Goal: Task Accomplishment & Management: Manage account settings

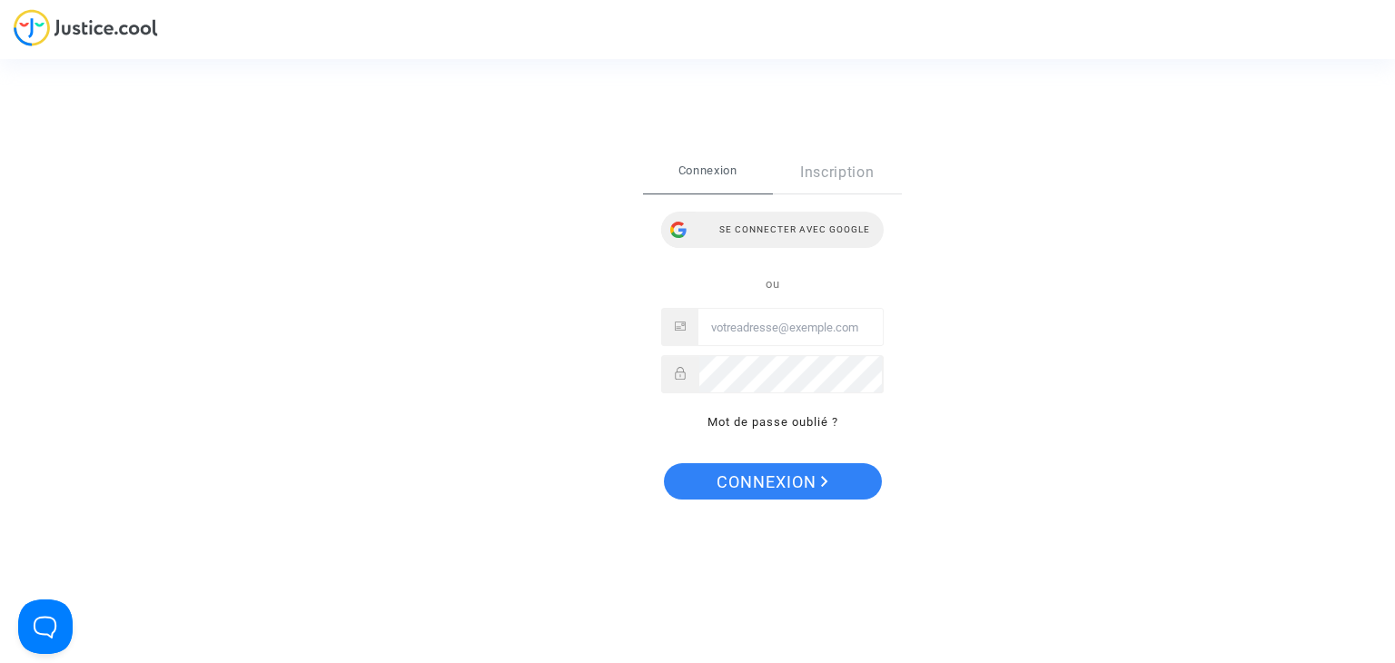
click at [781, 227] on div "Se connecter avec Google" at bounding box center [772, 230] width 222 height 36
click at [759, 248] on div "Se connecter avec Google" at bounding box center [772, 230] width 222 height 36
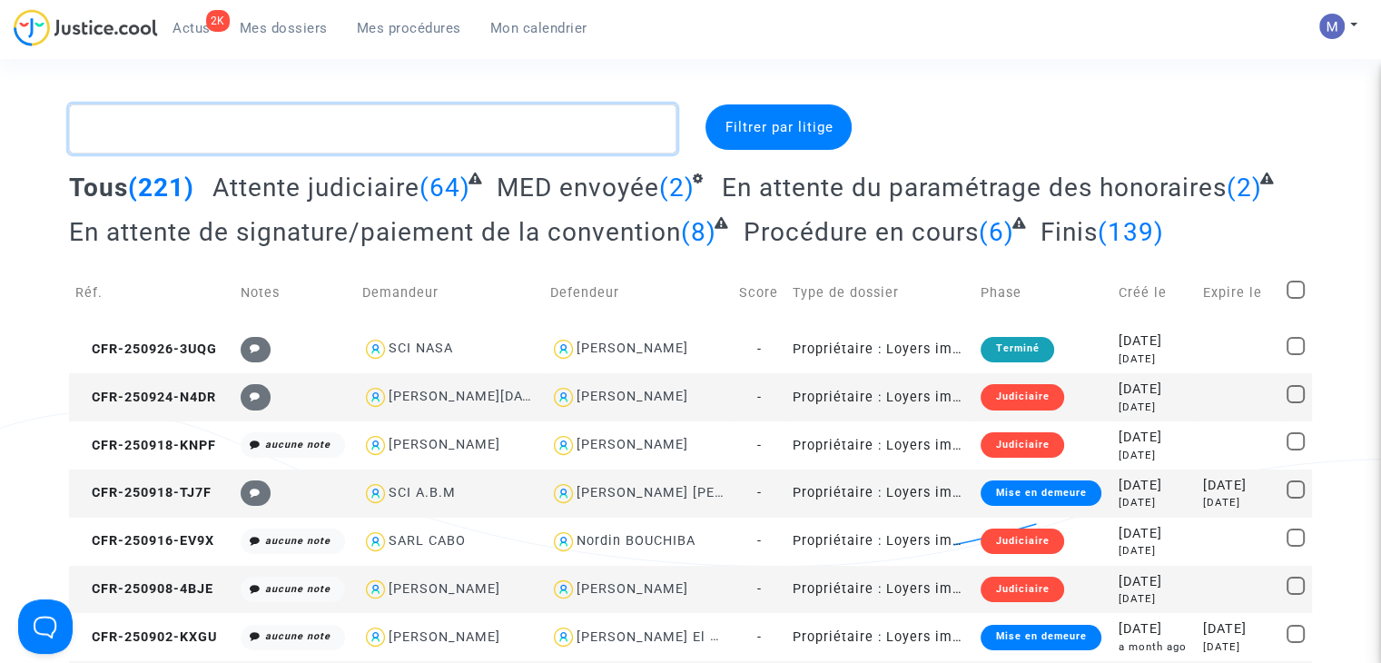
click at [278, 131] on textarea at bounding box center [373, 128] width 608 height 49
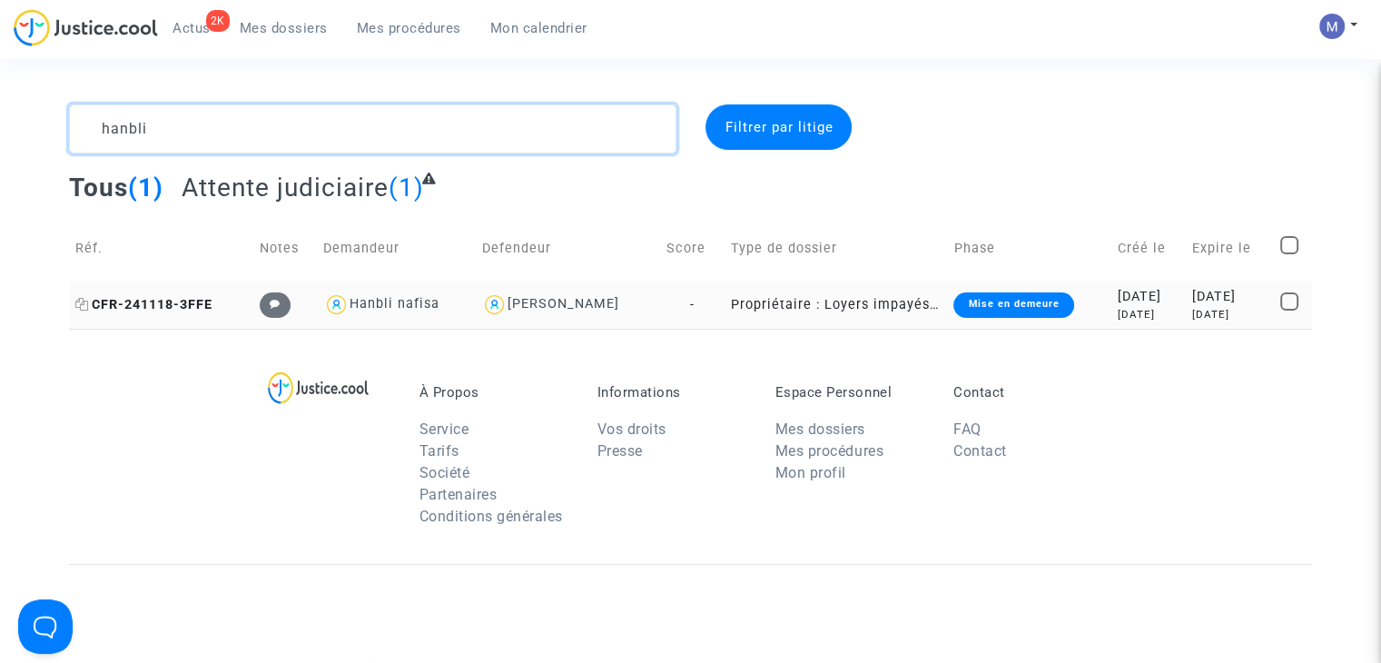
type textarea "hanbli"
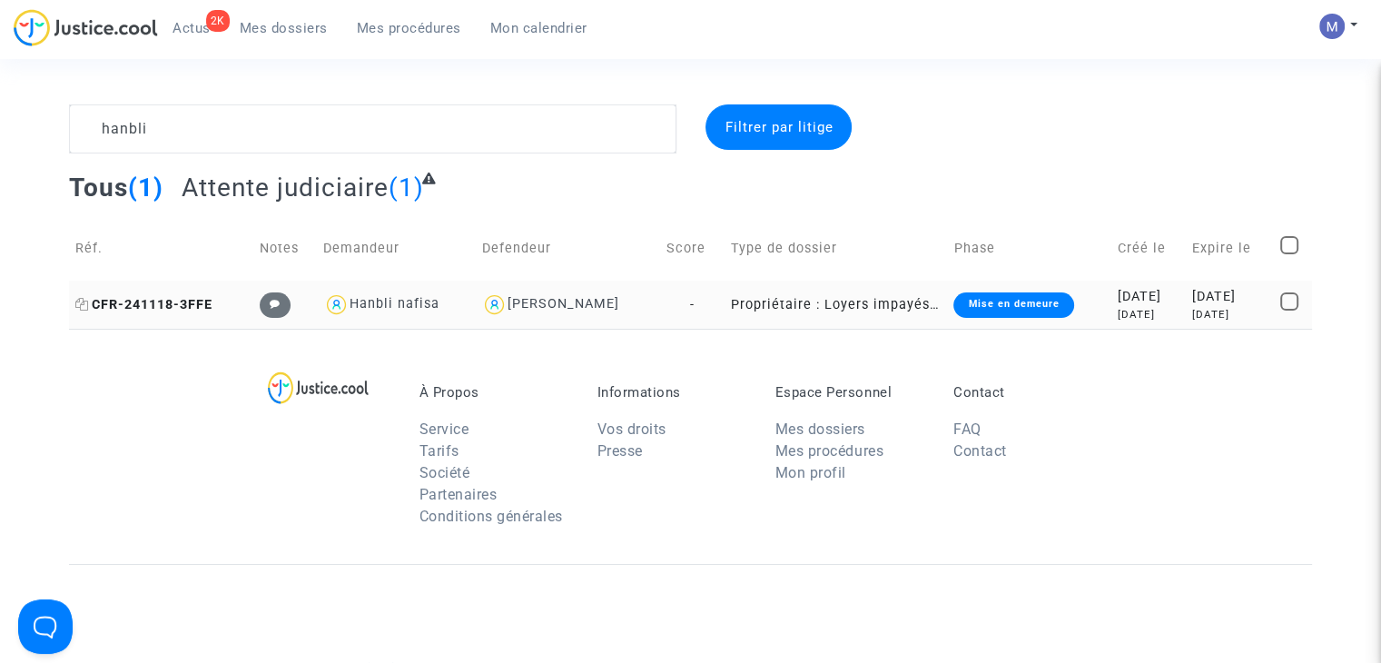
click at [153, 301] on span "CFR-241118-3FFE" at bounding box center [143, 304] width 137 height 15
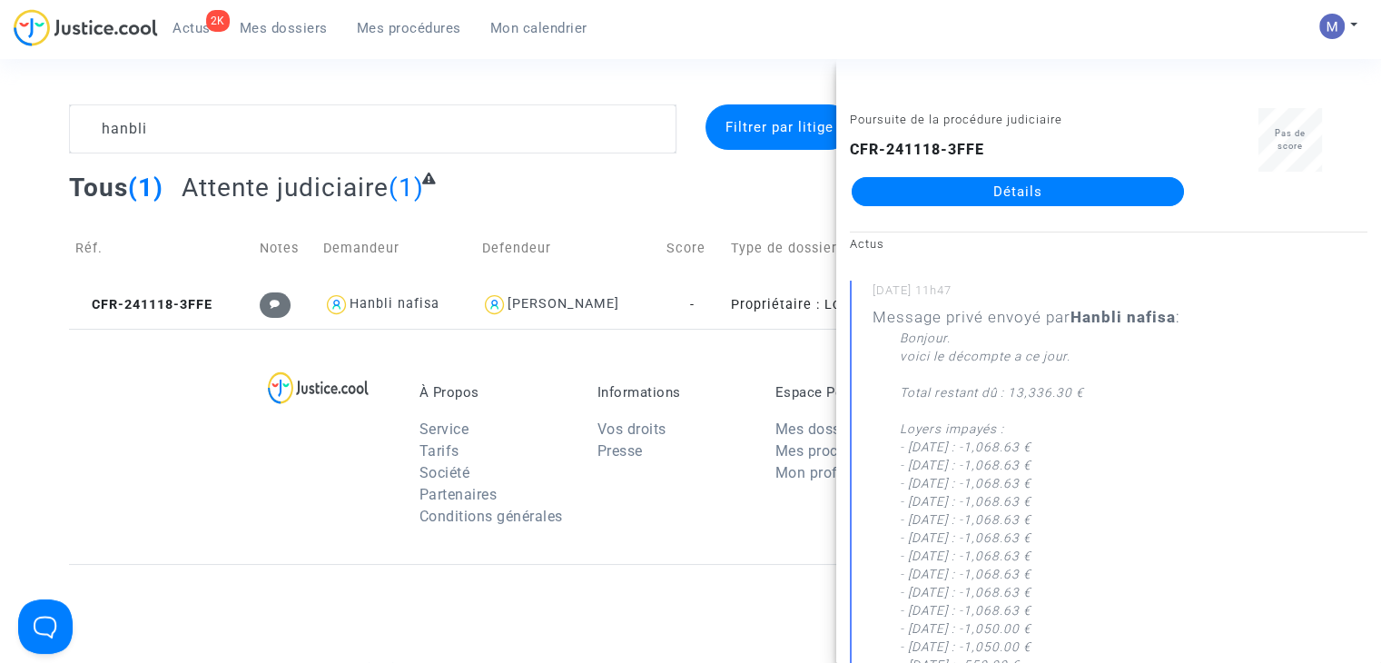
click at [1025, 187] on link "Détails" at bounding box center [1018, 191] width 332 height 29
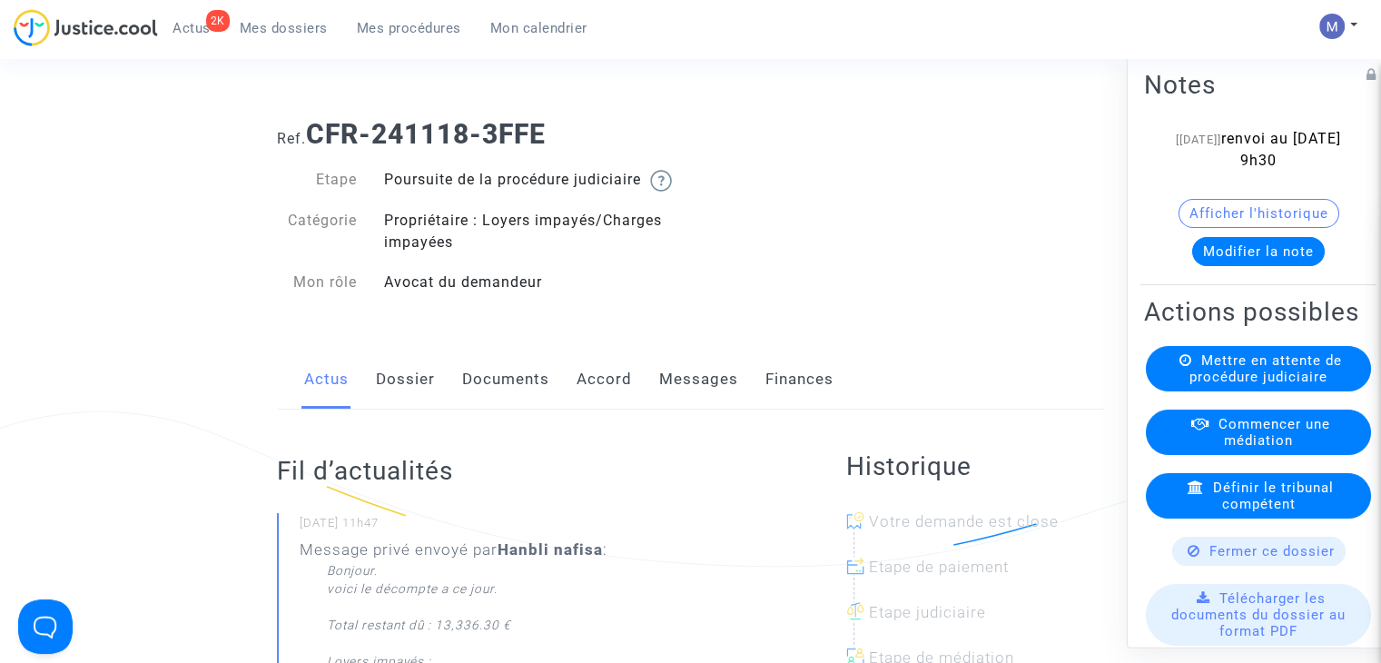
click at [1266, 248] on button "Modifier la note" at bounding box center [1258, 251] width 133 height 29
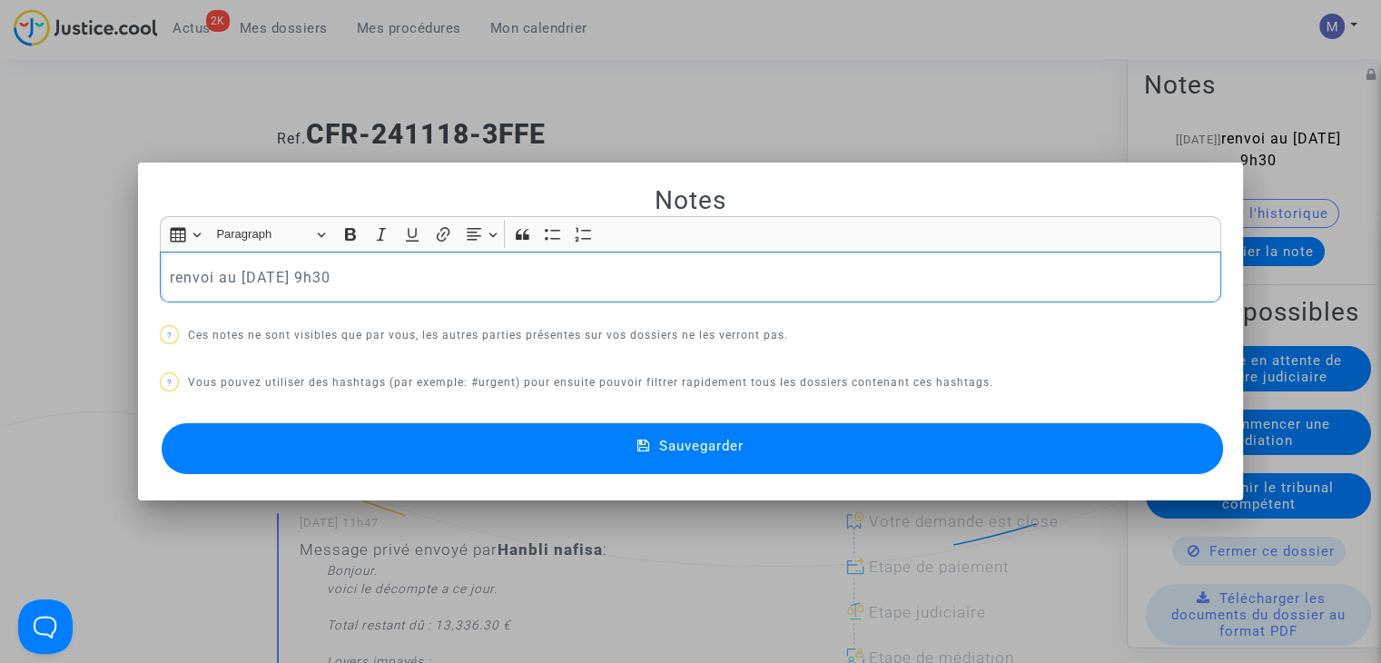
drag, startPoint x: 610, startPoint y: 276, endPoint x: 5, endPoint y: 310, distance: 606.6
click at [5, 310] on div "Notes Rich Text Editor Insert table Insert table Heading Paragraph Paragraph He…" at bounding box center [690, 331] width 1381 height 663
drag, startPoint x: 777, startPoint y: 448, endPoint x: 736, endPoint y: 426, distance: 46.3
click at [777, 448] on button "Sauvegarder" at bounding box center [693, 448] width 1062 height 51
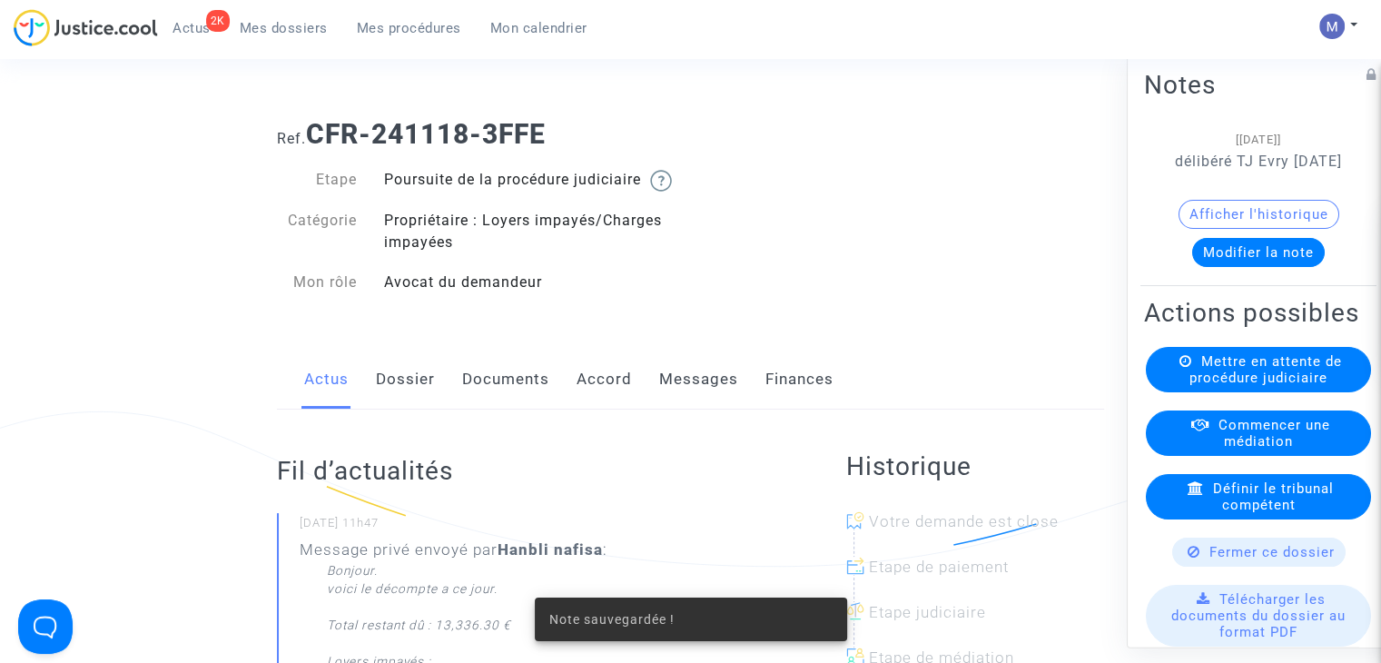
click at [670, 398] on link "Messages" at bounding box center [698, 380] width 79 height 60
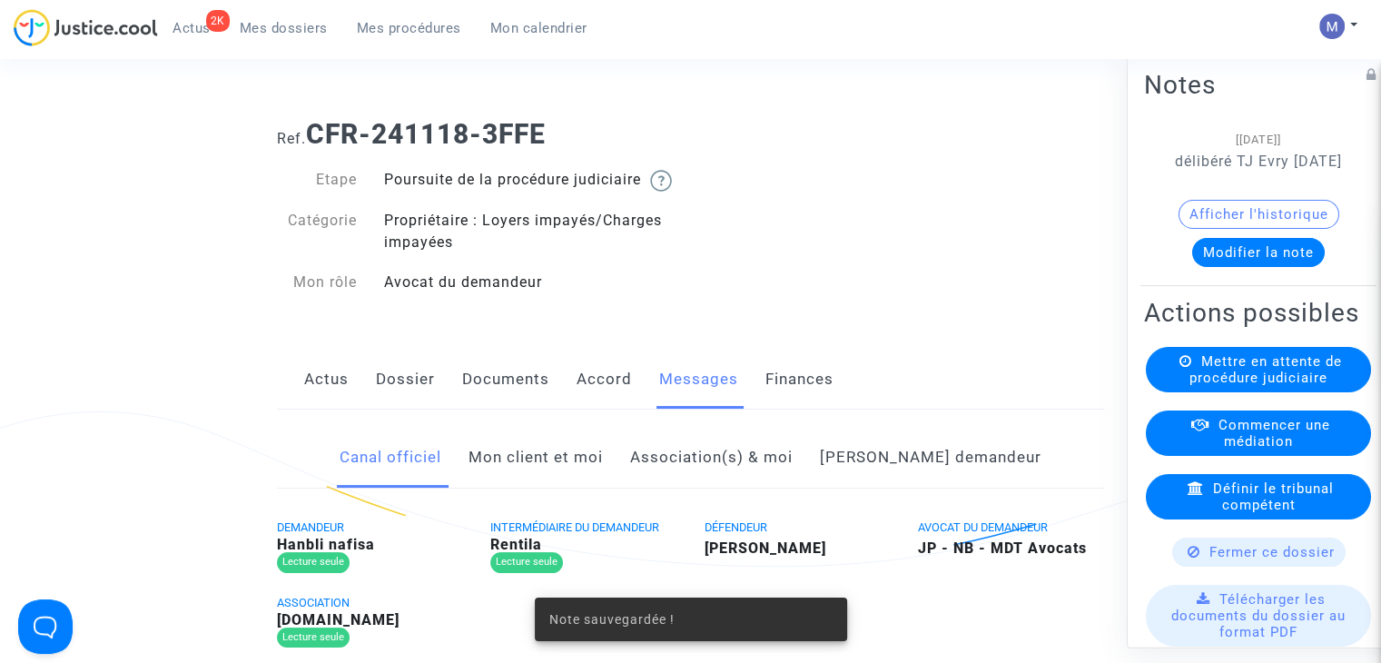
click at [528, 478] on link "Mon client et moi" at bounding box center [536, 458] width 134 height 60
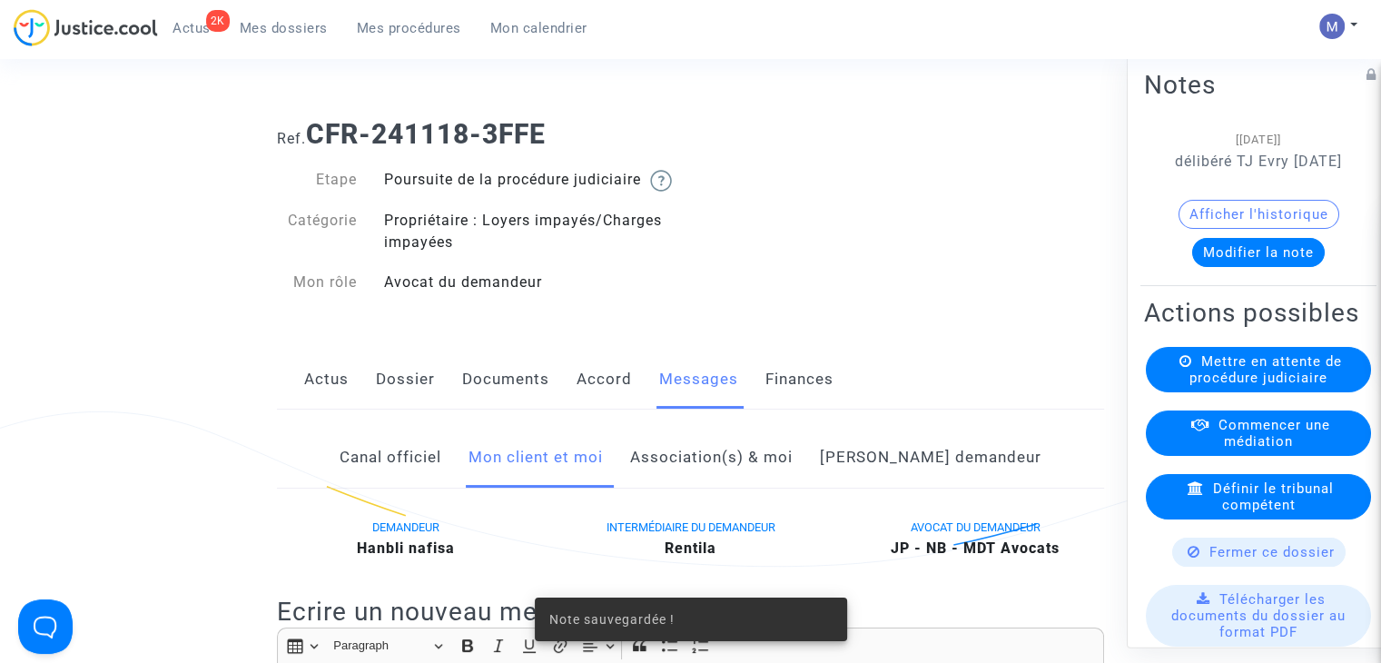
scroll to position [363, 0]
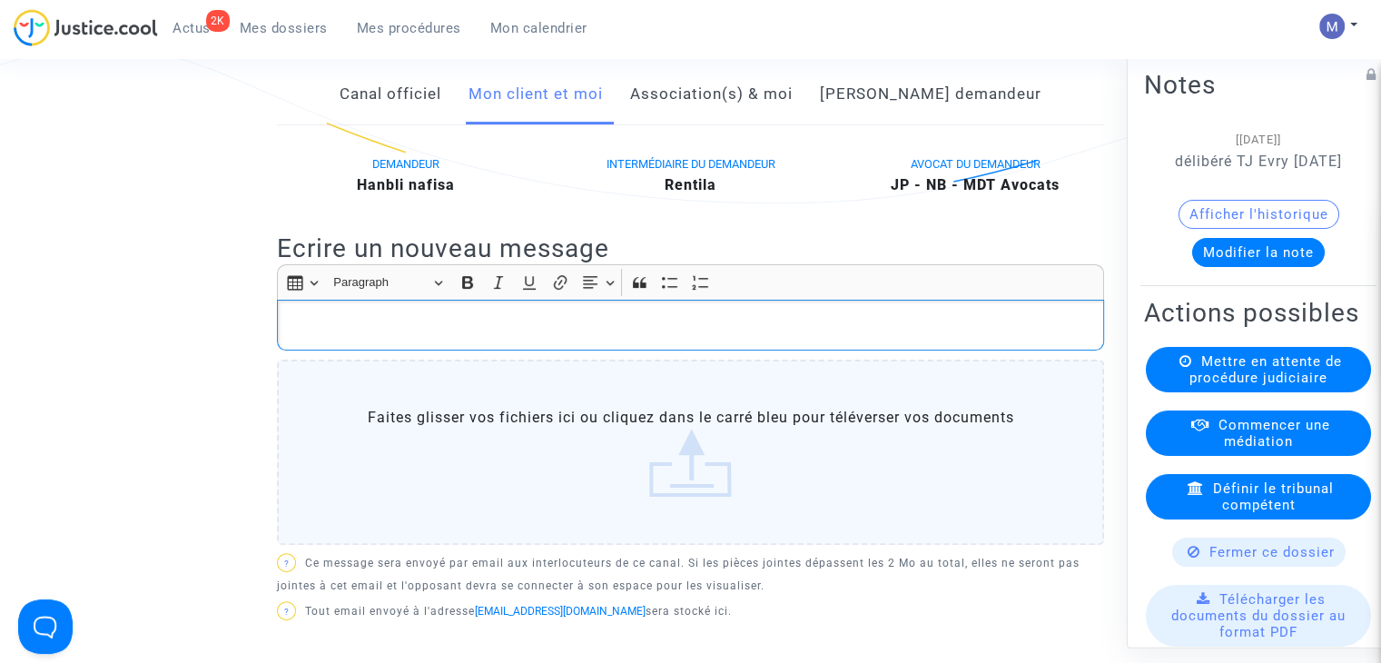
click at [352, 334] on div "Rich Text Editor, main" at bounding box center [690, 325] width 827 height 51
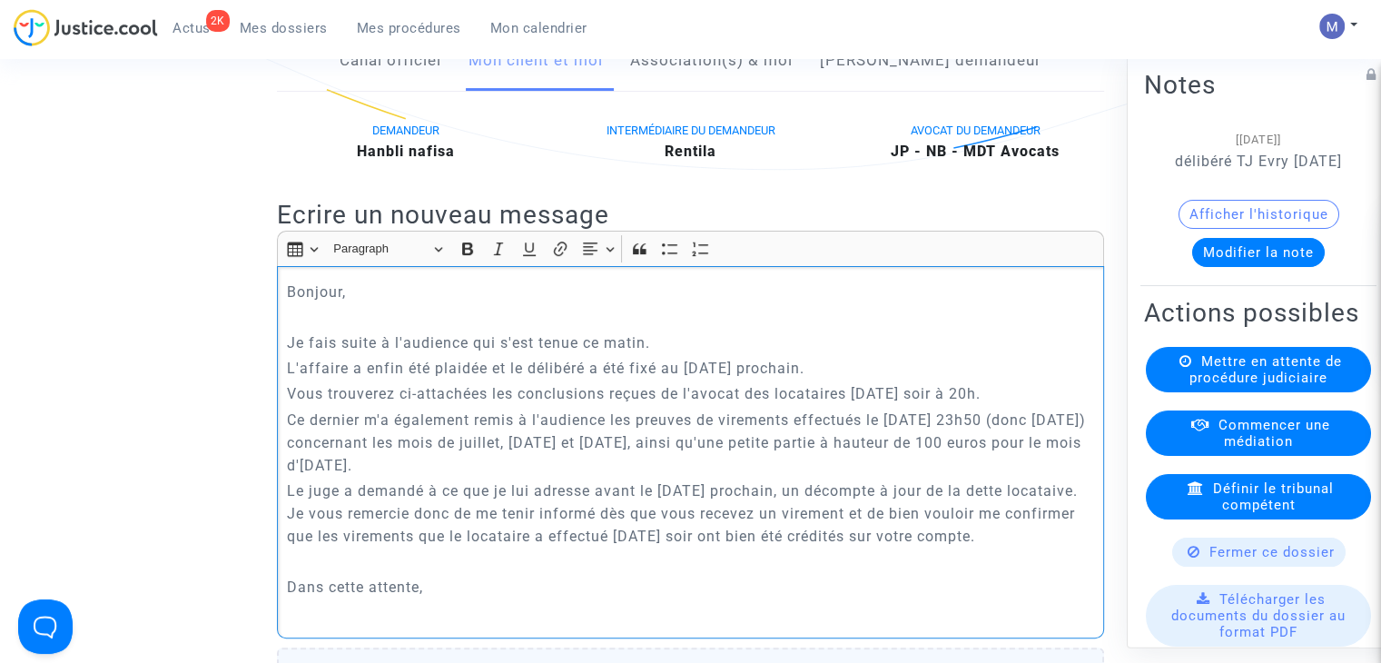
scroll to position [423, 0]
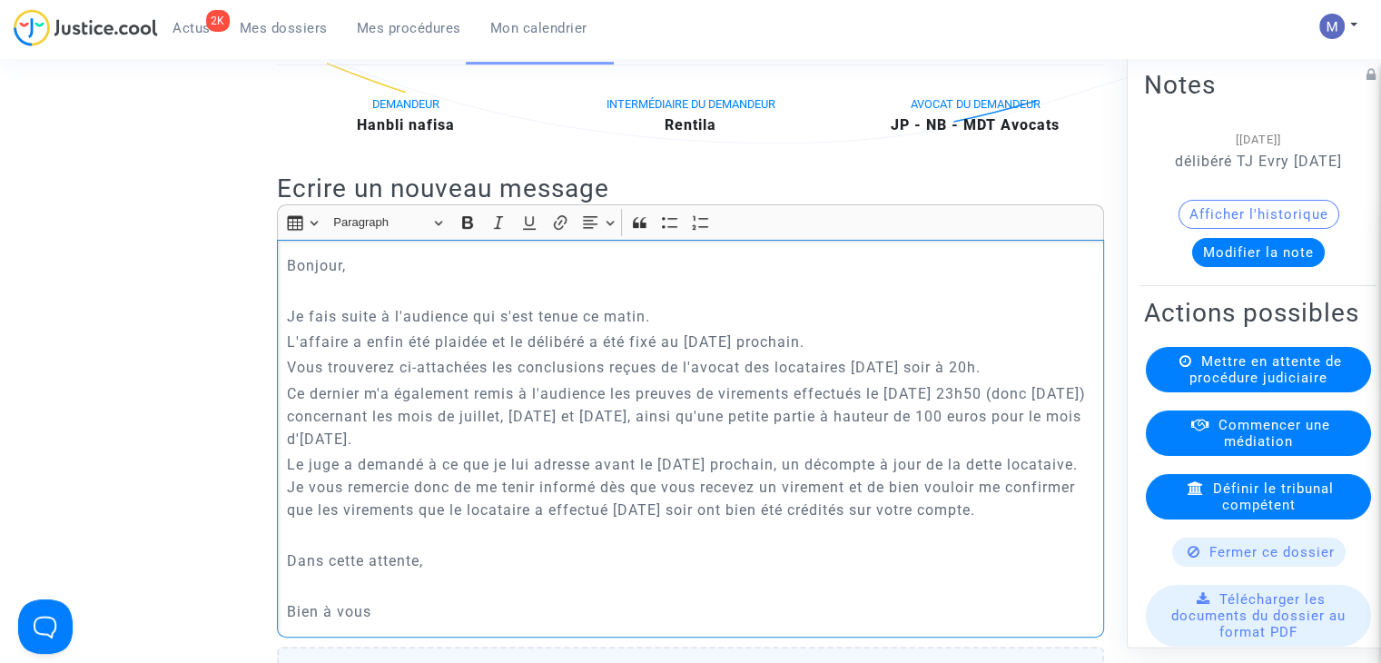
click at [321, 509] on p "Le juge a demandé à ce que je lui adresse avant le 30 octobre prochain, un déco…" at bounding box center [691, 487] width 808 height 68
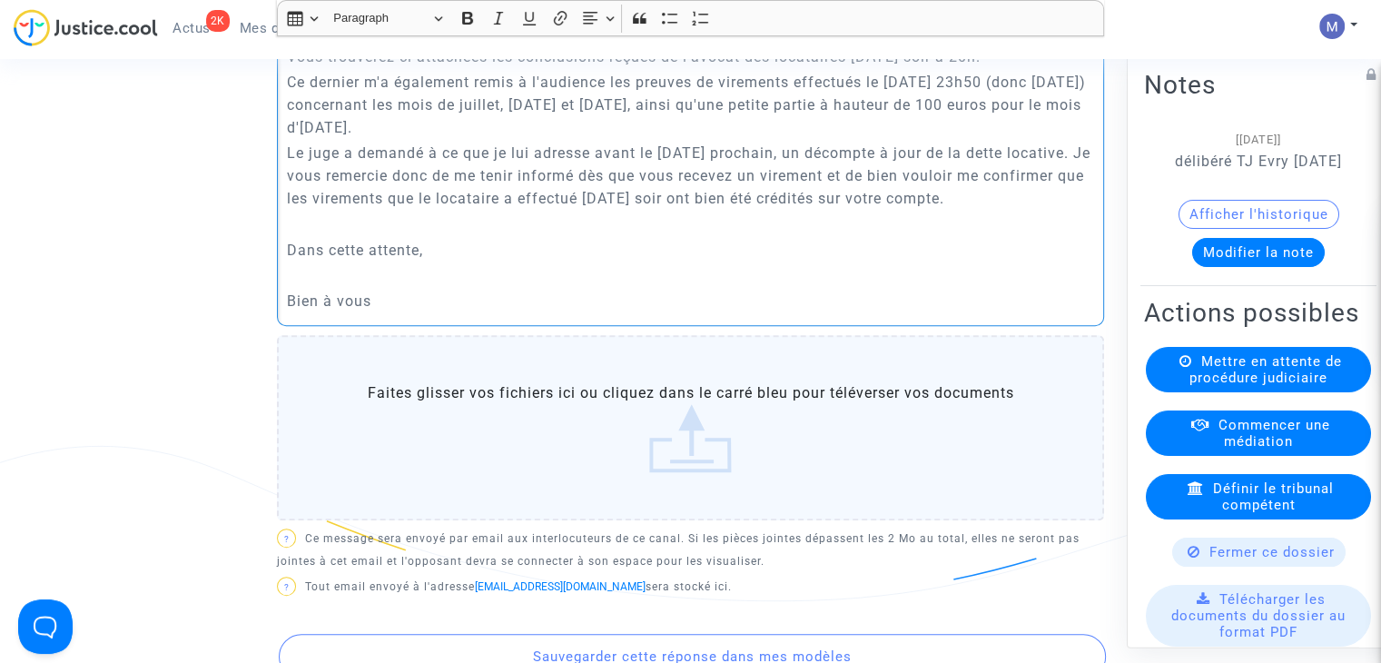
scroll to position [786, 0]
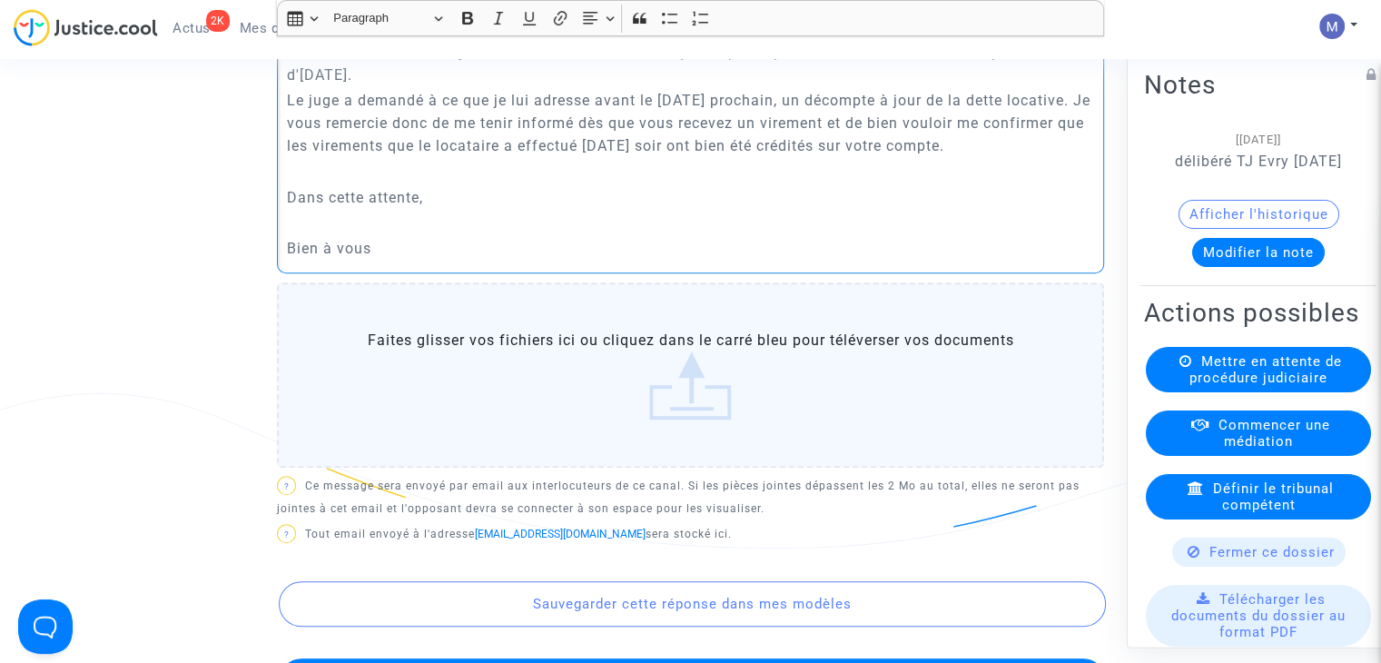
click at [693, 415] on label "Faites glisser vos fichiers ici ou cliquez dans le carré bleu pour téléverser v…" at bounding box center [690, 374] width 827 height 185
click at [0, 0] on input "Faites glisser vos fichiers ici ou cliquez dans le carré bleu pour téléverser v…" at bounding box center [0, 0] width 0 height 0
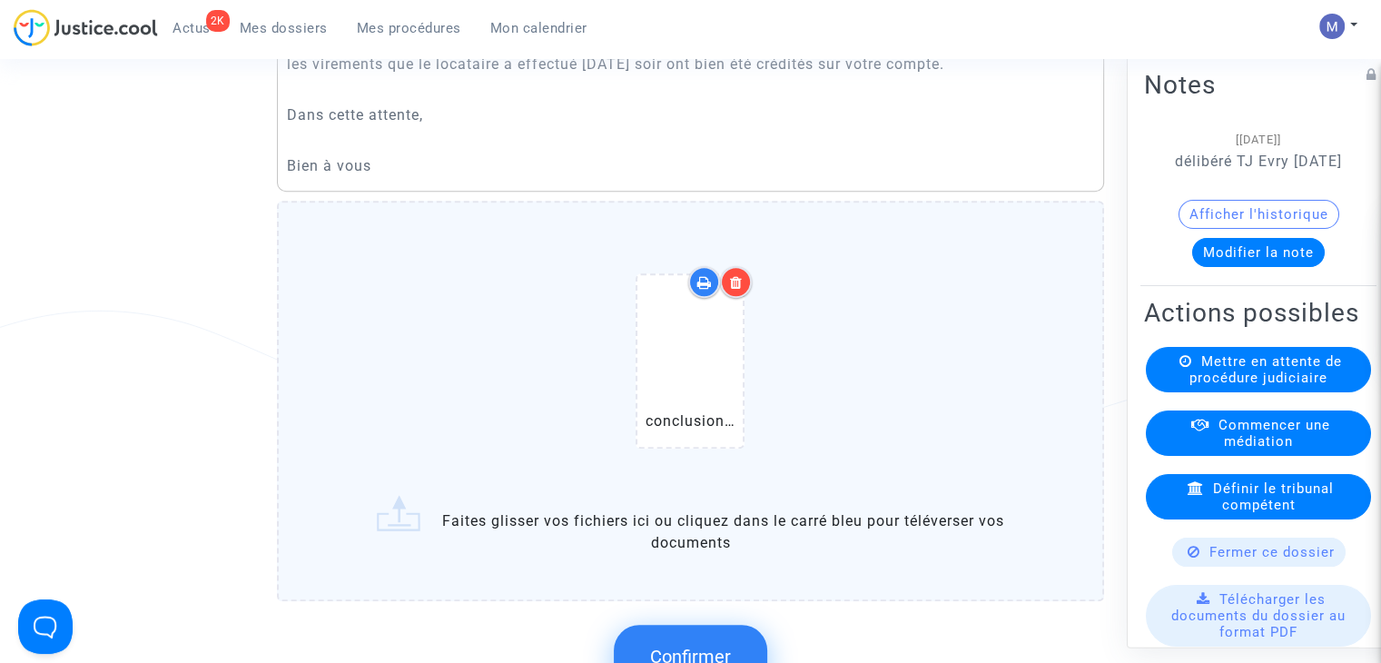
scroll to position [968, 0]
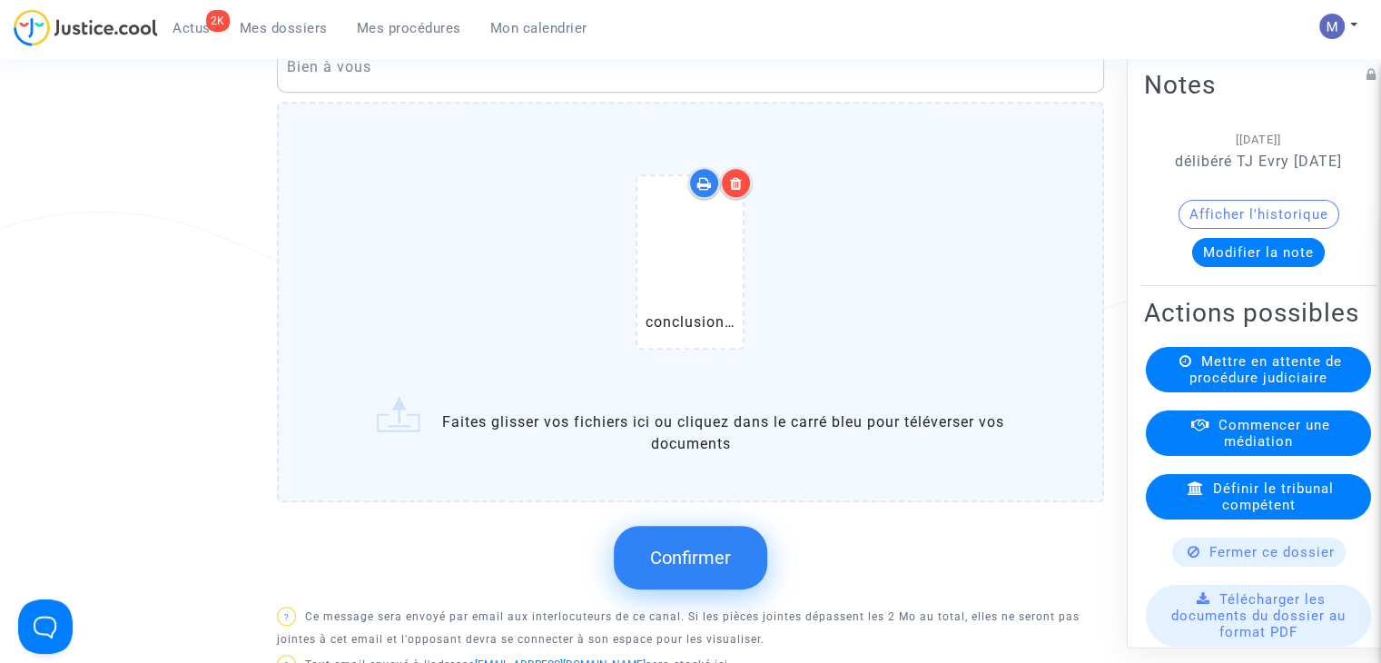
click at [695, 568] on span "Confirmer" at bounding box center [690, 558] width 81 height 22
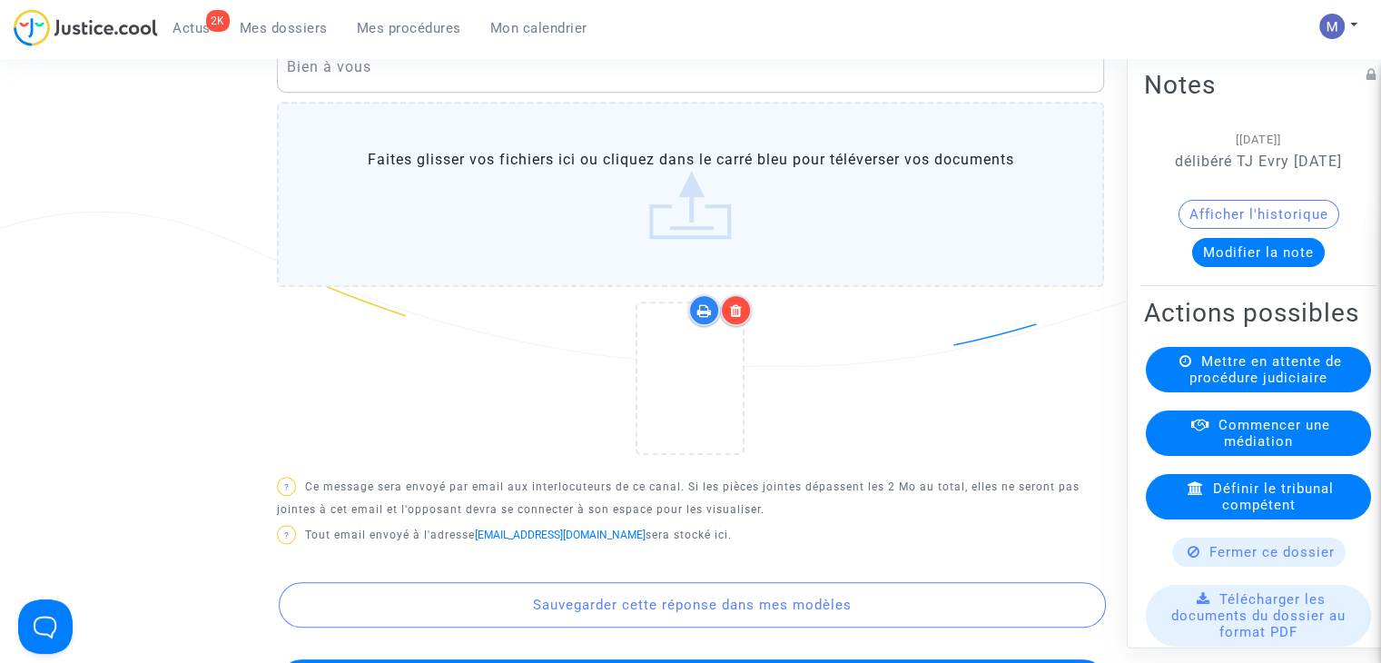
click at [670, 249] on label "Faites glisser vos fichiers ici ou cliquez dans le carré bleu pour téléverser v…" at bounding box center [690, 194] width 827 height 185
click at [0, 0] on input "Faites glisser vos fichiers ici ou cliquez dans le carré bleu pour téléverser v…" at bounding box center [0, 0] width 0 height 0
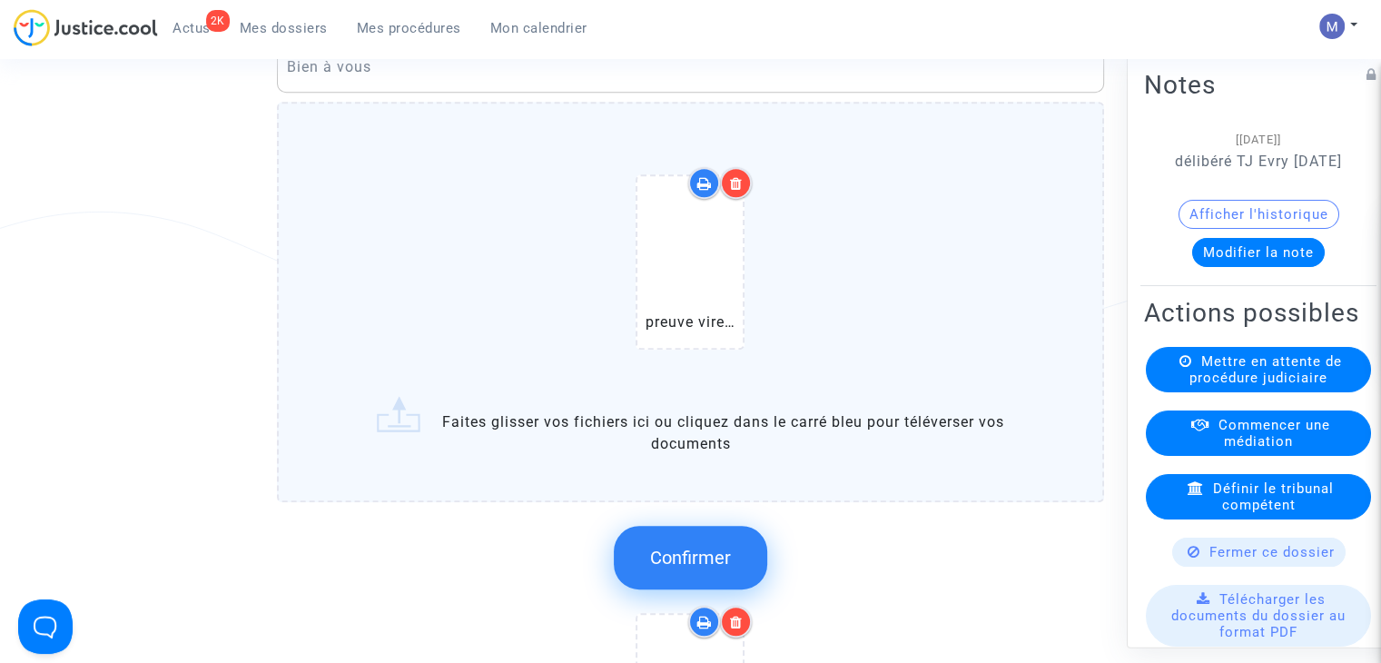
click at [666, 568] on span "Confirmer" at bounding box center [690, 558] width 81 height 22
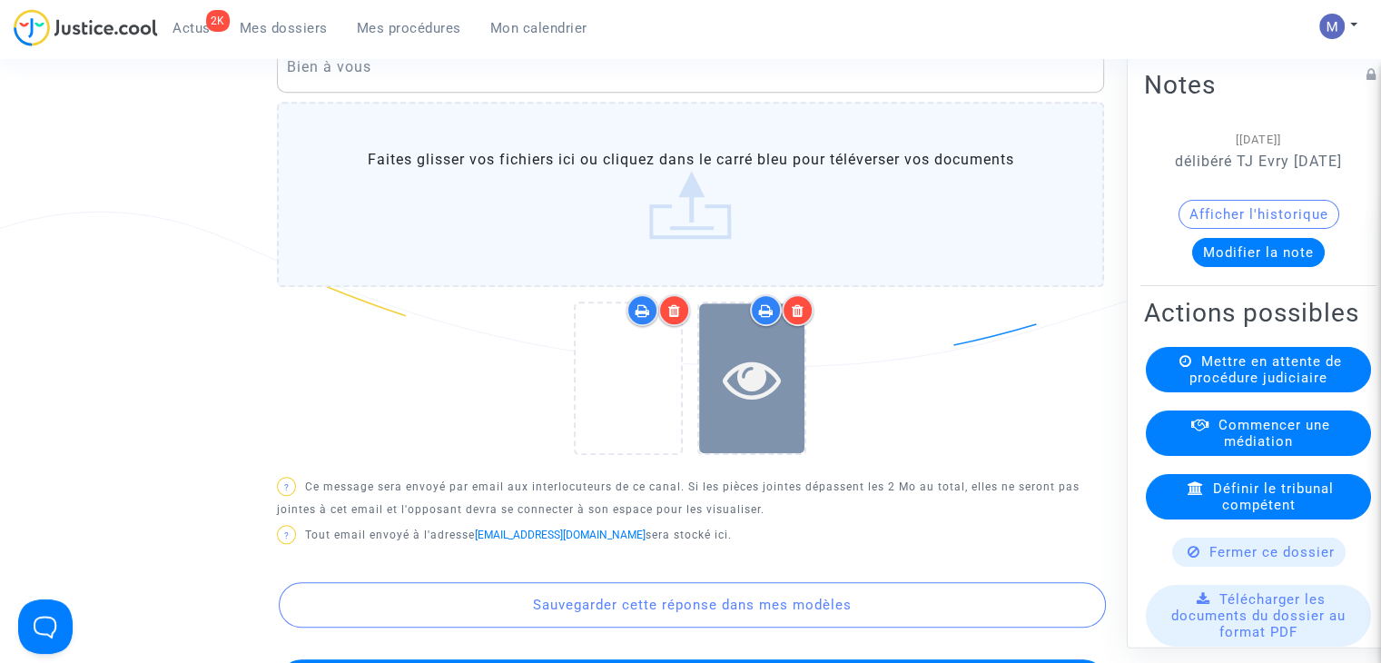
scroll to position [514, 0]
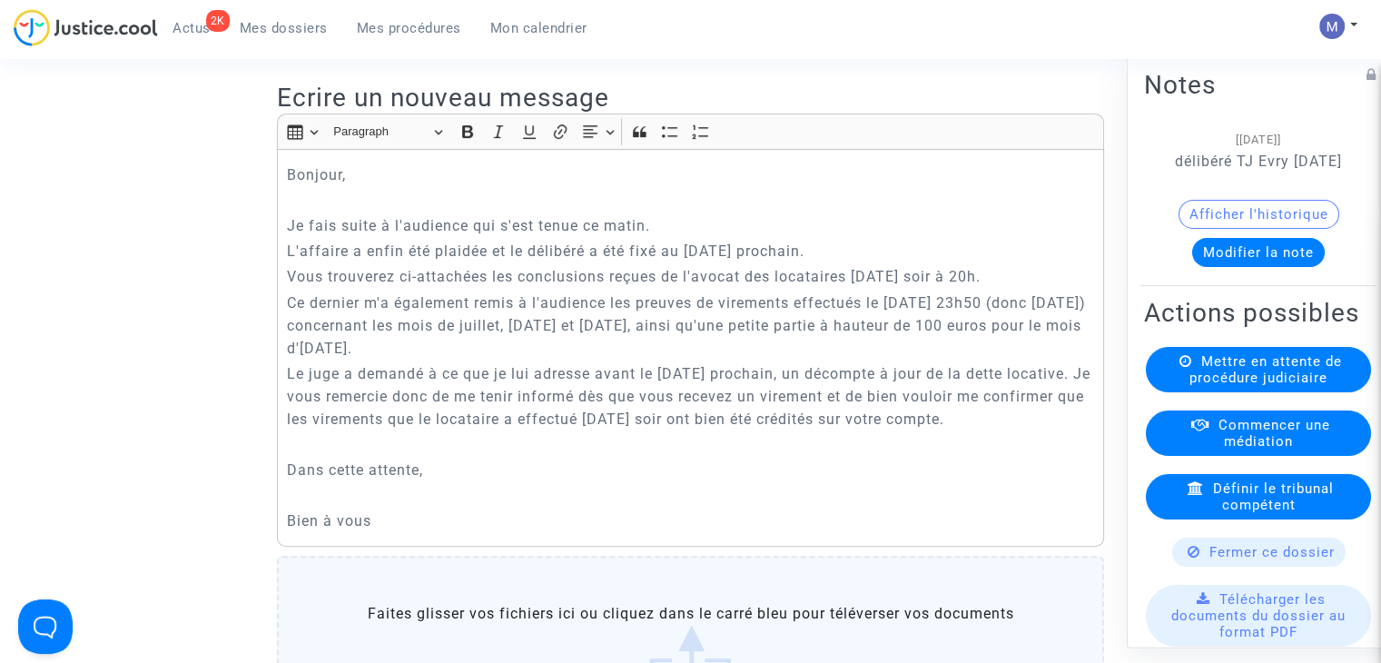
click at [995, 288] on p "Vous trouverez ci-attachées les conclusions reçues de l'avocat des locataires h…" at bounding box center [691, 276] width 808 height 23
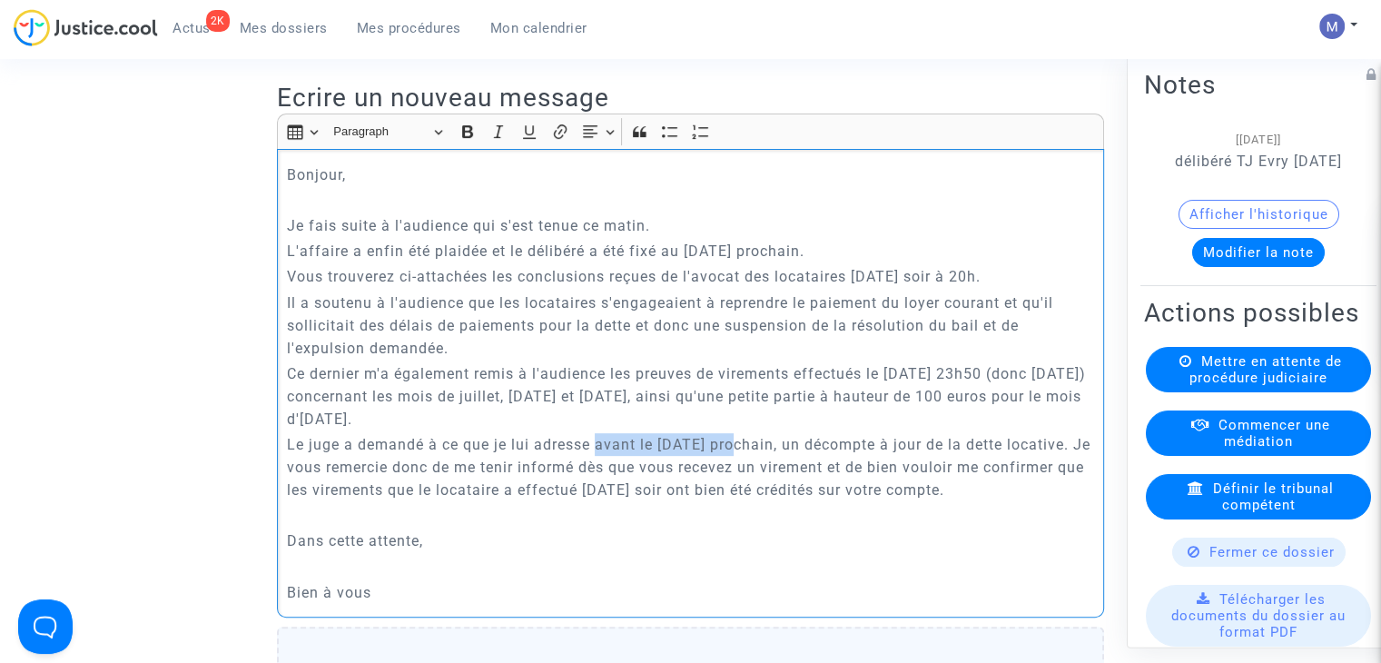
drag, startPoint x: 596, startPoint y: 462, endPoint x: 736, endPoint y: 459, distance: 139.9
click at [736, 459] on p "Le juge a demandé à ce que je lui adresse avant le 30 octobre prochain, un déco…" at bounding box center [691, 467] width 808 height 68
click at [536, 141] on icon "Editor toolbar" at bounding box center [529, 132] width 18 height 18
click at [354, 488] on p "Le juge a demandé à ce que je lui adresse avant le 30 octobre prochain, un déco…" at bounding box center [691, 467] width 808 height 68
click at [603, 504] on p "Je vous remercie donc de me tenir informé dès que vous recevez un virement et d…" at bounding box center [691, 481] width 808 height 45
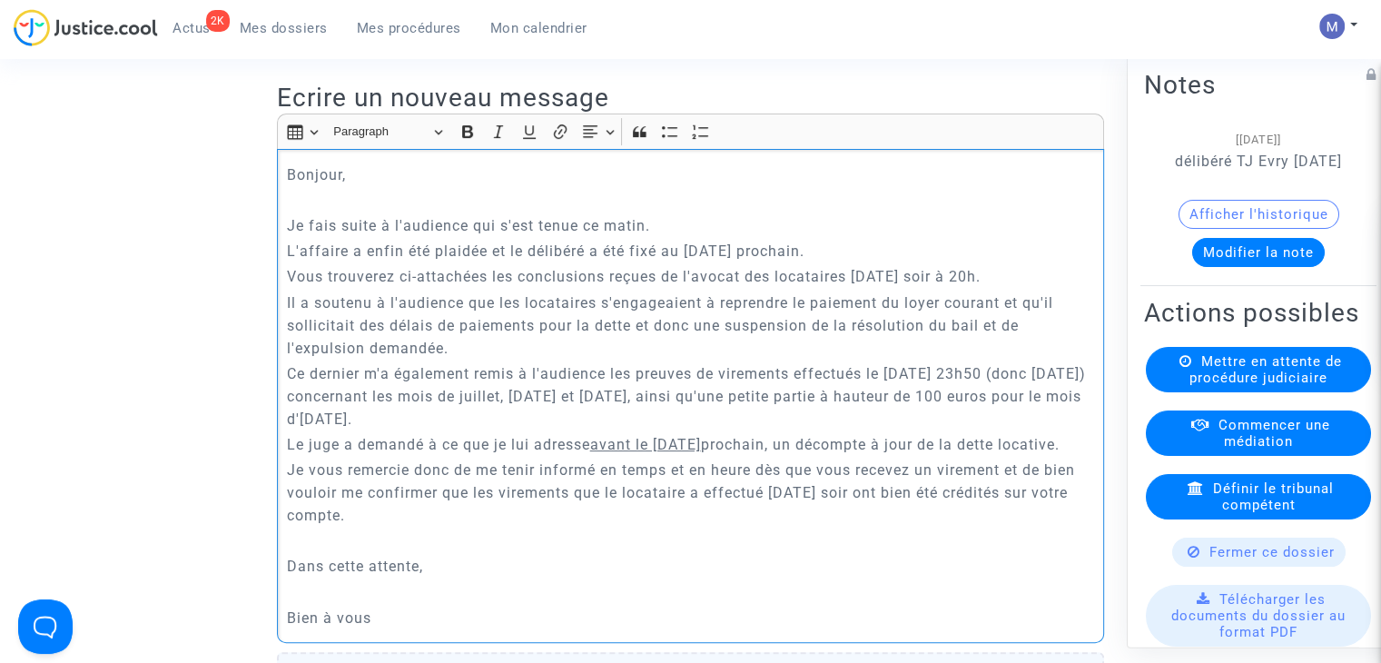
click at [365, 527] on p "Je vous remercie donc de me tenir informé en temps et en heure dès que vous rec…" at bounding box center [691, 493] width 808 height 68
click at [351, 604] on p "Rich Text Editor, main" at bounding box center [691, 592] width 808 height 23
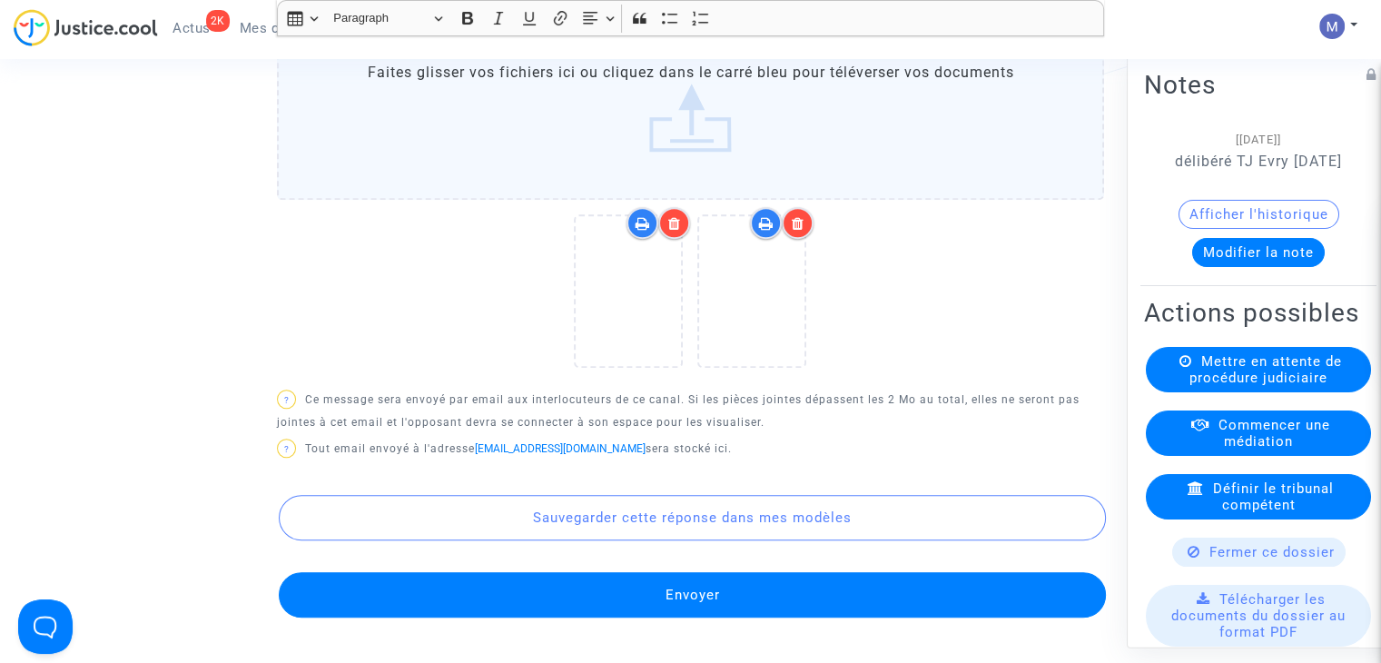
scroll to position [1203, 0]
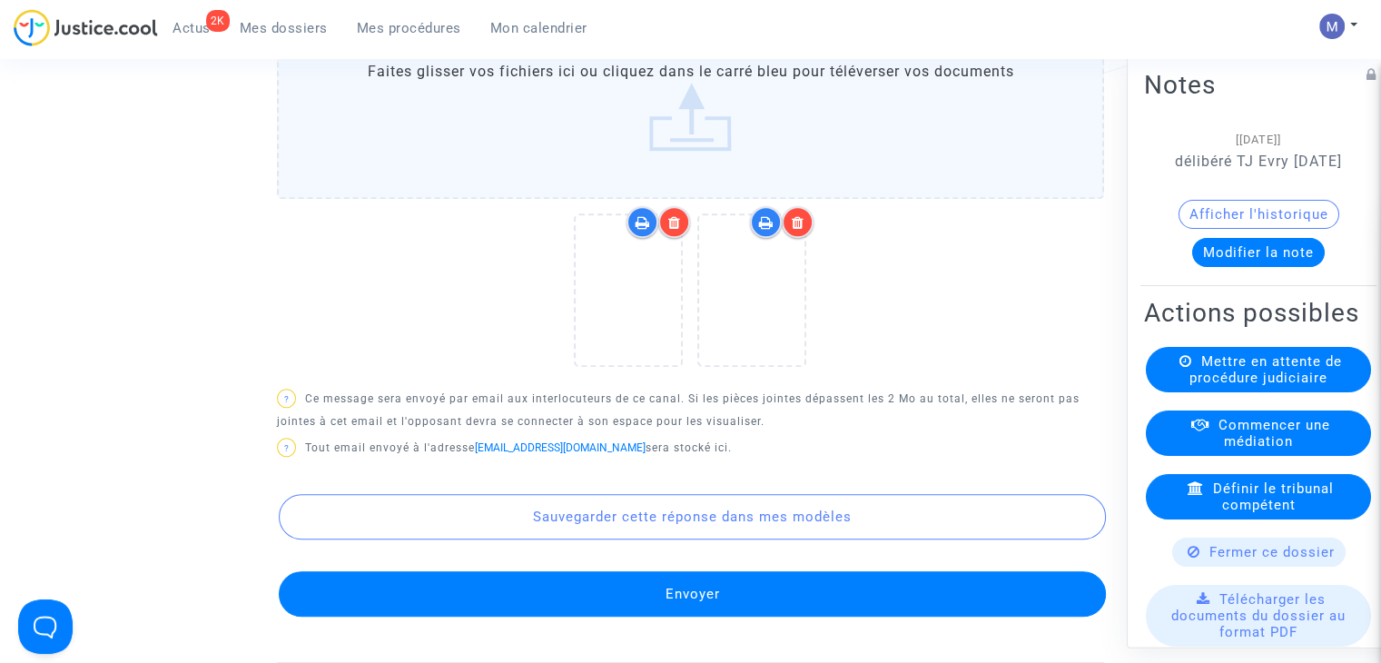
click at [702, 617] on button "Envoyer" at bounding box center [692, 593] width 827 height 45
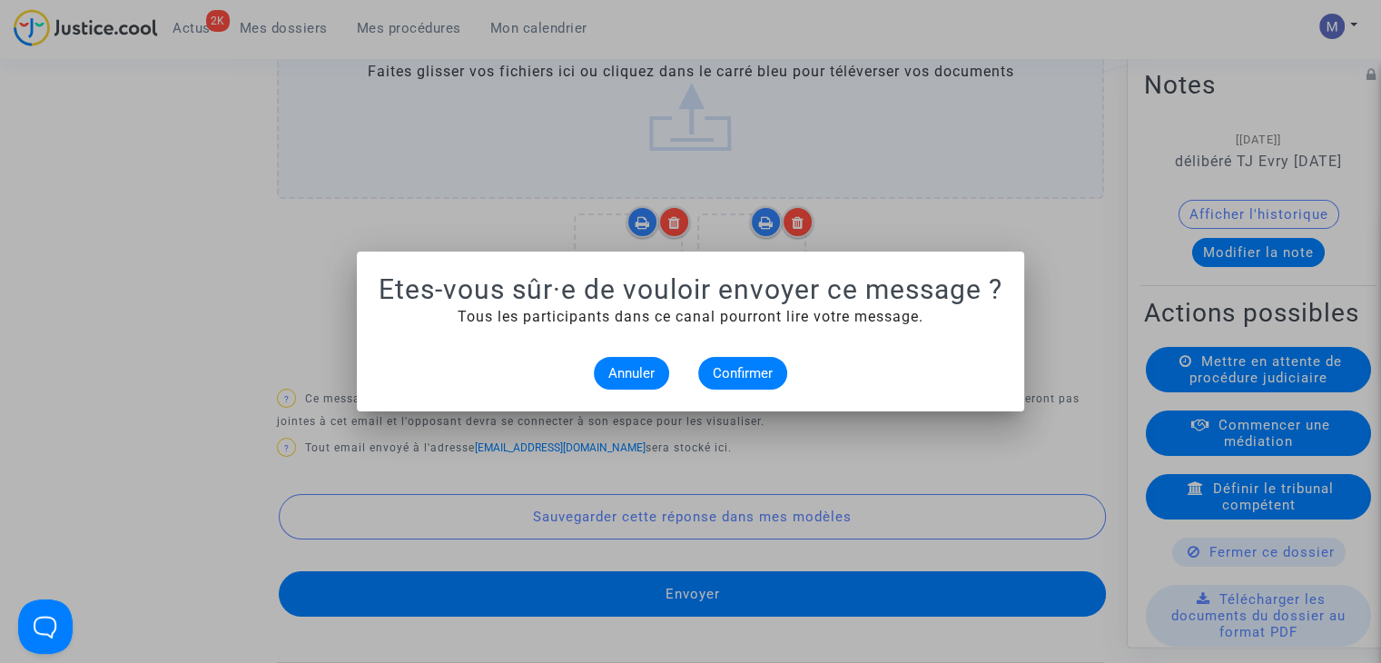
scroll to position [0, 0]
click at [730, 368] on span "Confirmer" at bounding box center [743, 373] width 60 height 16
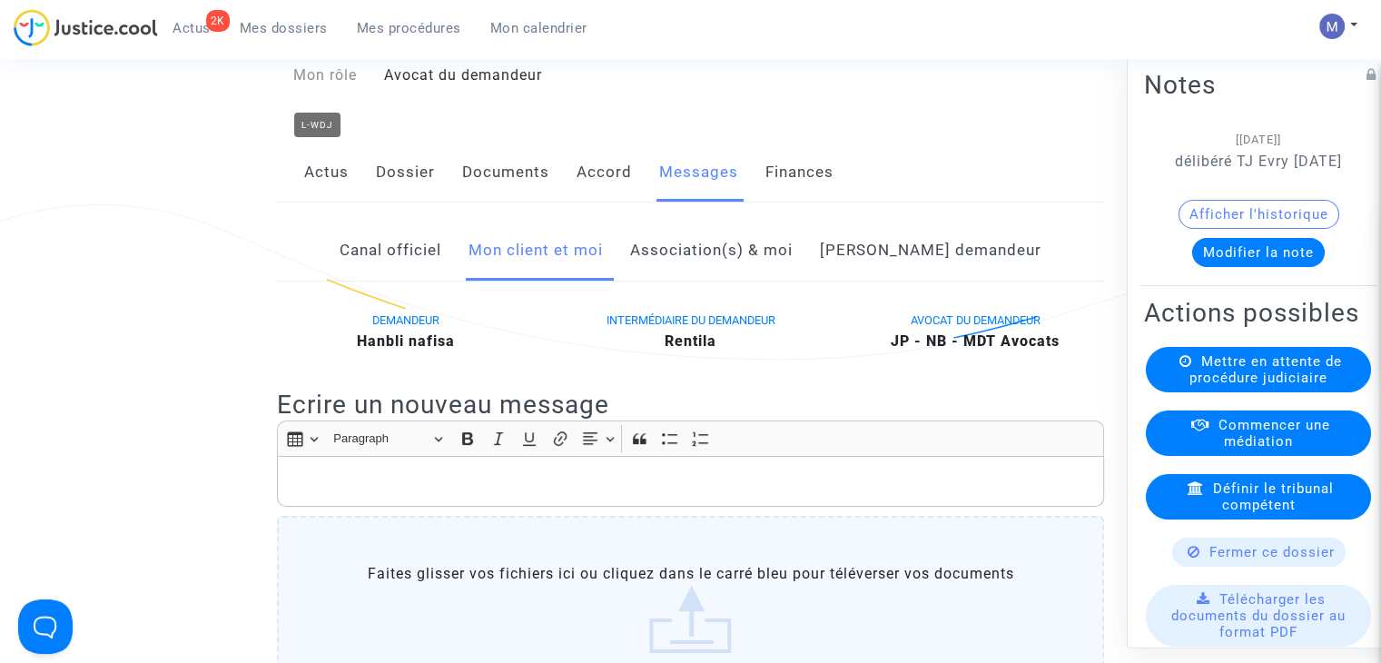
scroll to position [114, 0]
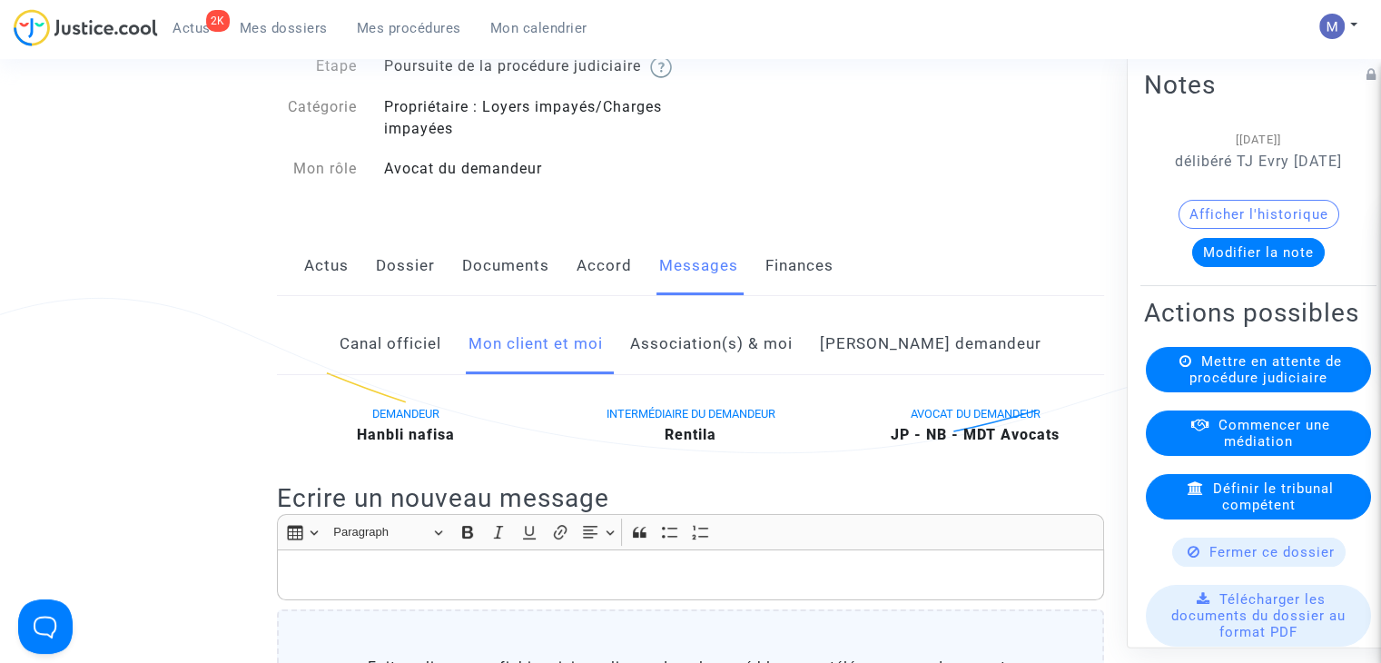
click at [284, 23] on span "Mes dossiers" at bounding box center [284, 28] width 88 height 16
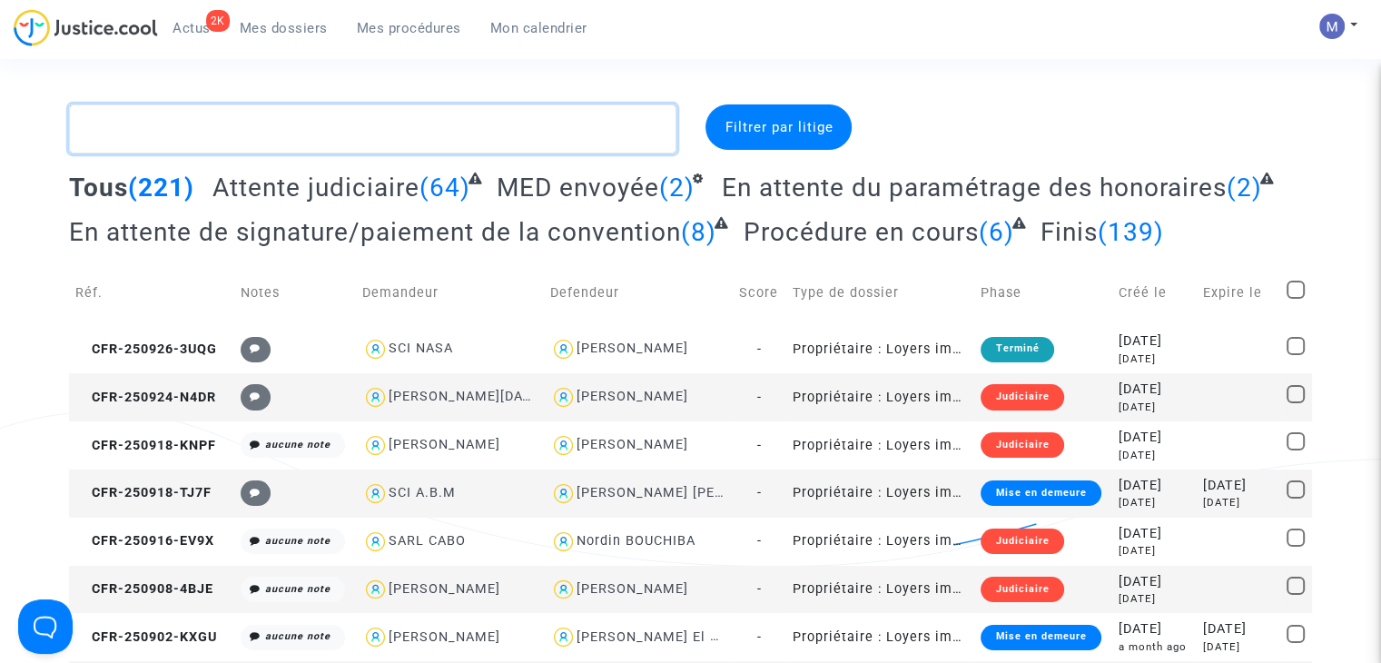
click at [210, 128] on textarea at bounding box center [373, 128] width 608 height 49
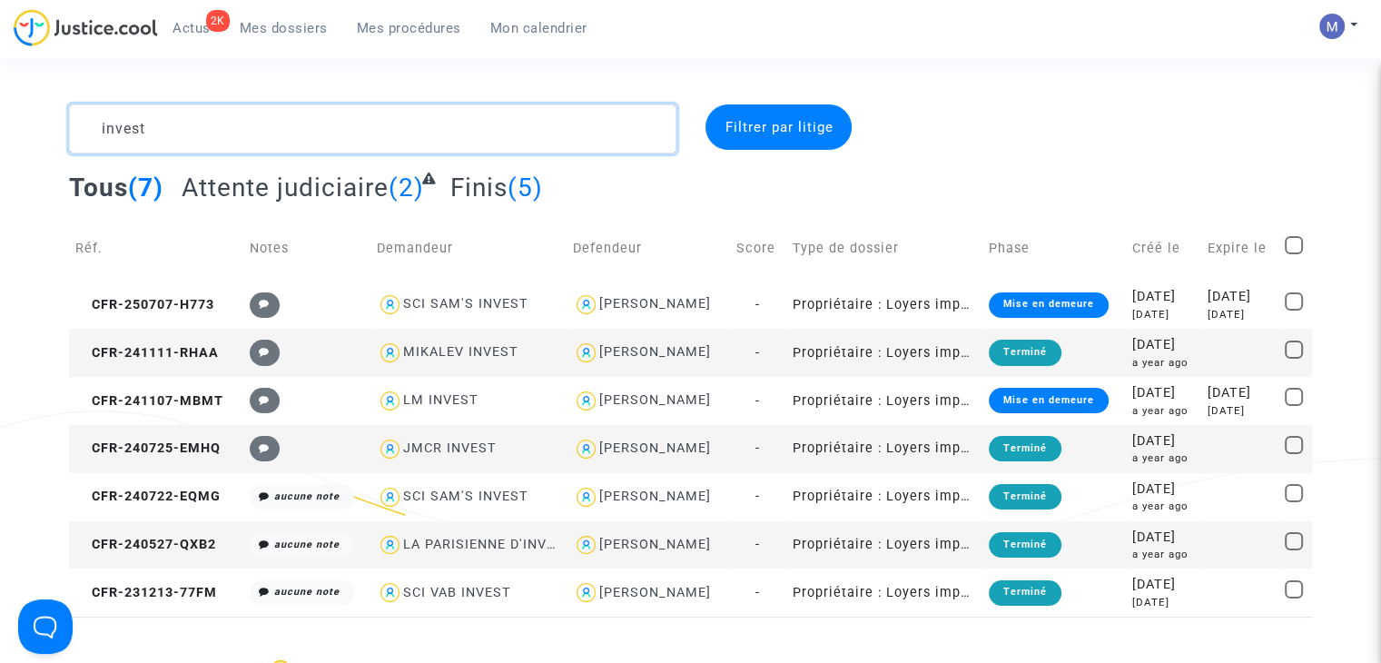
type textarea "invest"
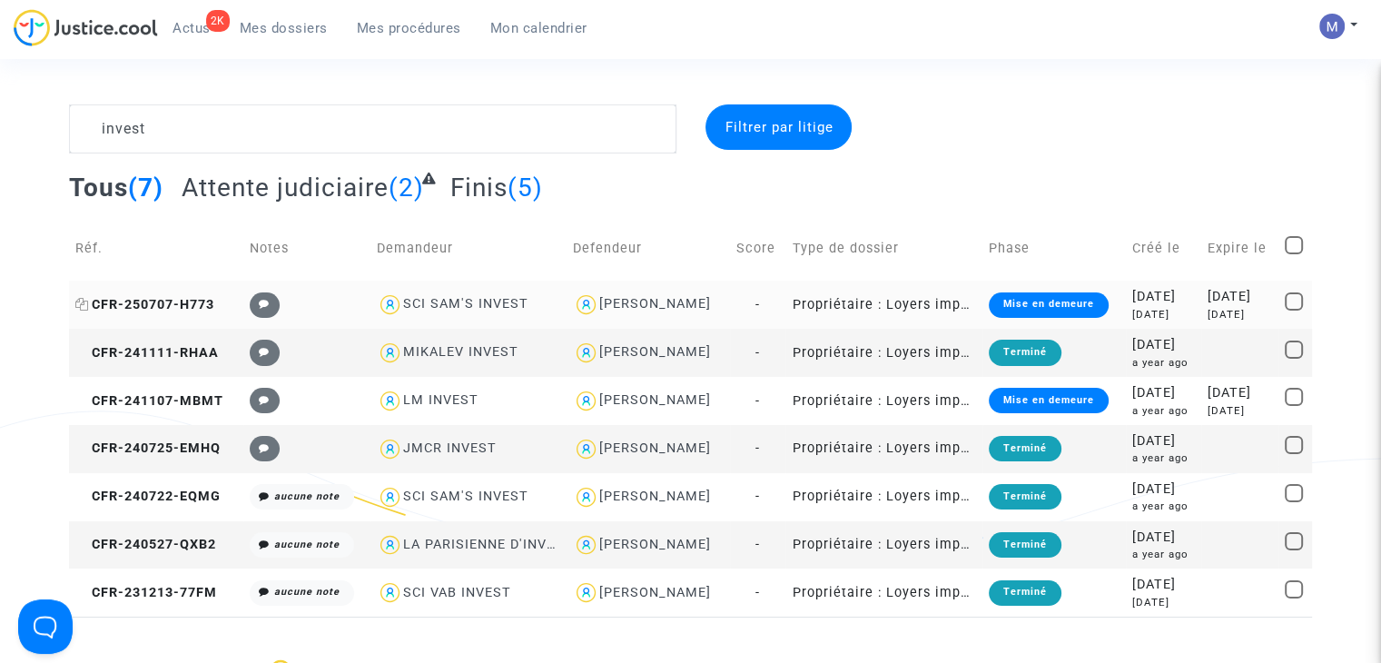
click at [178, 302] on span "CFR-250707-H773" at bounding box center [144, 304] width 139 height 15
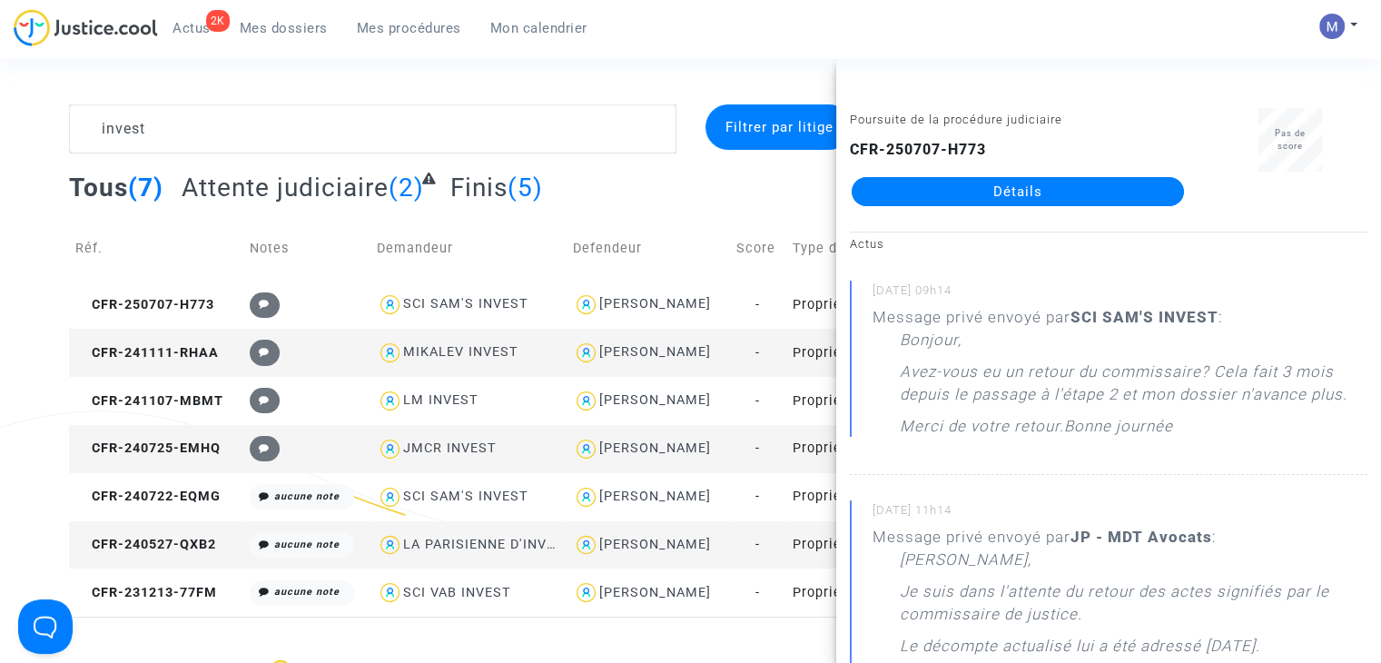
click at [1043, 193] on link "Détails" at bounding box center [1018, 191] width 332 height 29
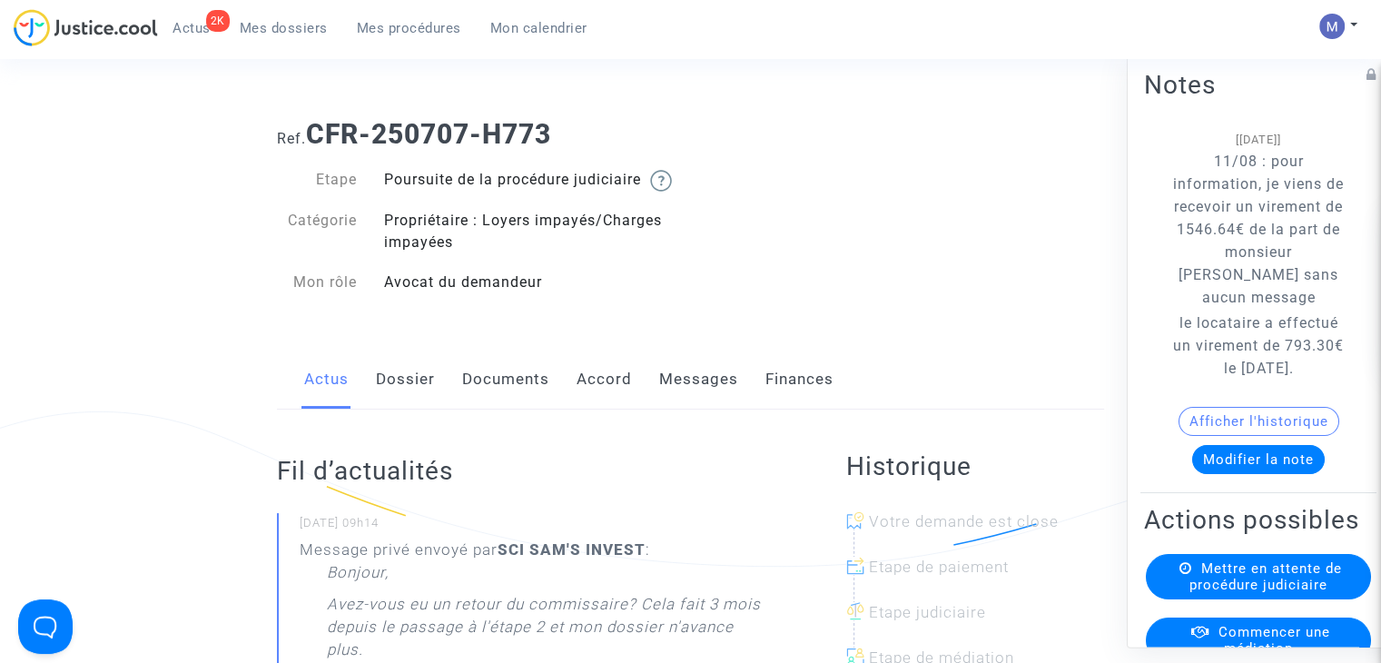
drag, startPoint x: 549, startPoint y: 139, endPoint x: 316, endPoint y: 129, distance: 233.6
click at [316, 129] on h1 "Ref. CFR-250707-H773" at bounding box center [690, 134] width 827 height 33
copy b "CFR-250707-H773"
click at [1257, 474] on button "Modifier la note" at bounding box center [1258, 459] width 133 height 29
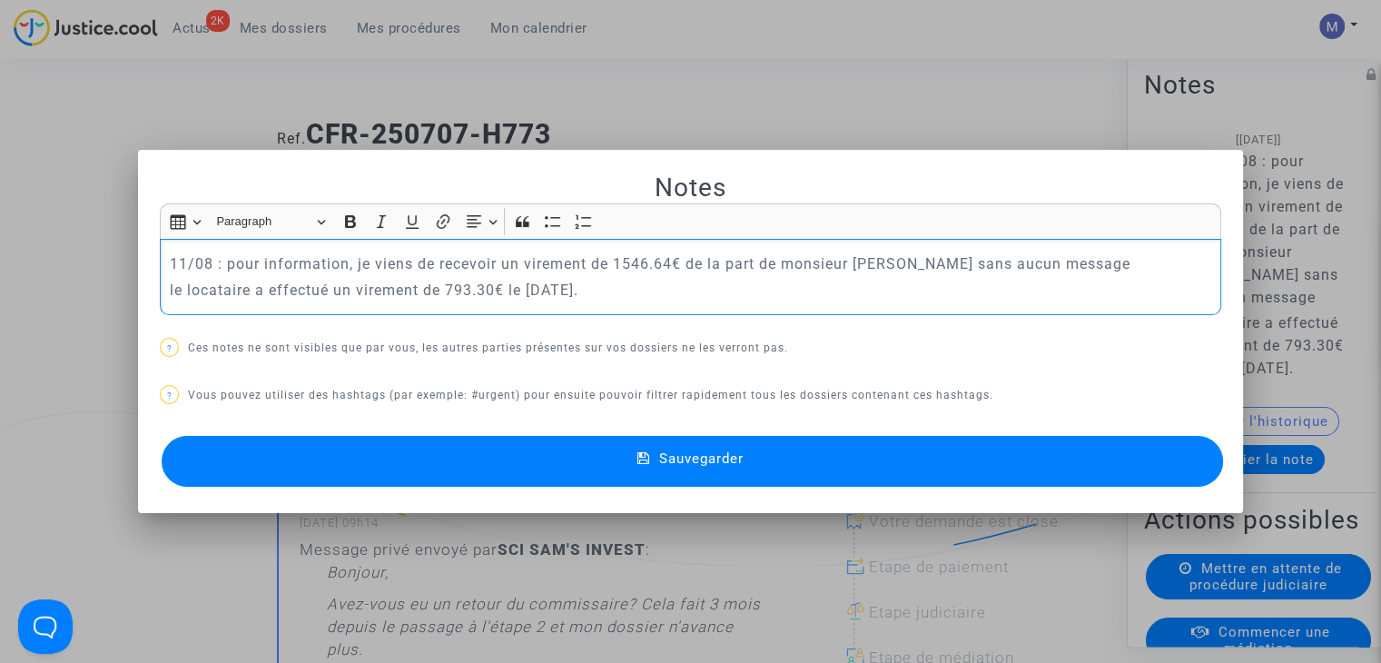
click at [966, 95] on div at bounding box center [690, 331] width 1381 height 663
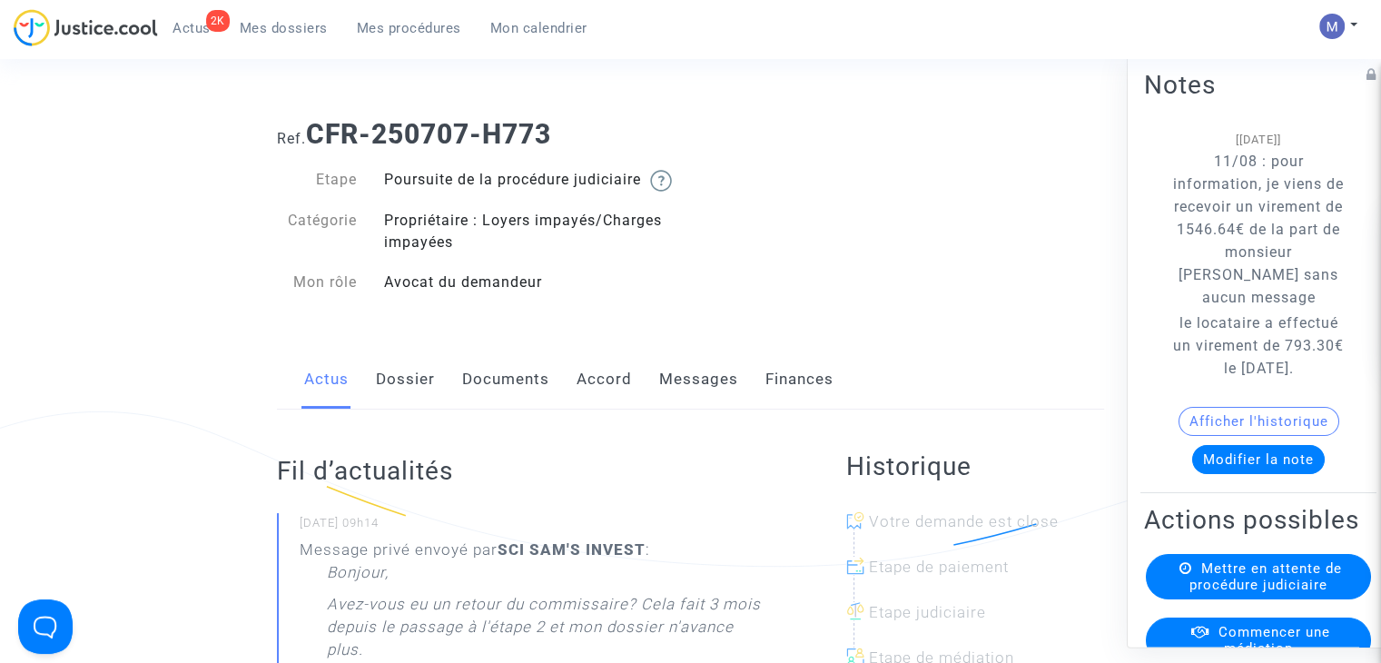
click at [1239, 436] on button "Afficher l'historique" at bounding box center [1259, 421] width 161 height 29
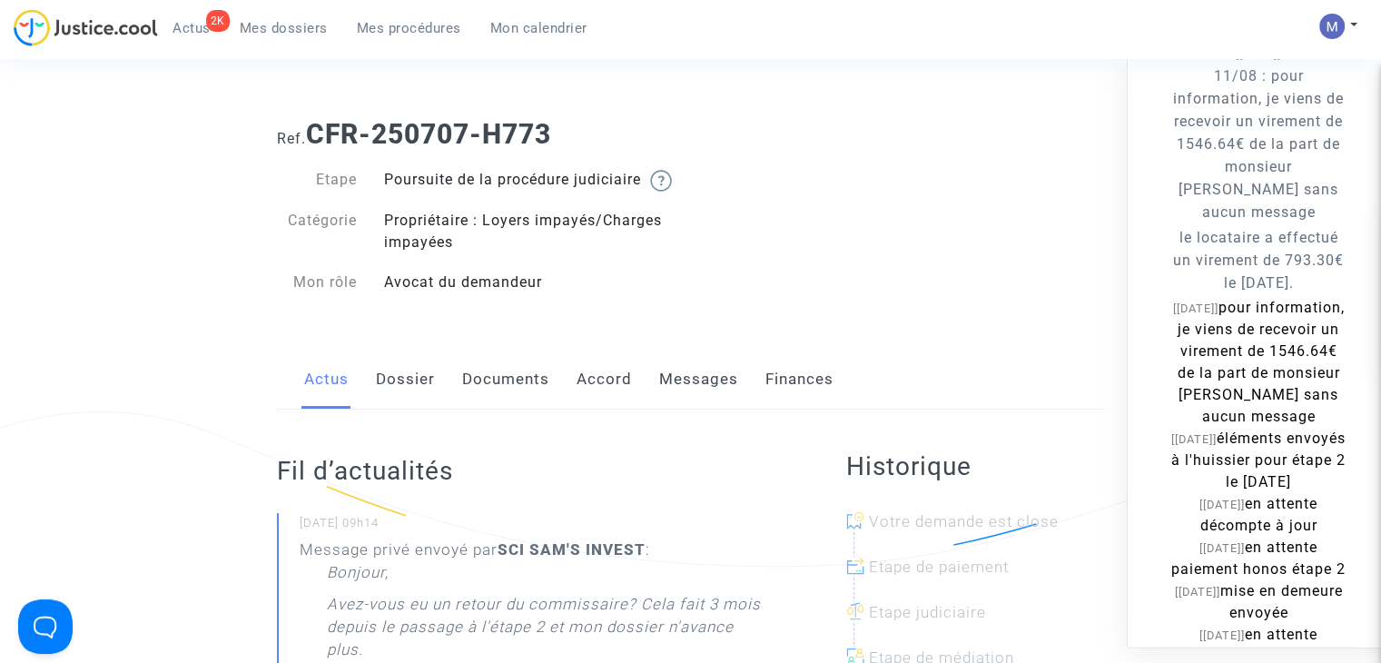
scroll to position [272, 0]
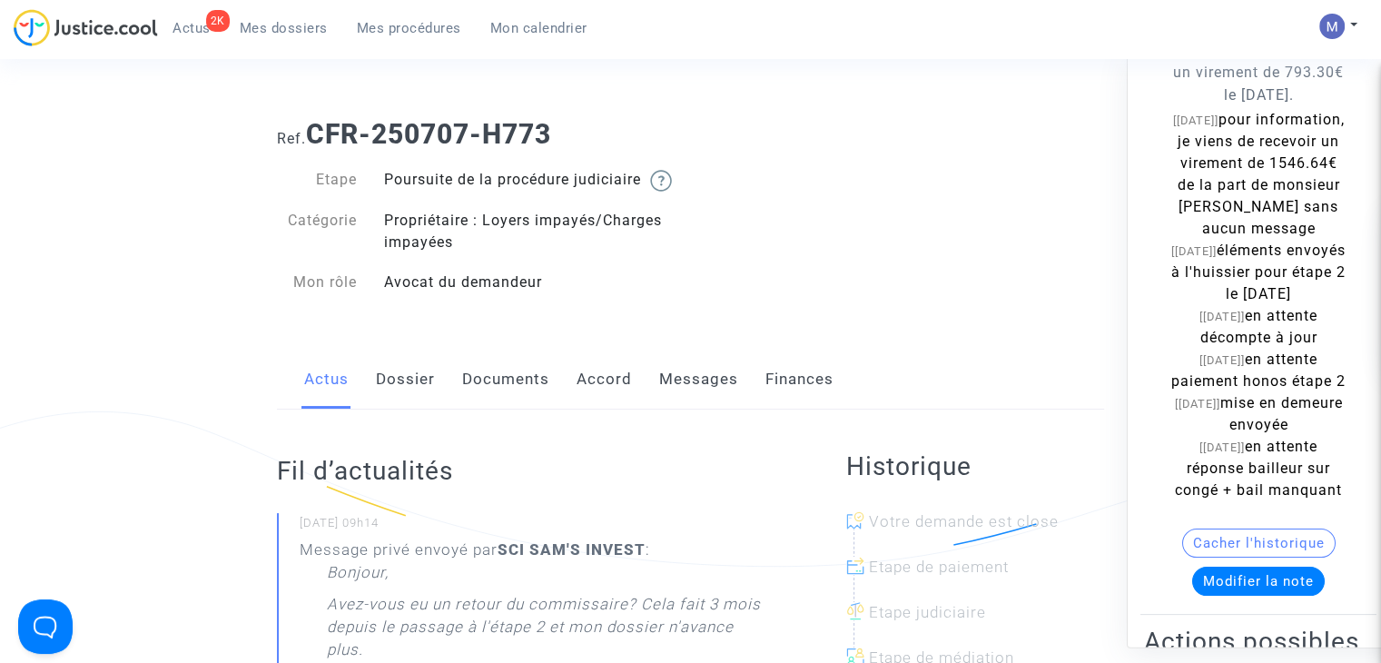
click at [951, 279] on div "Ref. CFR-250707-H773 Etape Poursuite de la procédure judiciaire Catégorie Propr…" at bounding box center [690, 208] width 855 height 208
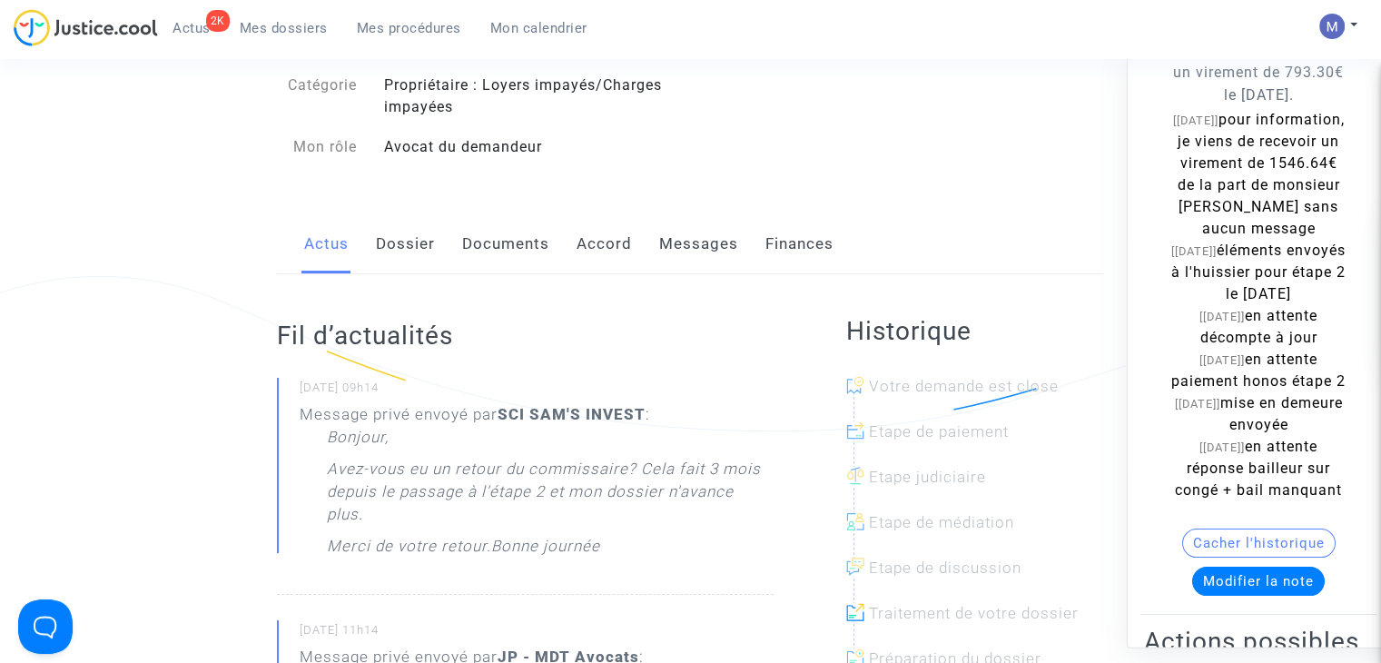
scroll to position [0, 0]
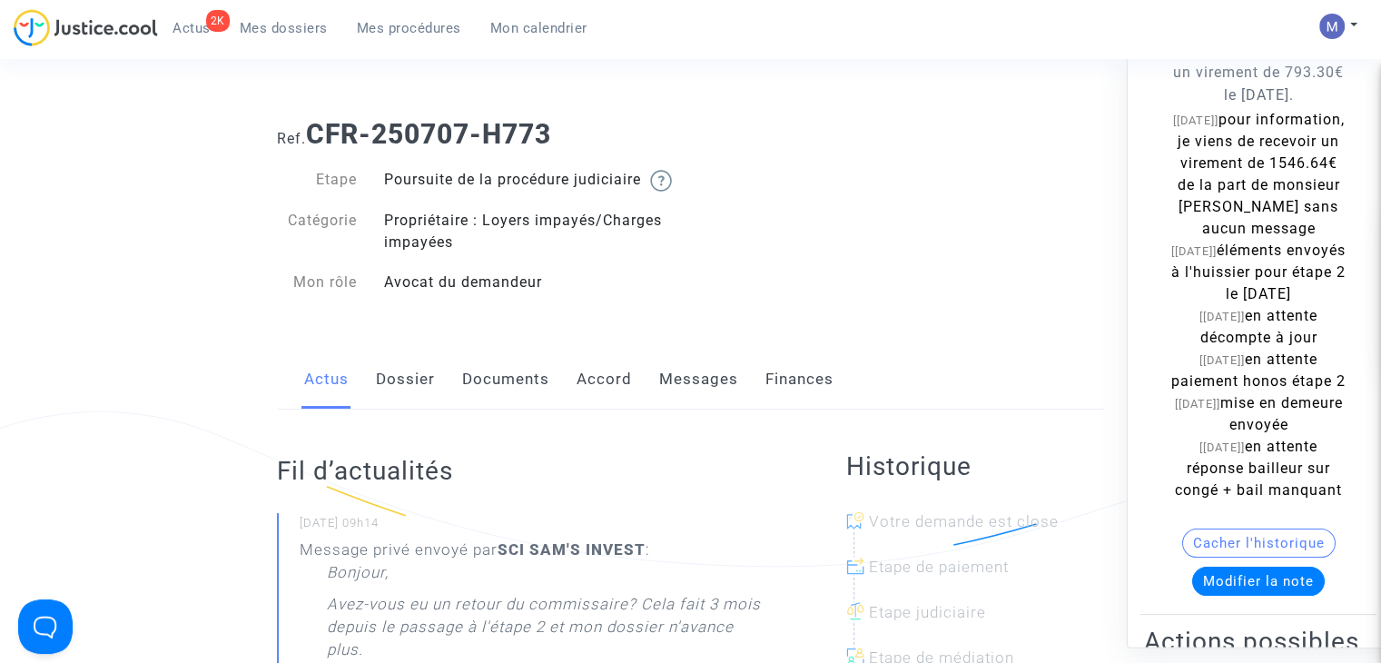
click at [687, 390] on link "Messages" at bounding box center [698, 380] width 79 height 60
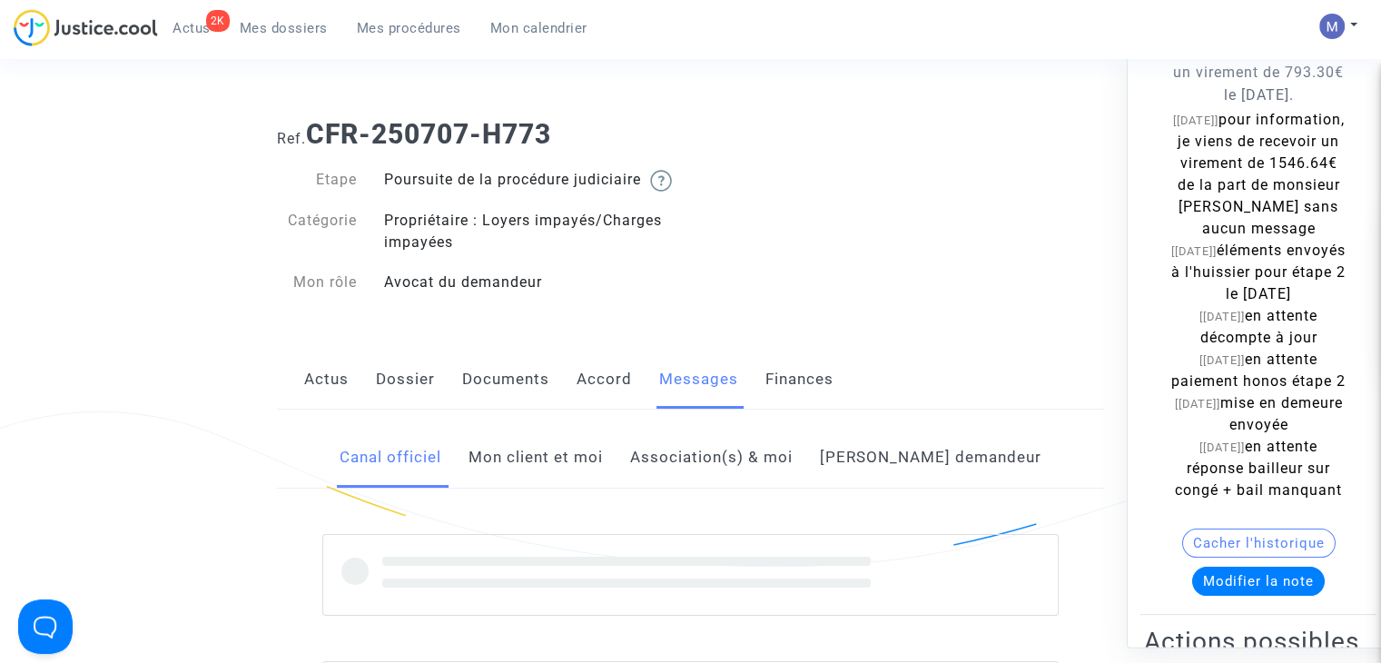
click at [596, 485] on link "Mon client et moi" at bounding box center [536, 458] width 134 height 60
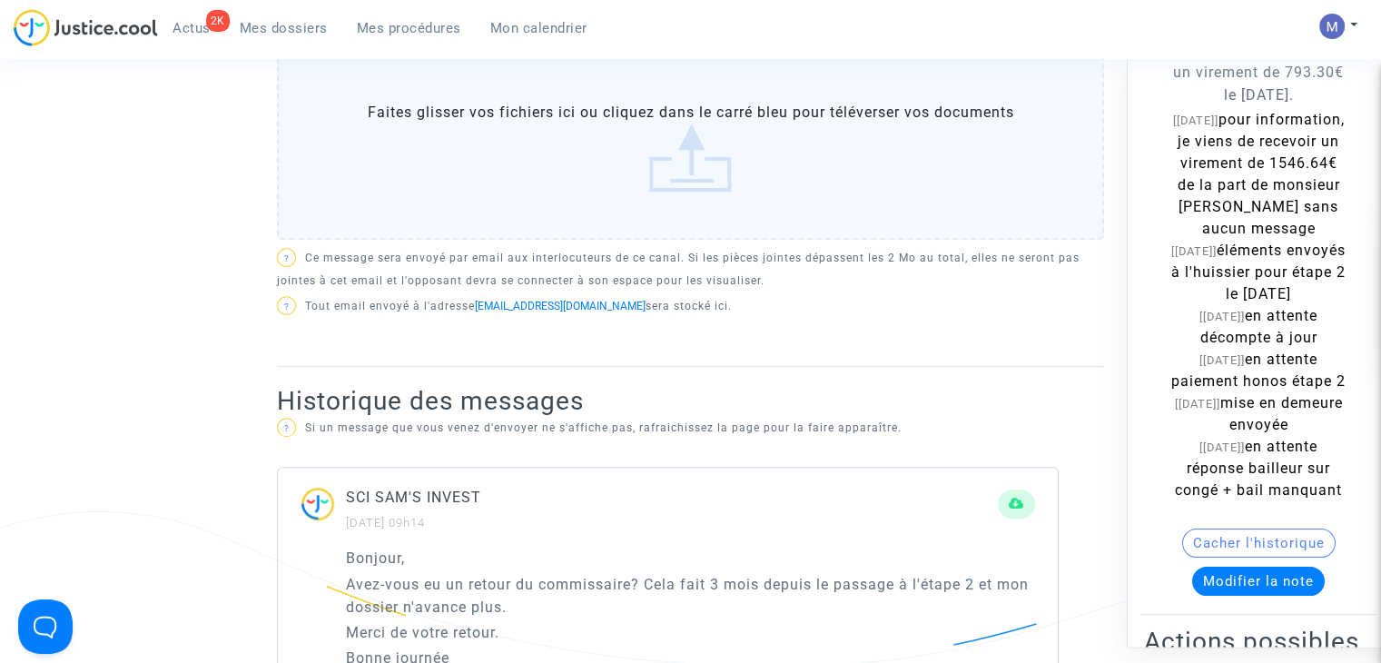
scroll to position [454, 0]
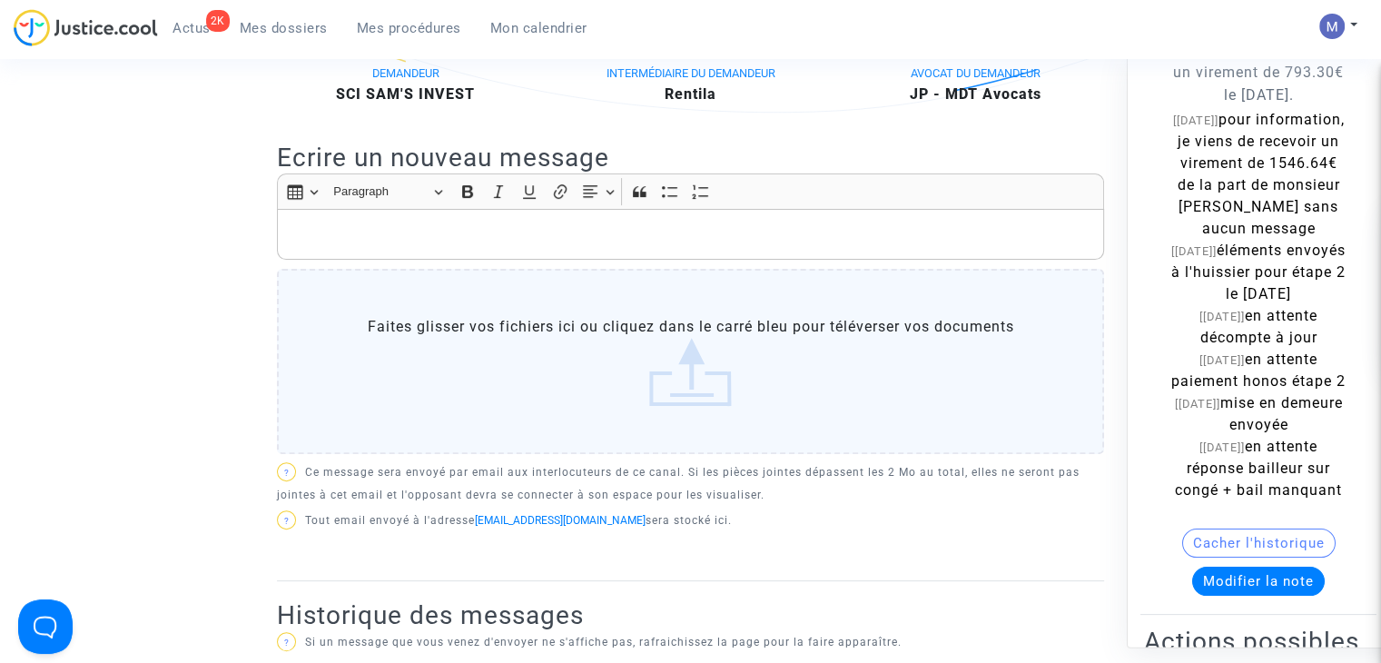
click at [375, 246] on p "Rich Text Editor, main" at bounding box center [691, 234] width 808 height 23
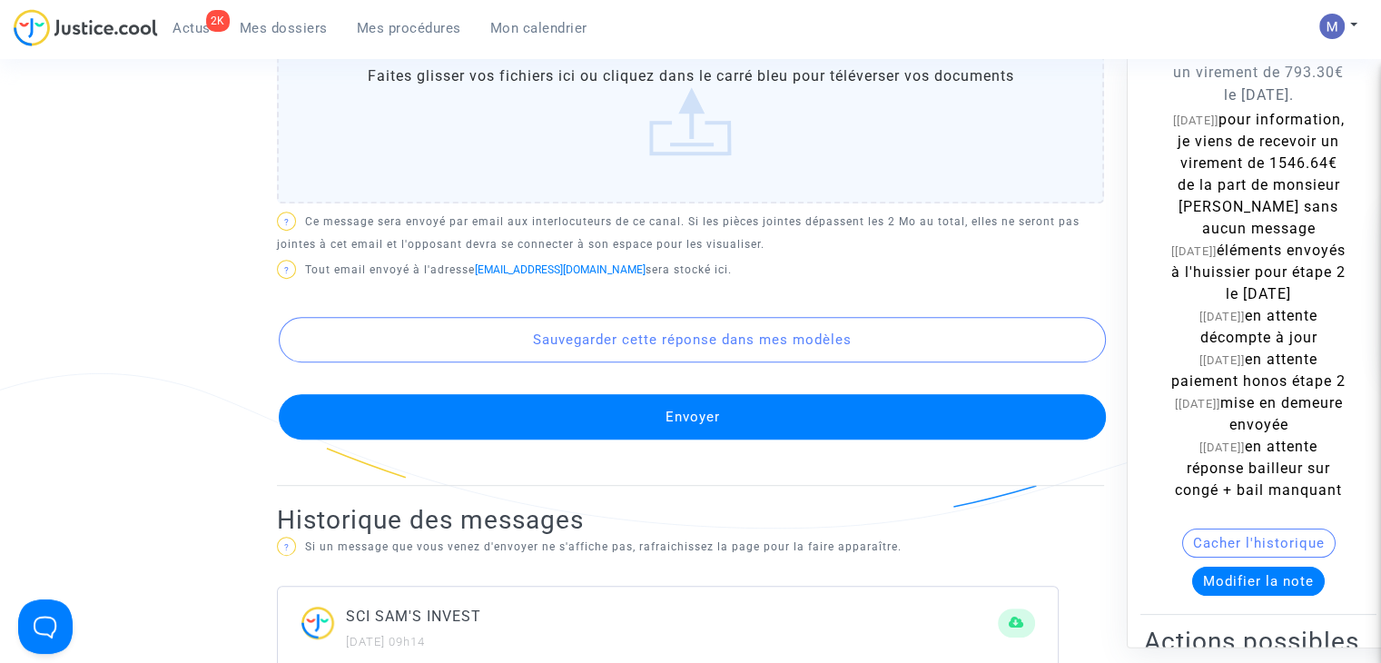
scroll to position [817, 0]
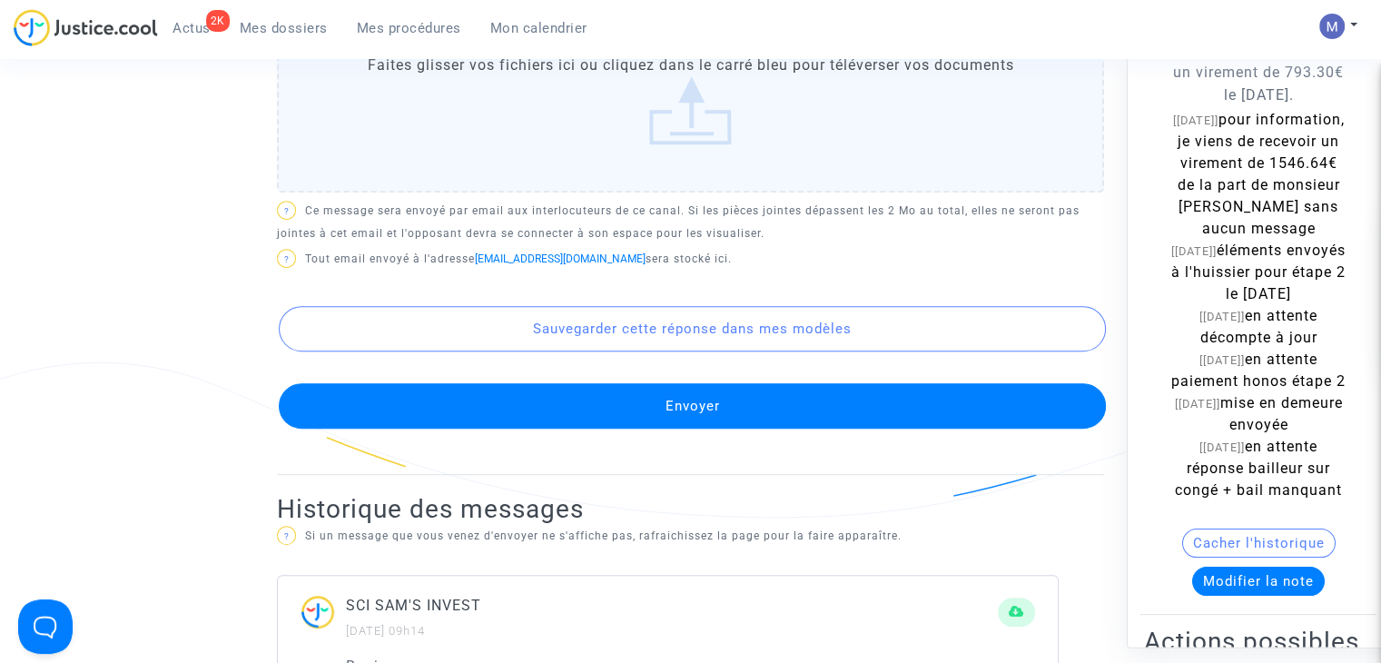
click at [690, 417] on button "Envoyer" at bounding box center [692, 405] width 827 height 45
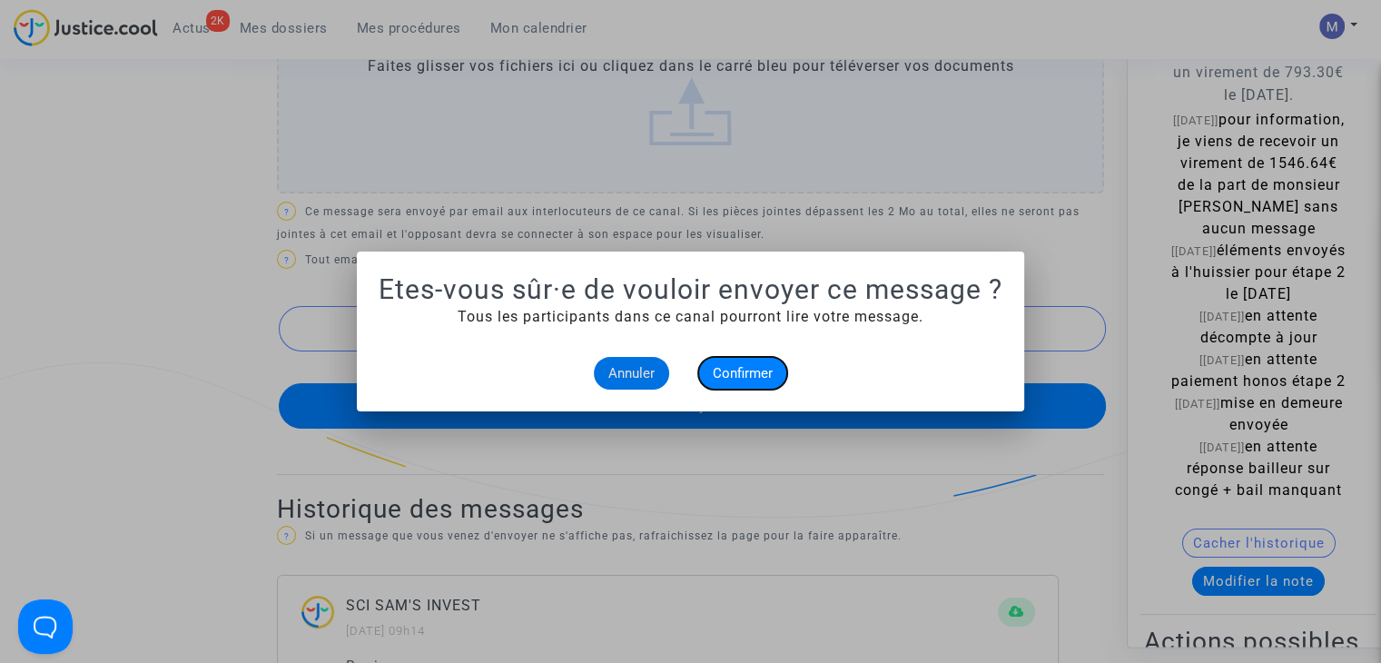
click at [730, 368] on span "Confirmer" at bounding box center [743, 373] width 60 height 16
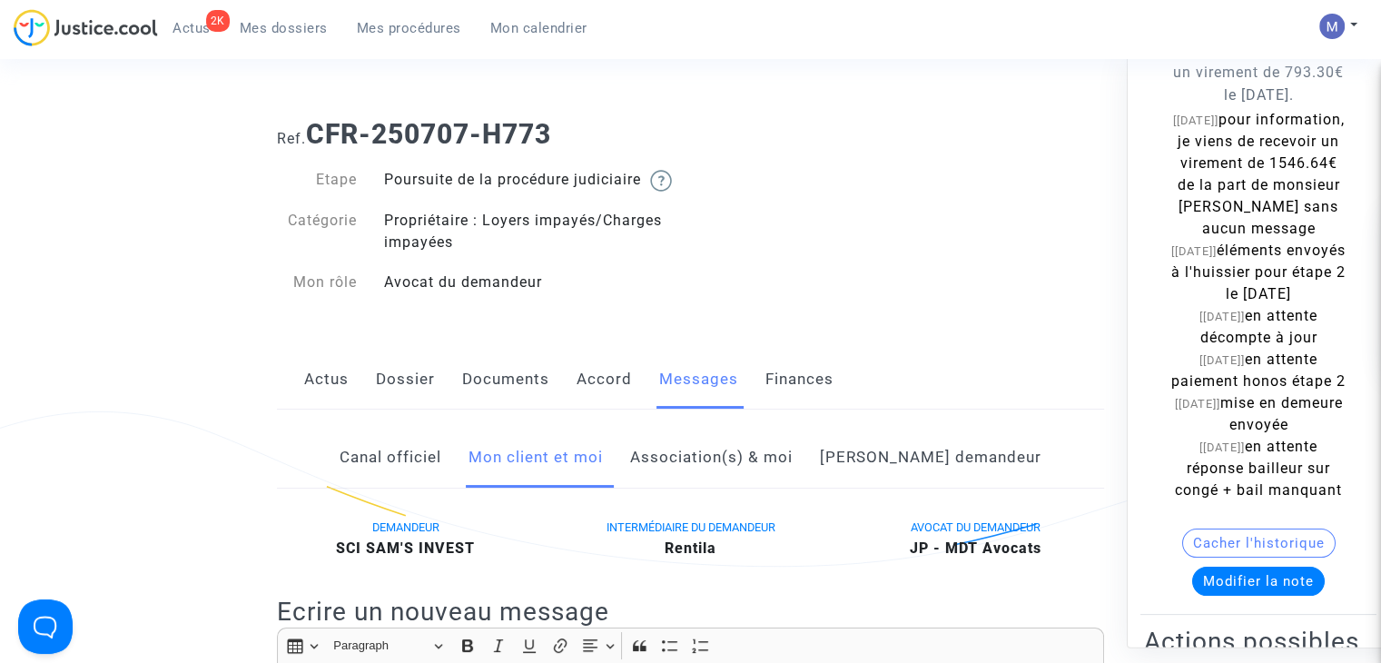
click at [495, 397] on link "Documents" at bounding box center [505, 380] width 87 height 60
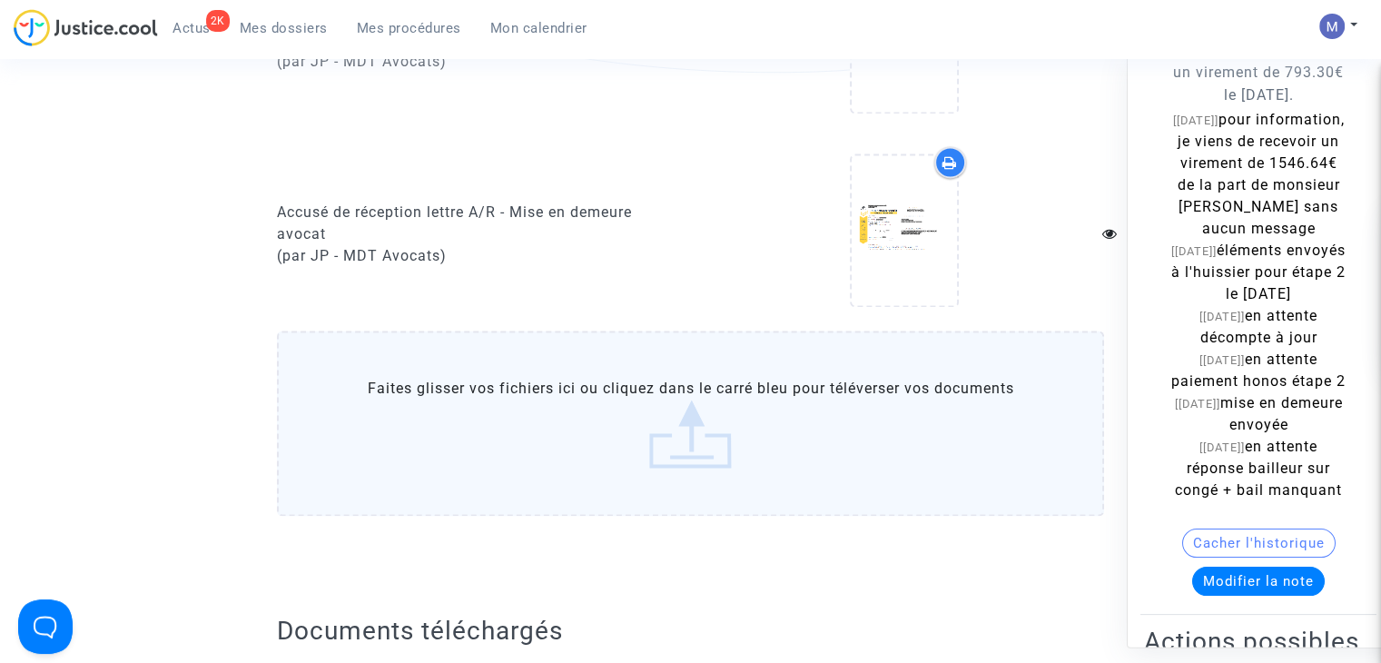
scroll to position [2815, 0]
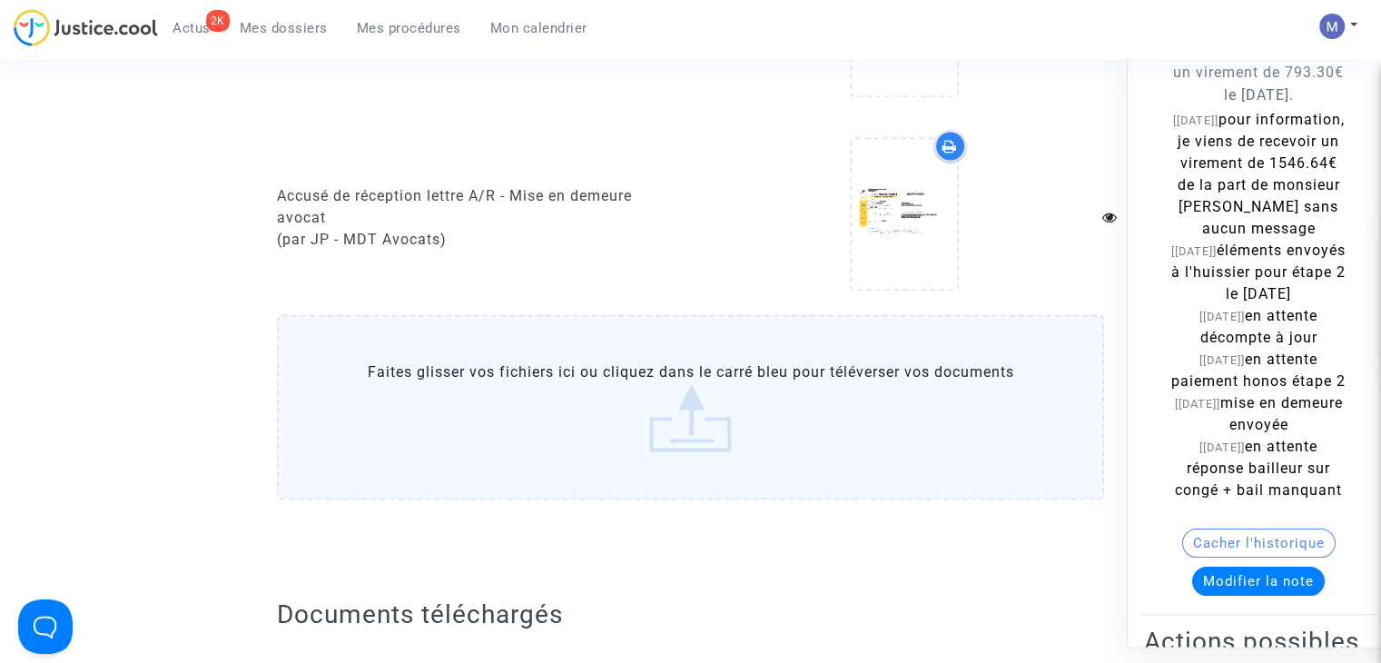
click at [283, 27] on span "Mes dossiers" at bounding box center [284, 28] width 88 height 16
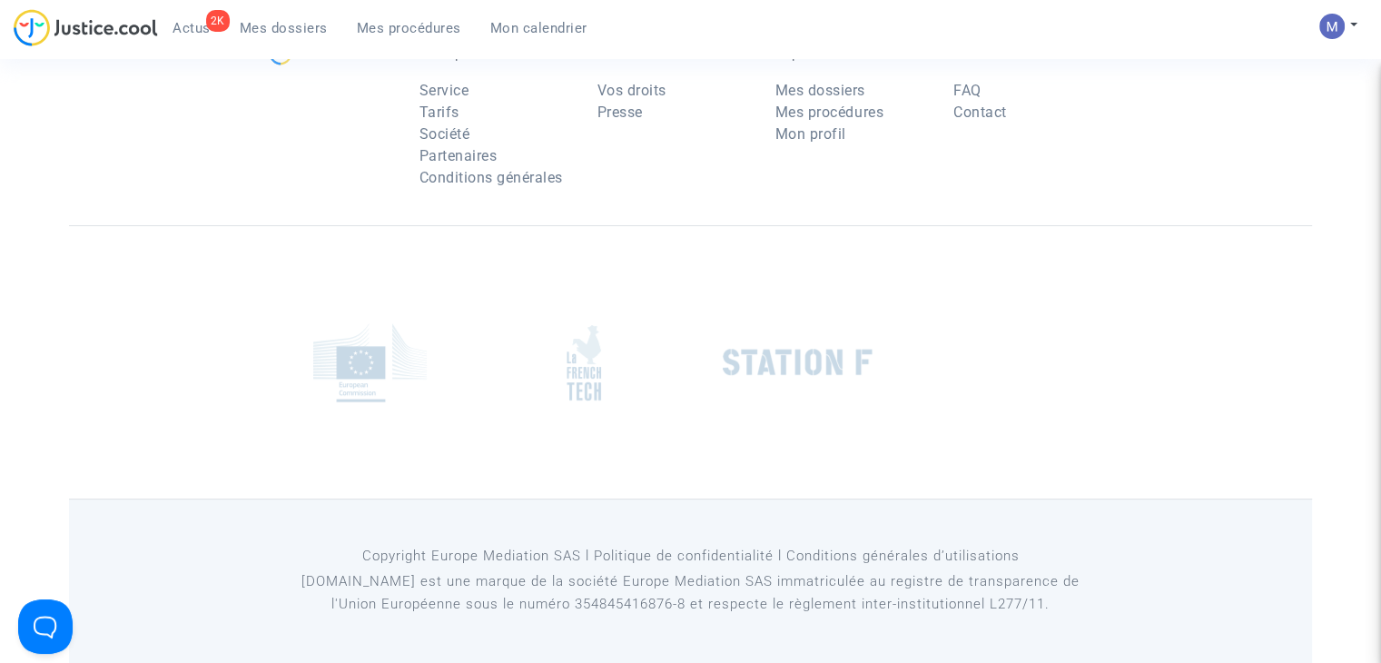
scroll to position [131, 0]
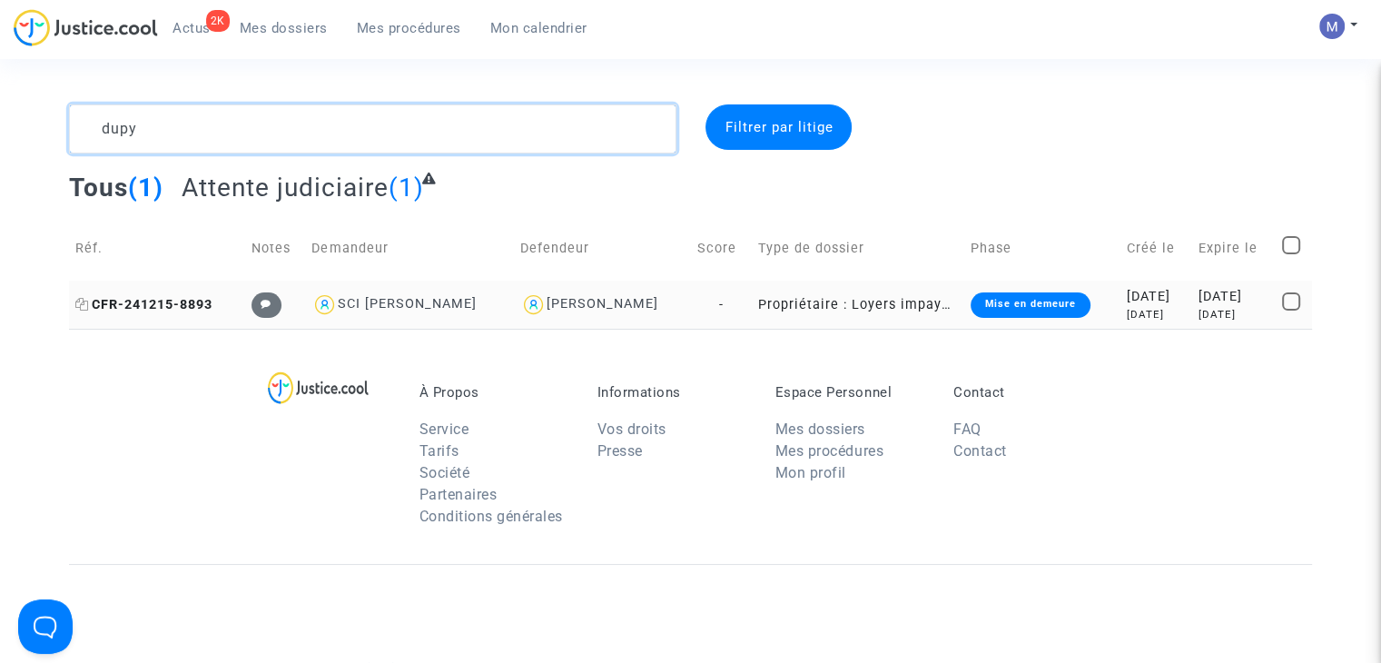
type textarea "dupy"
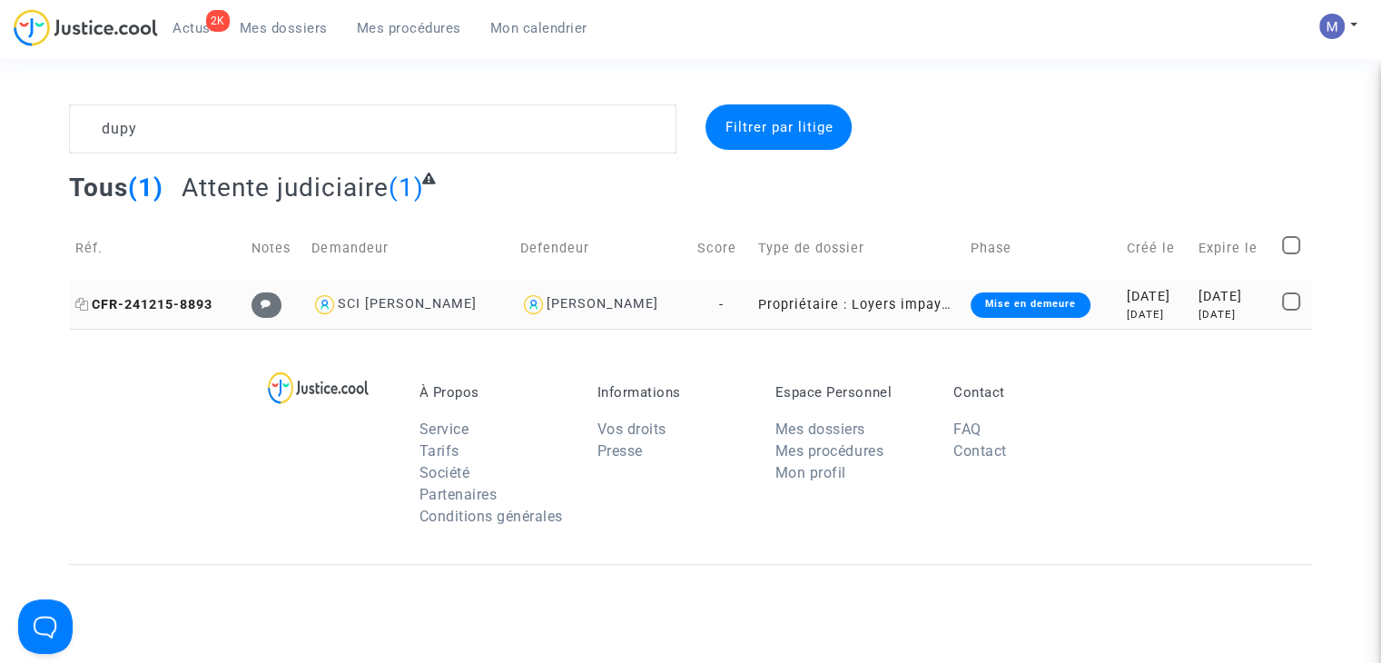
click at [149, 297] on span "CFR-241215-8893" at bounding box center [143, 304] width 137 height 15
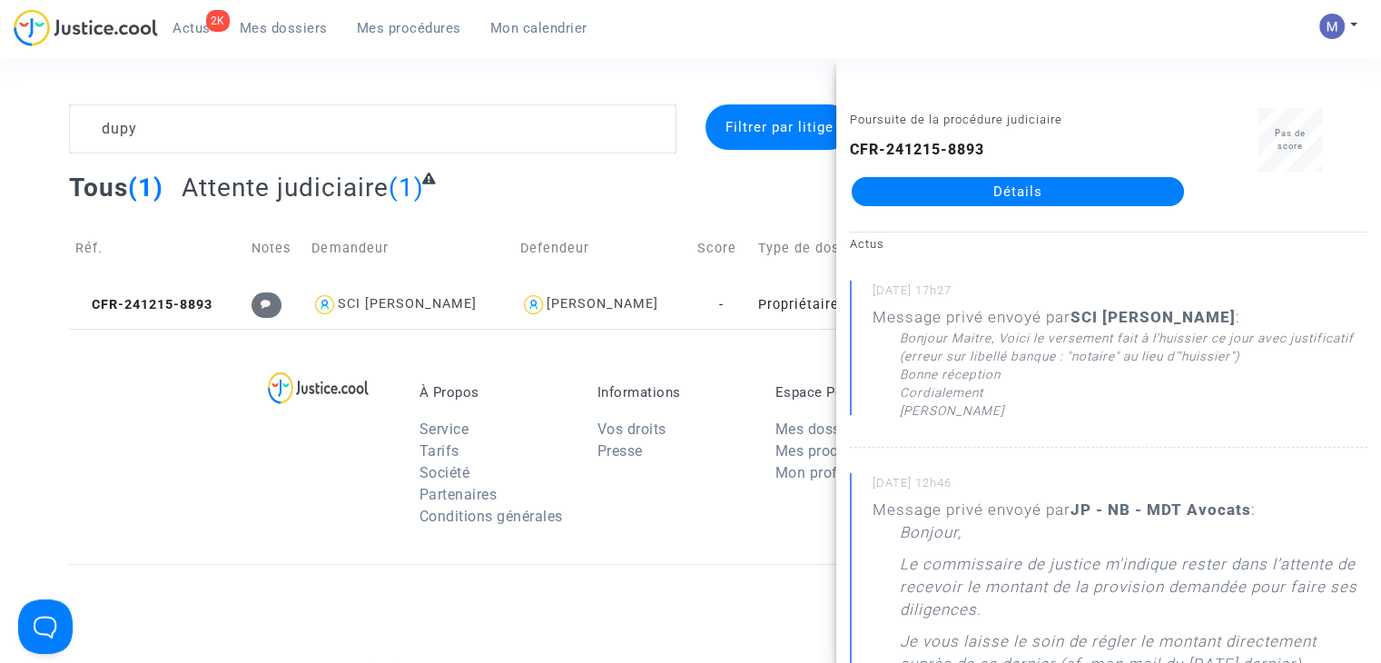
click at [1064, 196] on link "Détails" at bounding box center [1018, 191] width 332 height 29
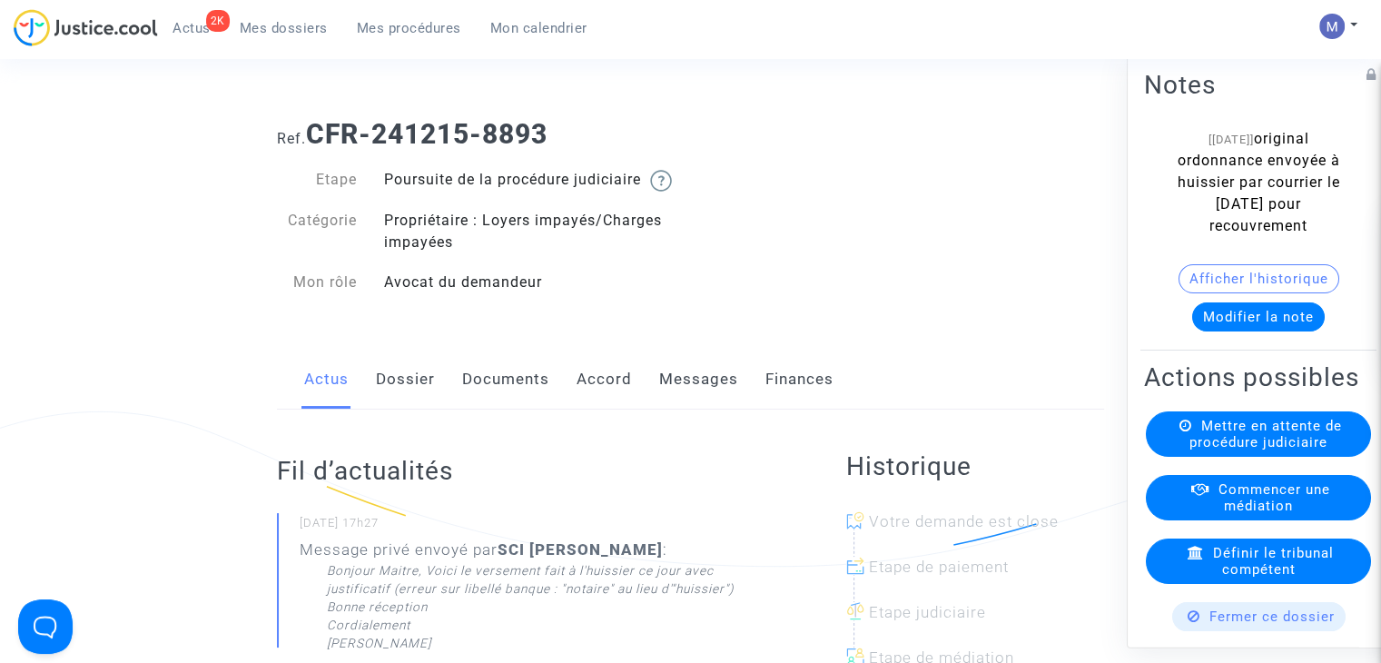
drag, startPoint x: 683, startPoint y: 403, endPoint x: 646, endPoint y: 419, distance: 40.3
click at [680, 402] on link "Messages" at bounding box center [698, 380] width 79 height 60
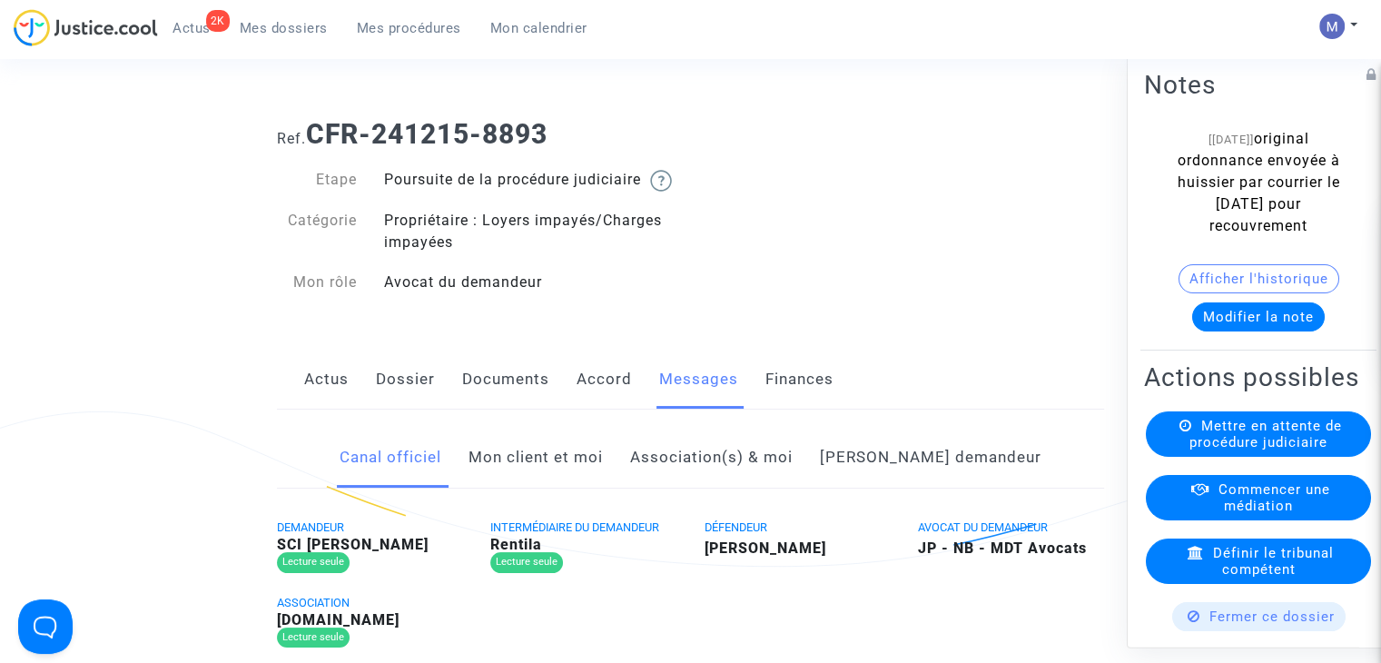
click at [574, 473] on link "Mon client et moi" at bounding box center [536, 458] width 134 height 60
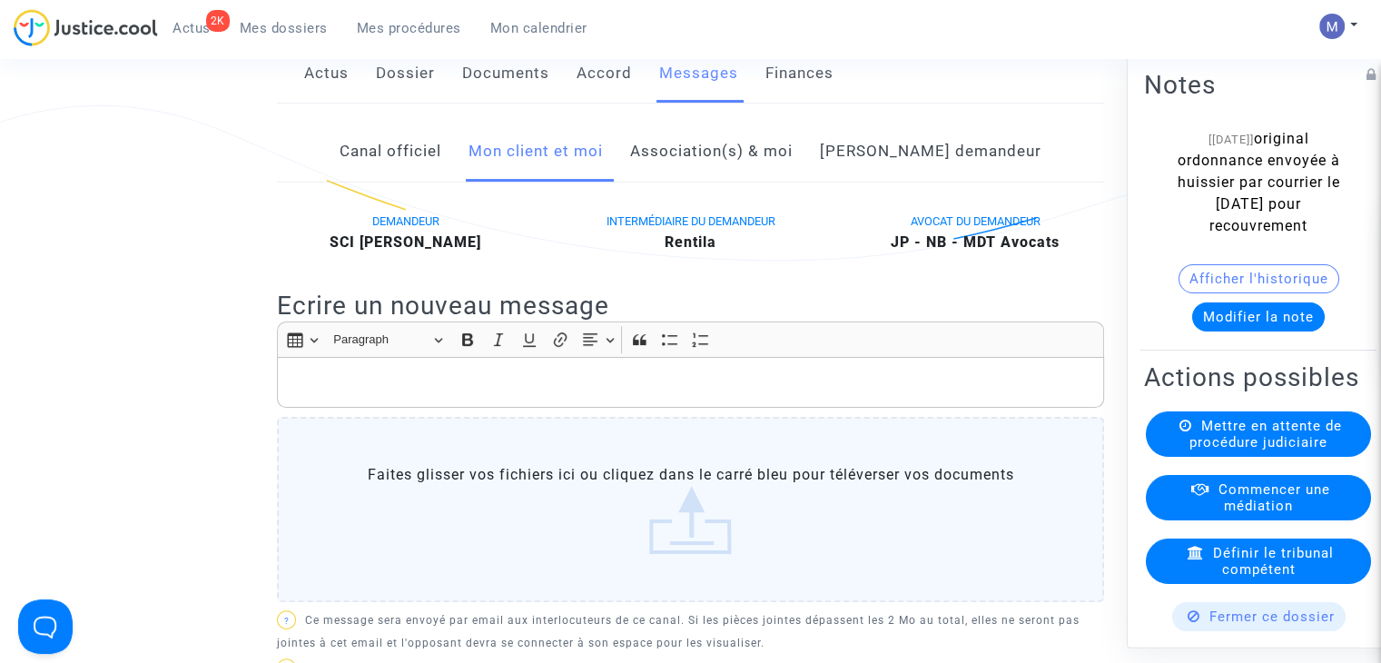
scroll to position [363, 0]
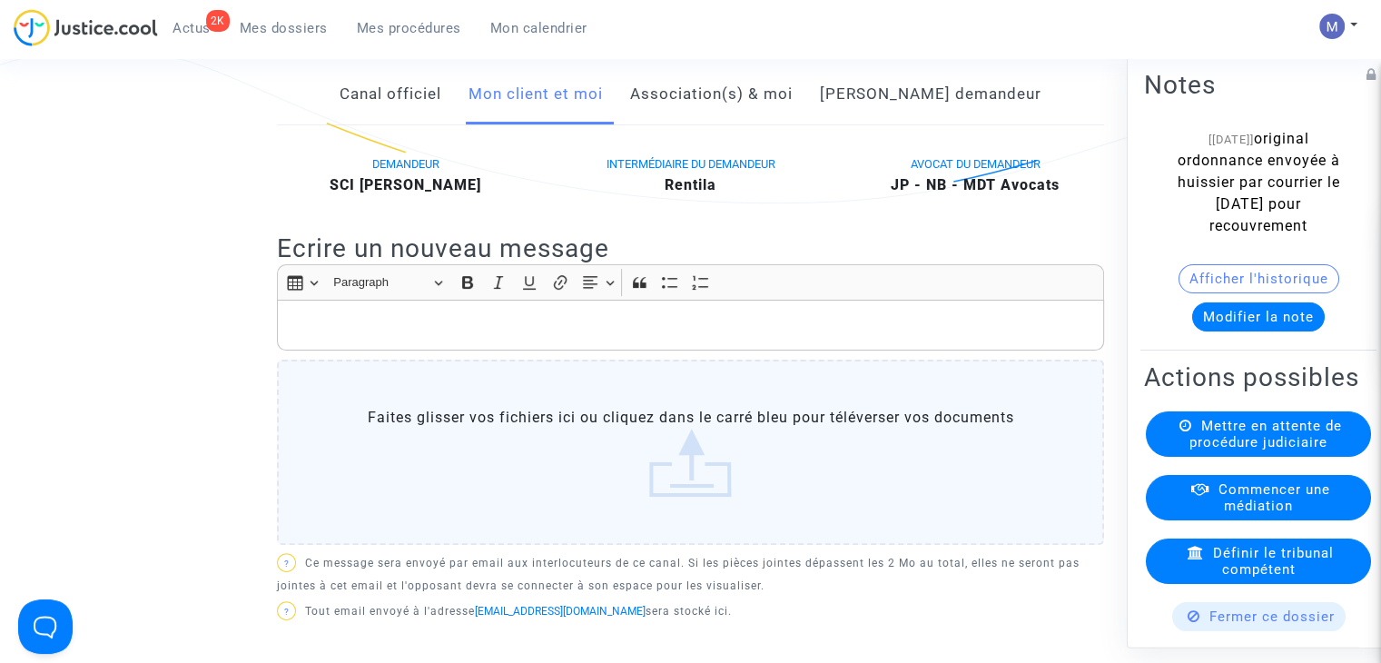
click at [339, 337] on p "Rich Text Editor, main" at bounding box center [691, 325] width 808 height 23
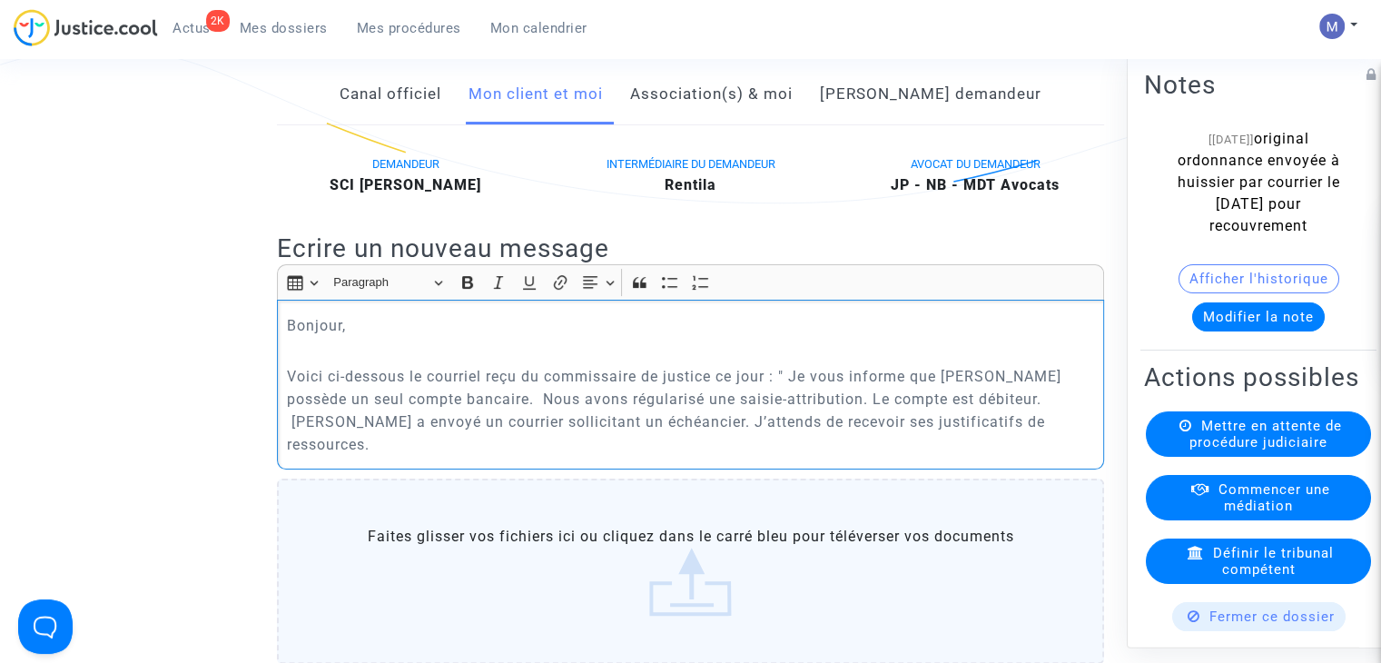
click at [367, 456] on p "Voici ci-dessous le courriel reçu du commissaire de justice ce jour : " Je vous…" at bounding box center [691, 410] width 808 height 91
click at [783, 397] on p "Voici ci-dessous le courriel reçu du commissaire de justice ce jour : " Je vous…" at bounding box center [691, 410] width 808 height 91
click at [786, 398] on p "Voici ci-dessous le courriel reçu du commissaire de justice ce jour : " Je vous…" at bounding box center [691, 410] width 808 height 91
click at [418, 456] on p "Voici ci-dessous le courriel reçu du commissaire de justice ce jour : " Je vous…" at bounding box center [691, 410] width 808 height 91
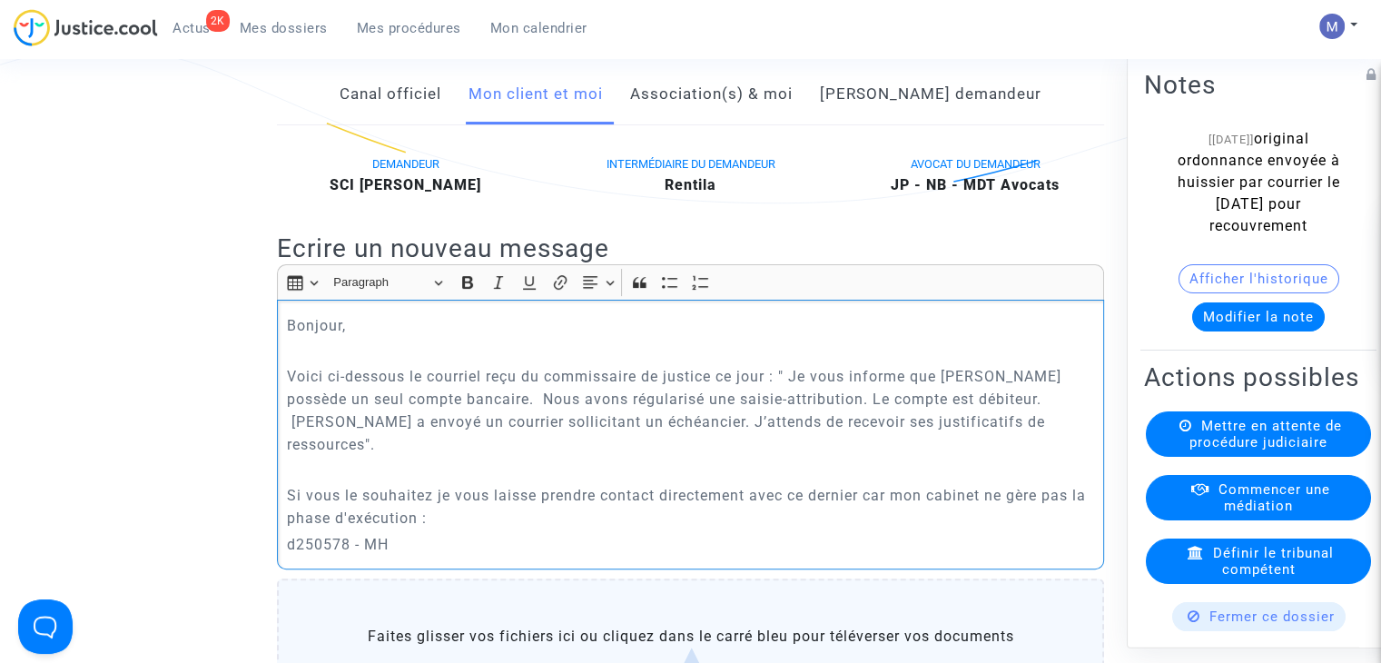
click at [287, 556] on p "d250578 - MH" at bounding box center [691, 544] width 808 height 23
click at [575, 556] on p "référence du dossier : d250578 - MH" at bounding box center [691, 544] width 808 height 23
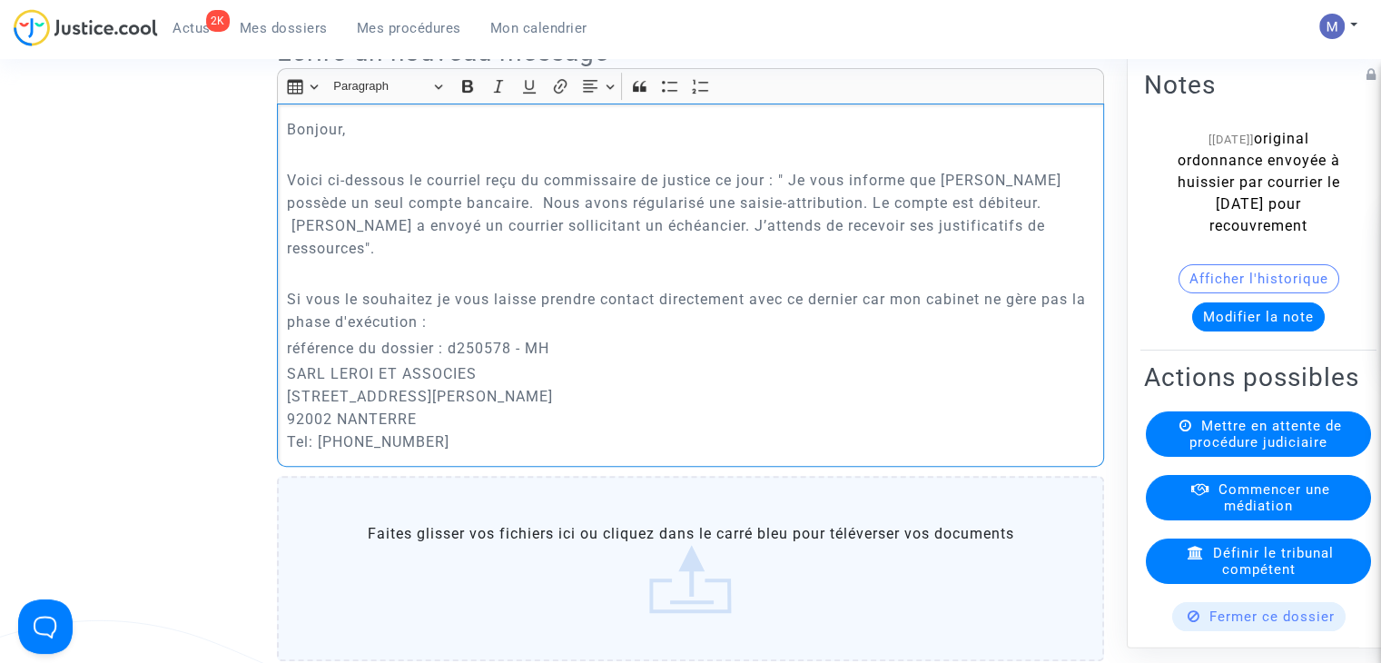
scroll to position [567, 0]
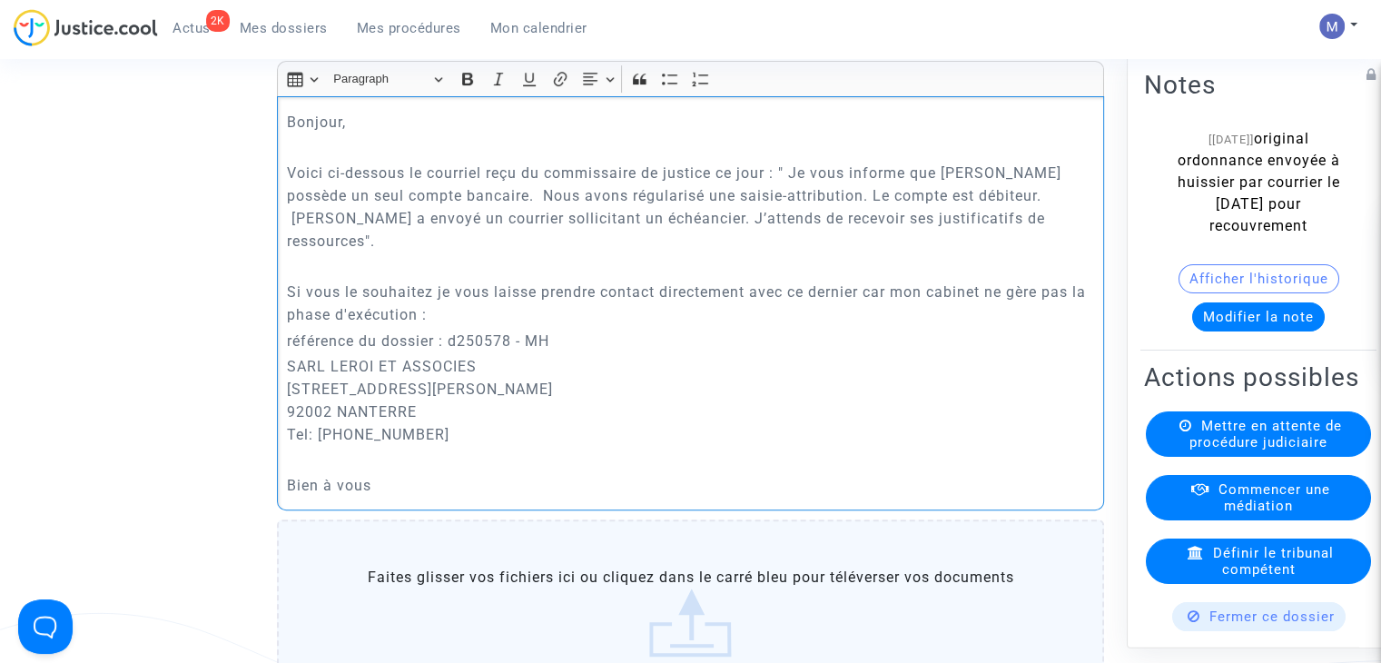
click at [440, 446] on p "SARL LEROI ET ASSOCIES 12 avenue du Général Gallieni 92002 NANTERRE Tel: 01 41 …" at bounding box center [691, 400] width 808 height 91
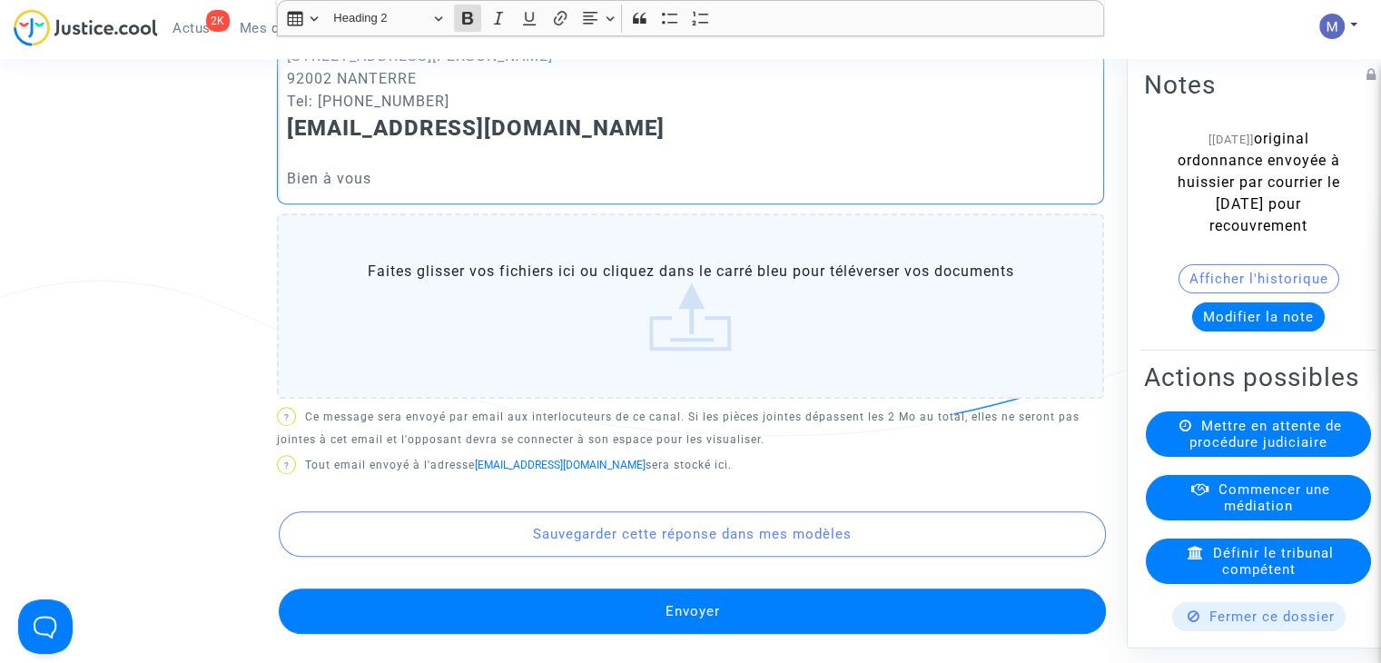
scroll to position [1021, 0]
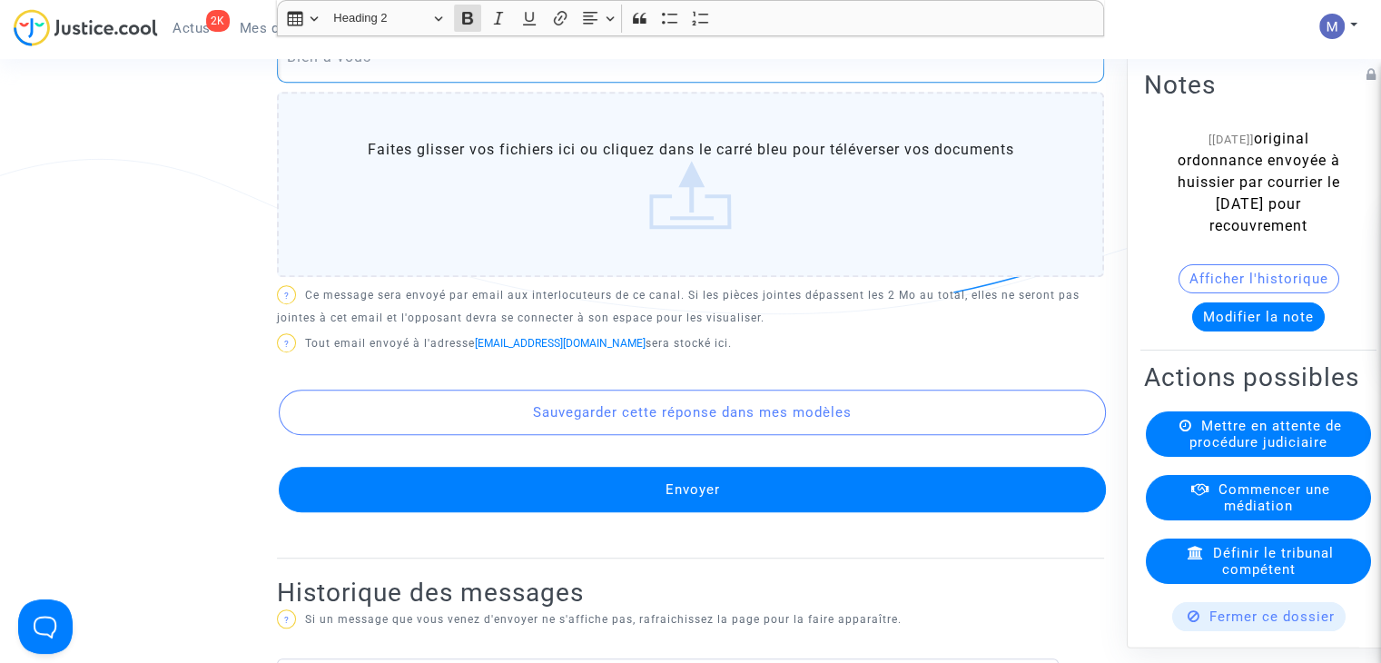
click at [692, 512] on button "Envoyer" at bounding box center [692, 489] width 827 height 45
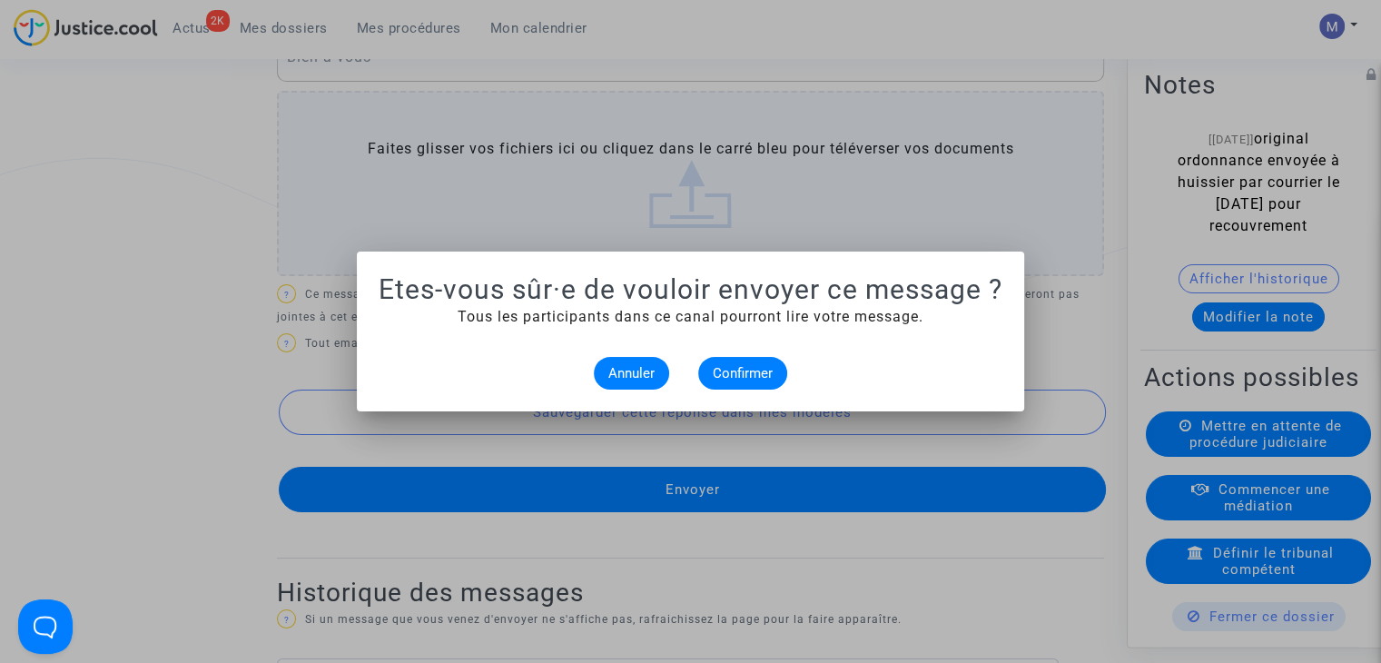
scroll to position [0, 0]
click at [739, 372] on span "Confirmer" at bounding box center [743, 373] width 60 height 16
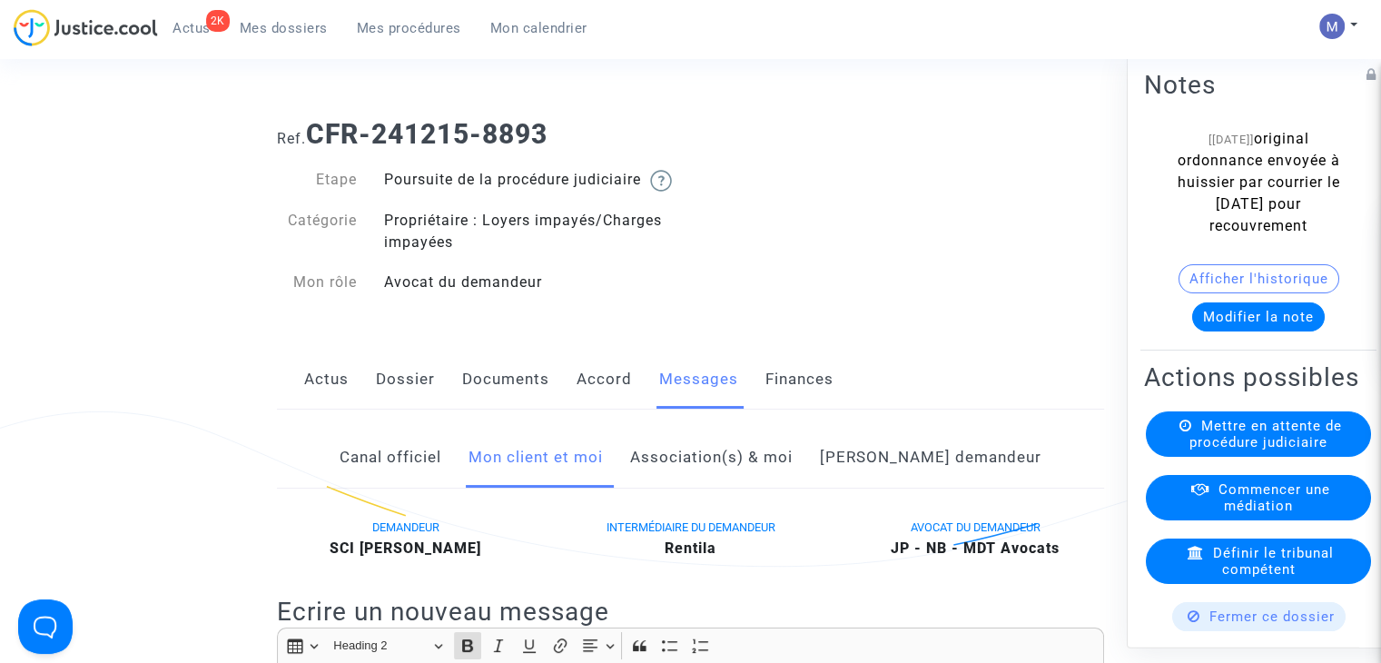
scroll to position [1021, 0]
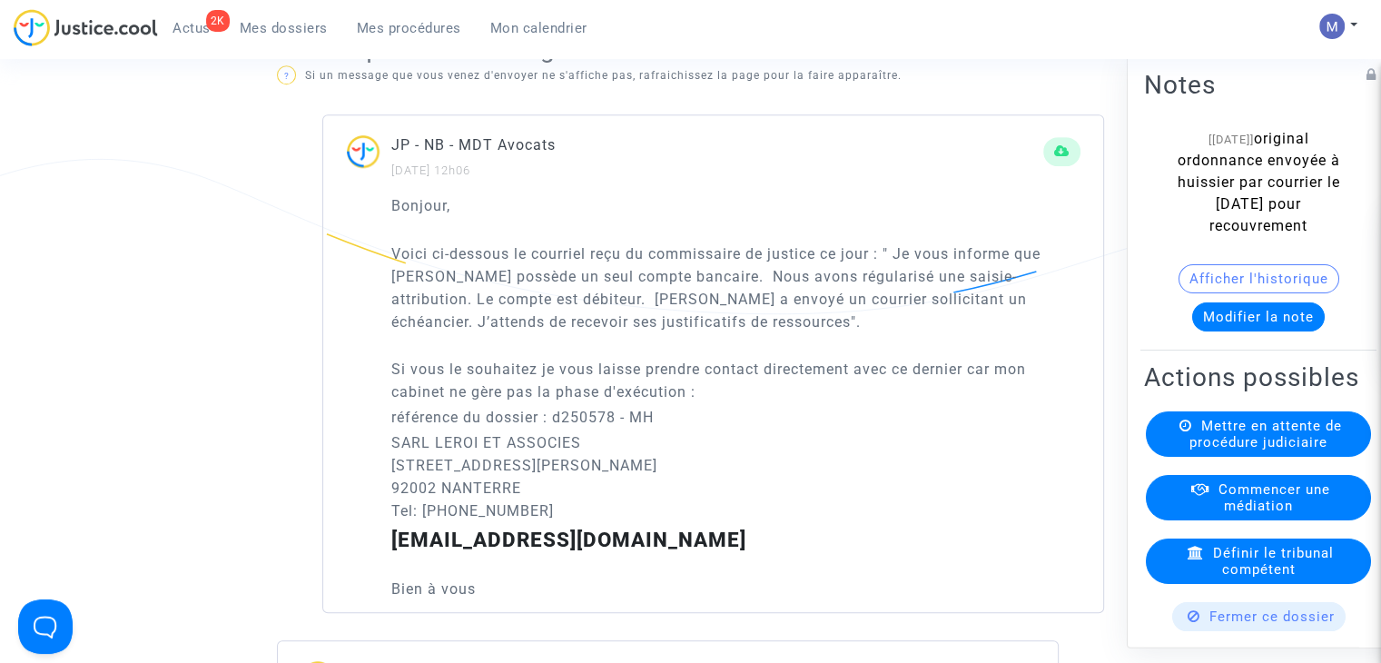
drag, startPoint x: 276, startPoint y: 17, endPoint x: 337, endPoint y: 23, distance: 61.1
click at [276, 17] on link "Mes dossiers" at bounding box center [283, 28] width 117 height 27
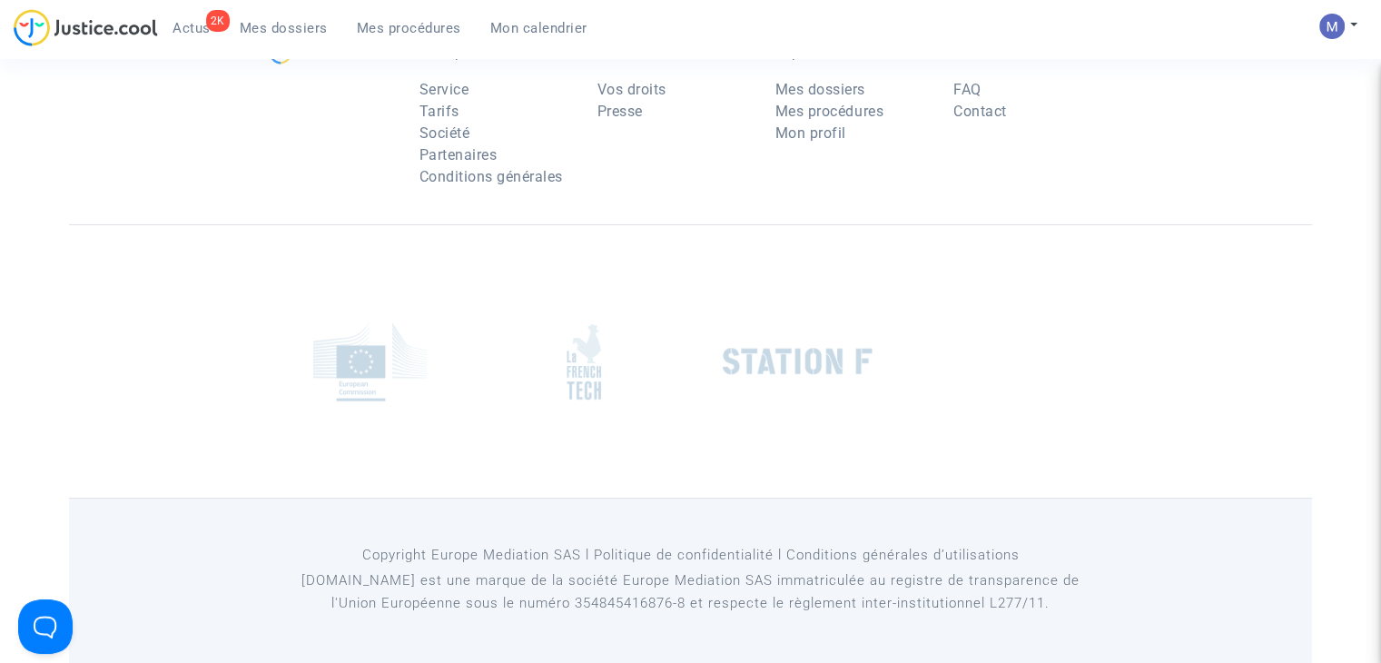
scroll to position [182, 0]
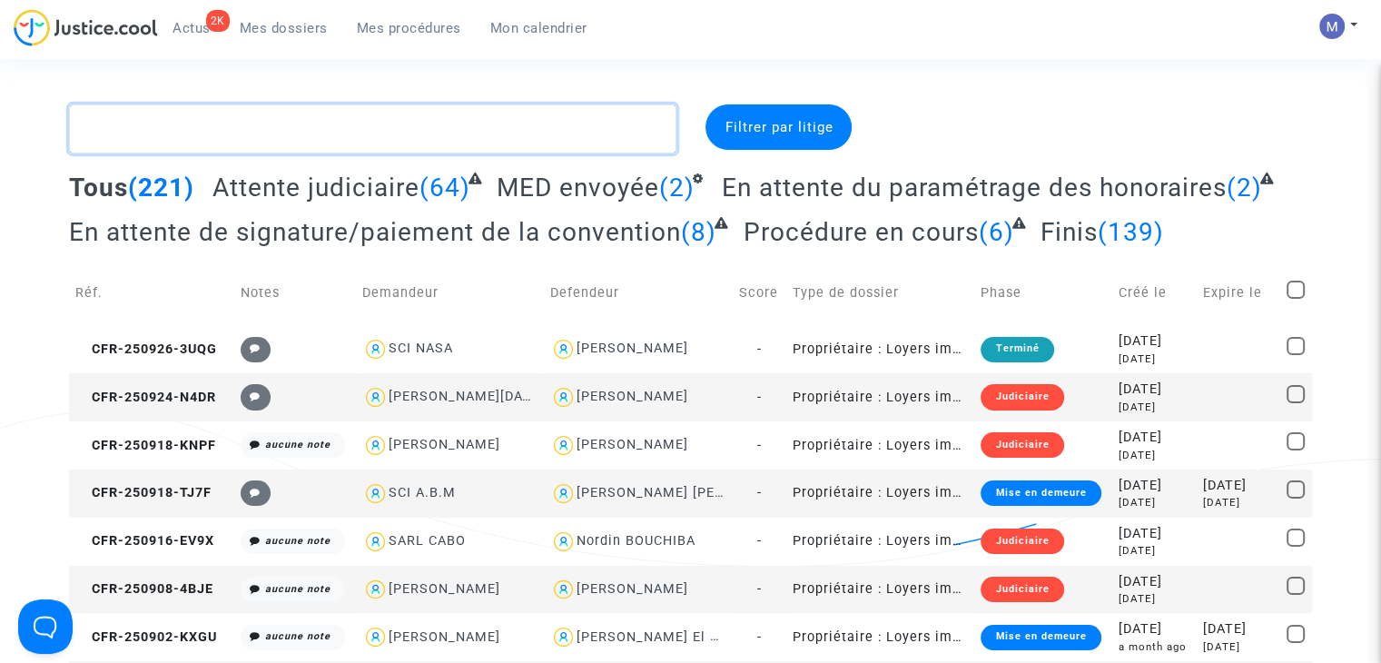
click at [265, 133] on textarea at bounding box center [373, 128] width 608 height 49
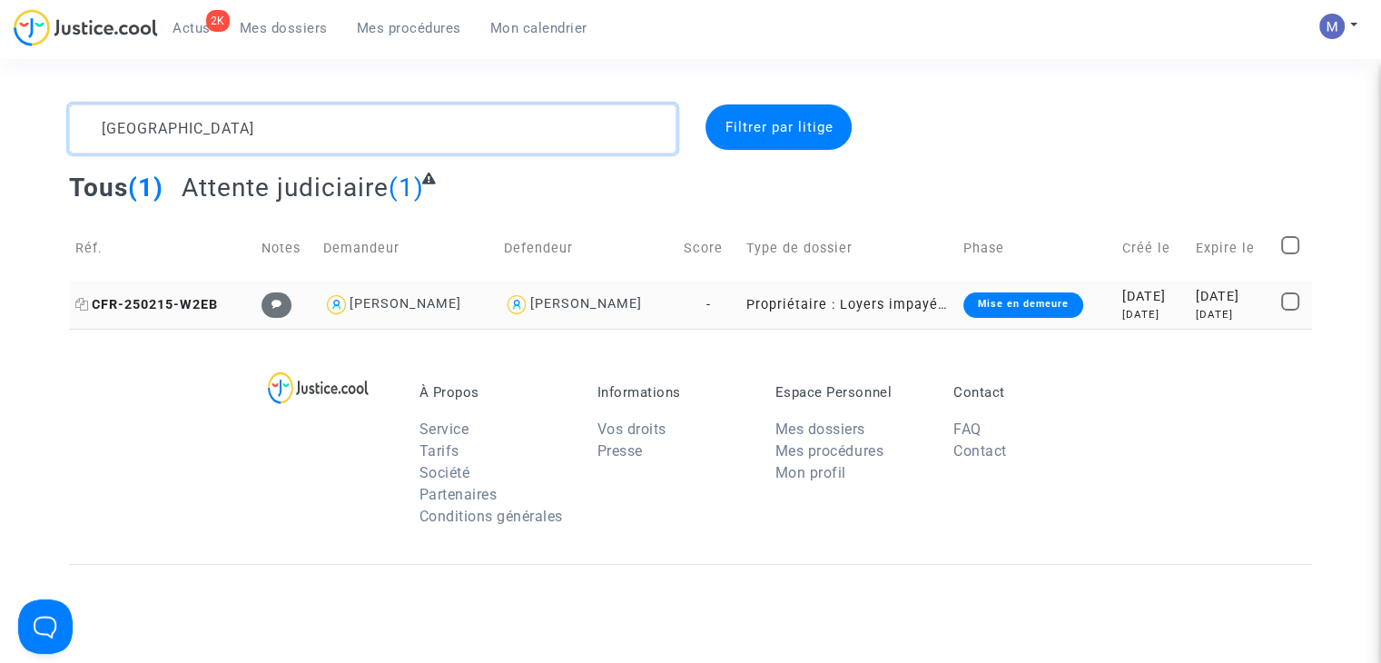
type textarea "ferrara"
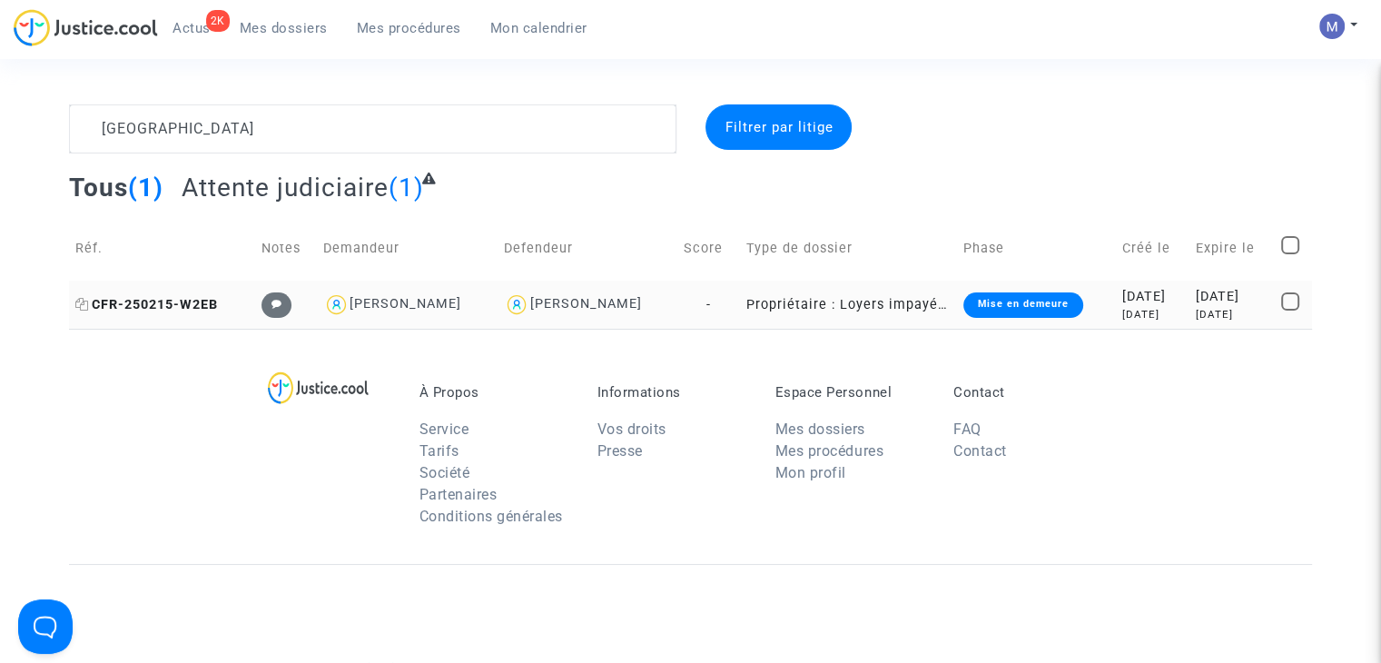
click at [159, 299] on span "CFR-250215-W2EB" at bounding box center [146, 304] width 143 height 15
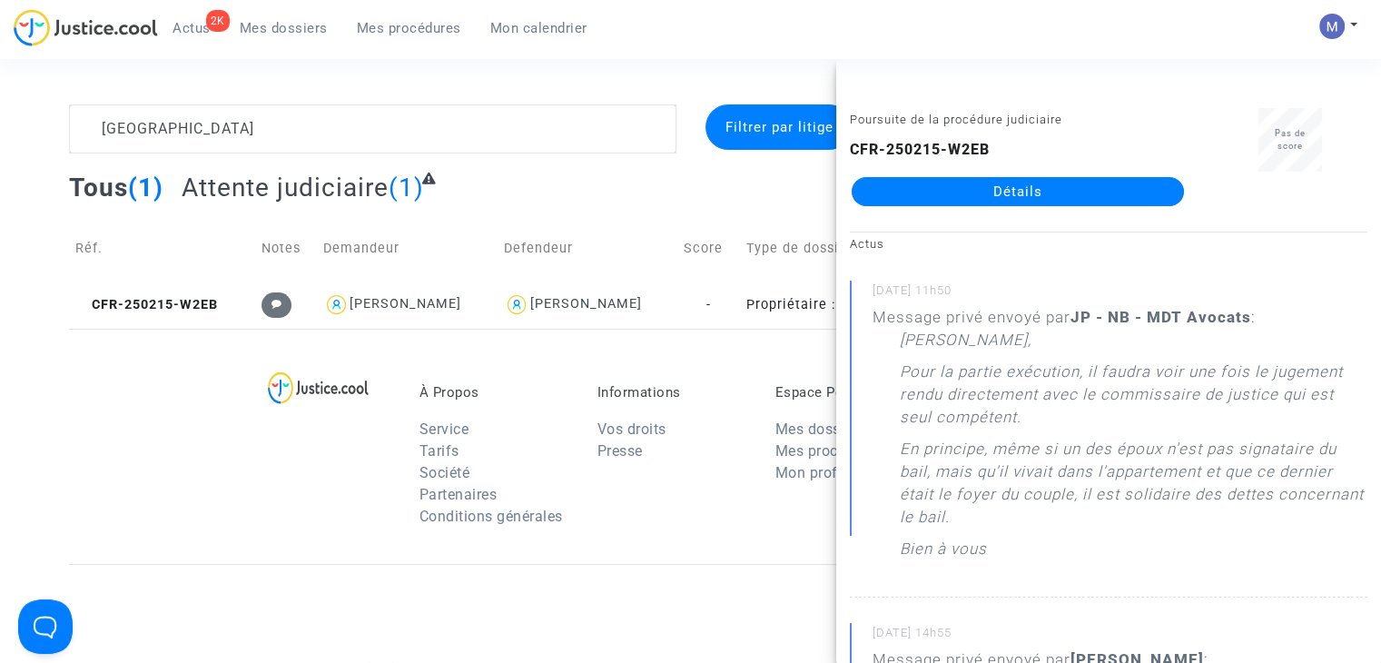
click at [955, 198] on link "Détails" at bounding box center [1018, 191] width 332 height 29
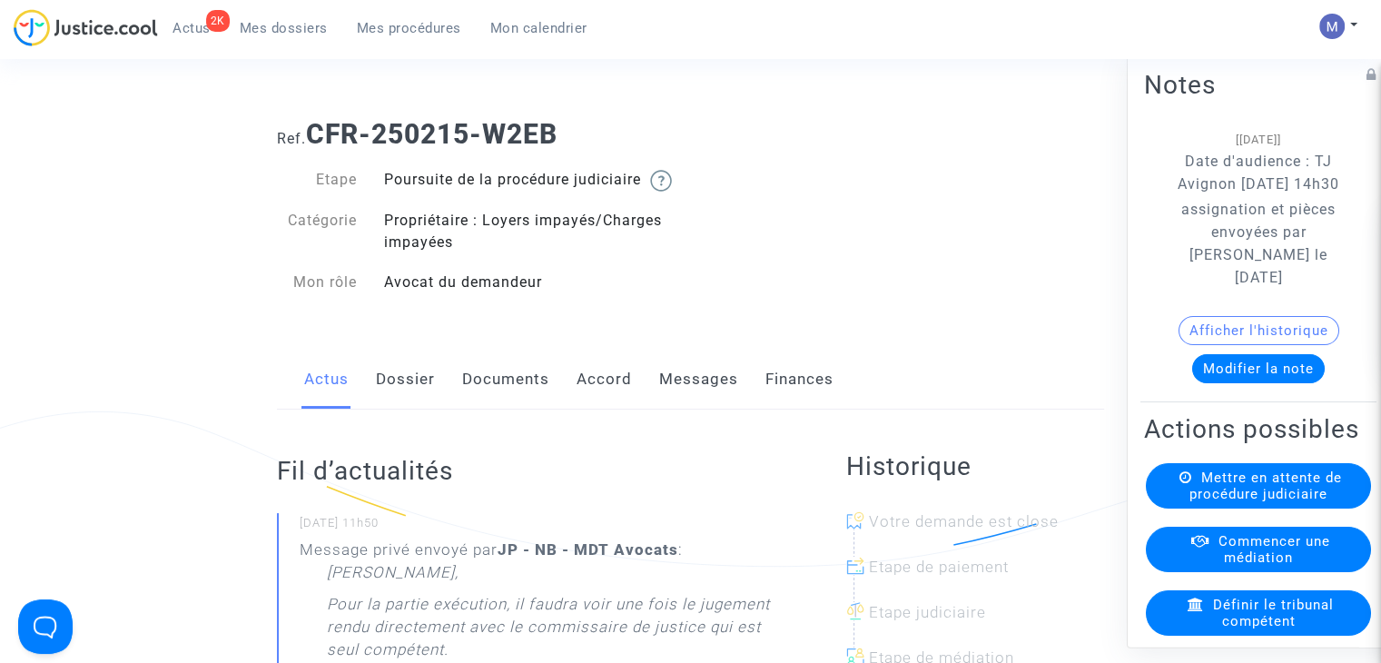
drag, startPoint x: 669, startPoint y: 129, endPoint x: 309, endPoint y: 124, distance: 360.6
click at [309, 124] on h1 "Ref. CFR-250215-W2EB" at bounding box center [690, 134] width 827 height 33
copy b "CFR-250215-W2EB"
click at [389, 392] on link "Dossier" at bounding box center [405, 380] width 59 height 60
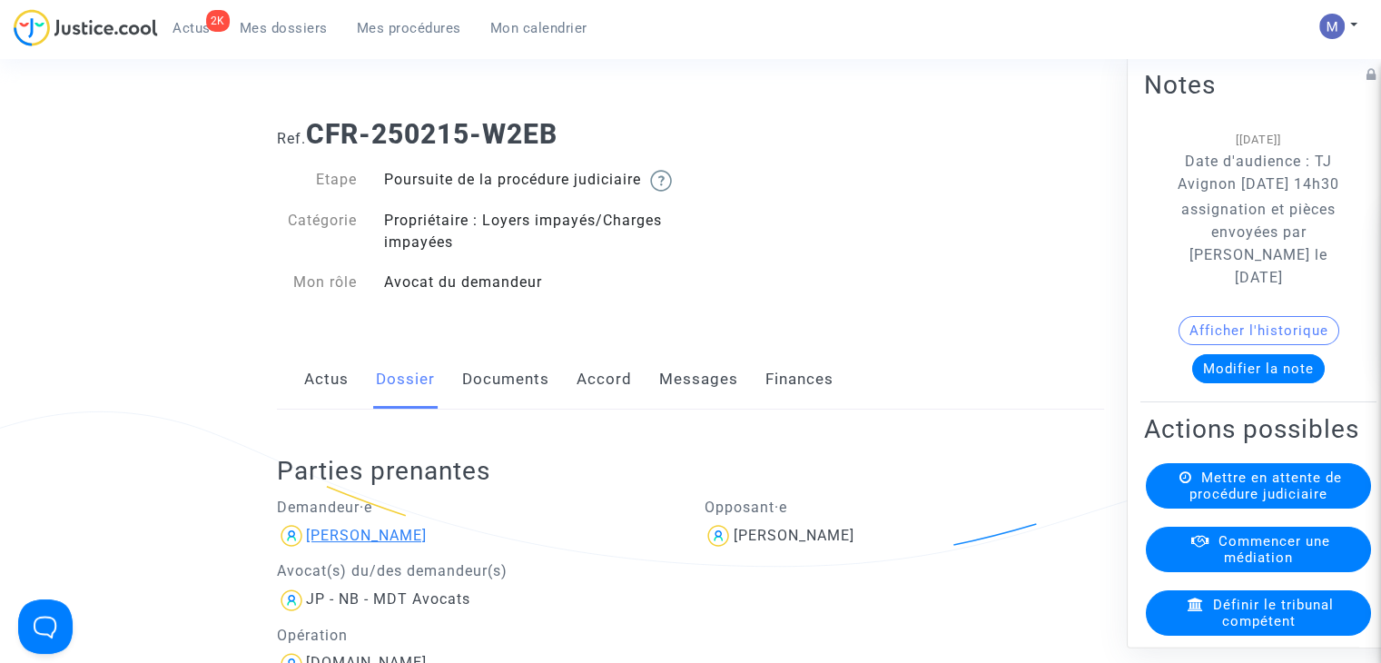
drag, startPoint x: 444, startPoint y: 553, endPoint x: 310, endPoint y: 562, distance: 134.7
click at [310, 550] on div "Anthony Ferrara" at bounding box center [477, 535] width 400 height 29
copy div "Anthony Ferrara"
drag, startPoint x: 865, startPoint y: 561, endPoint x: 728, endPoint y: 566, distance: 136.3
click at [726, 550] on div "Saadane Ayari" at bounding box center [904, 535] width 400 height 29
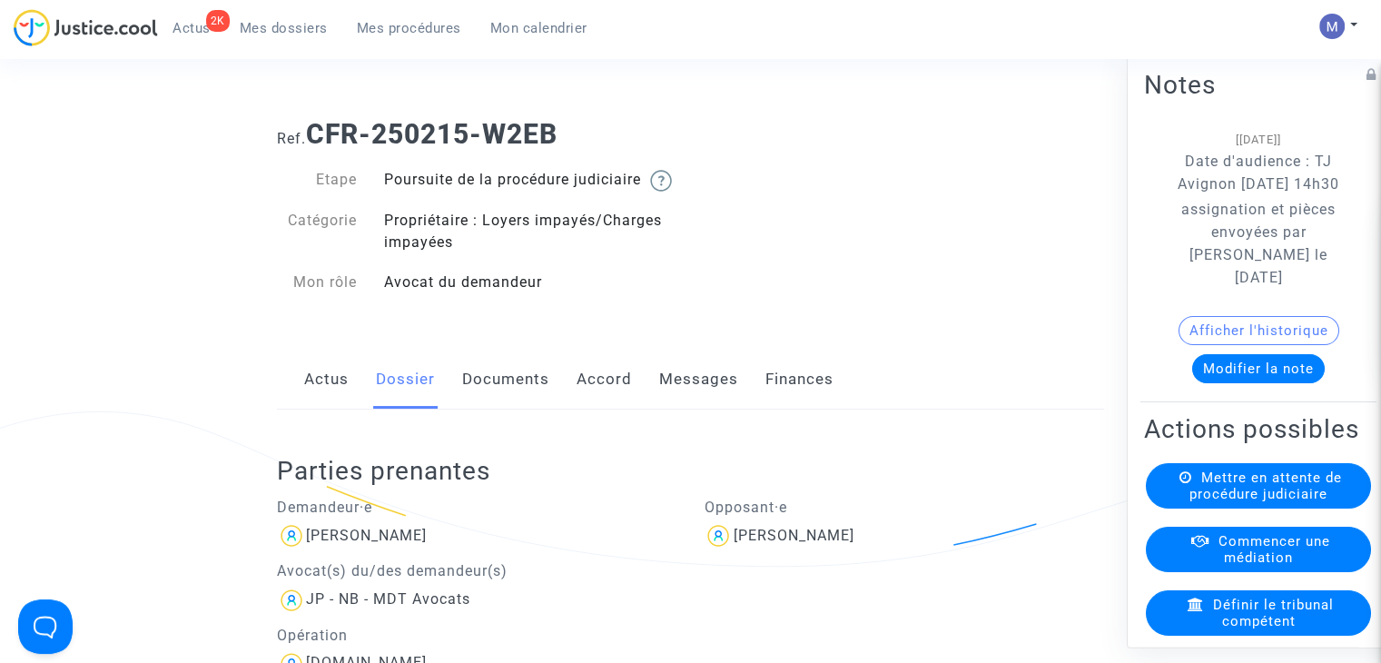
copy div "Saadane Ayari"
click at [532, 408] on link "Documents" at bounding box center [505, 380] width 87 height 60
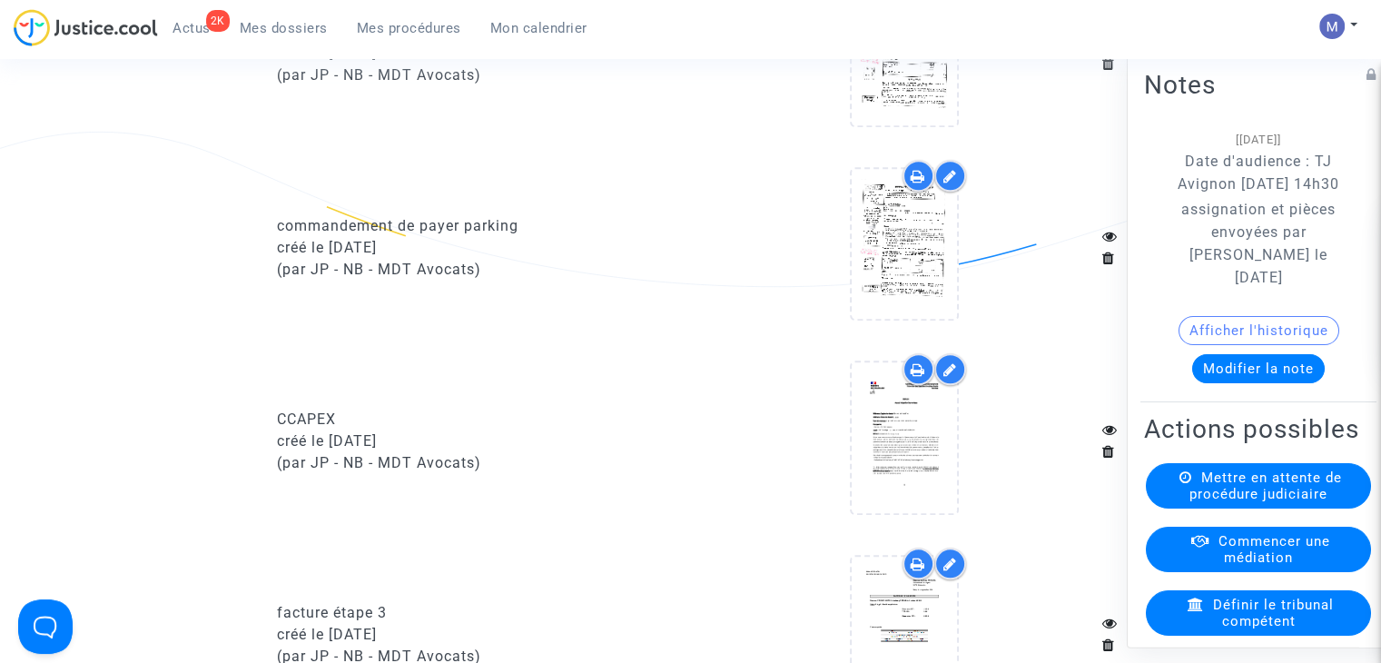
scroll to position [2452, 0]
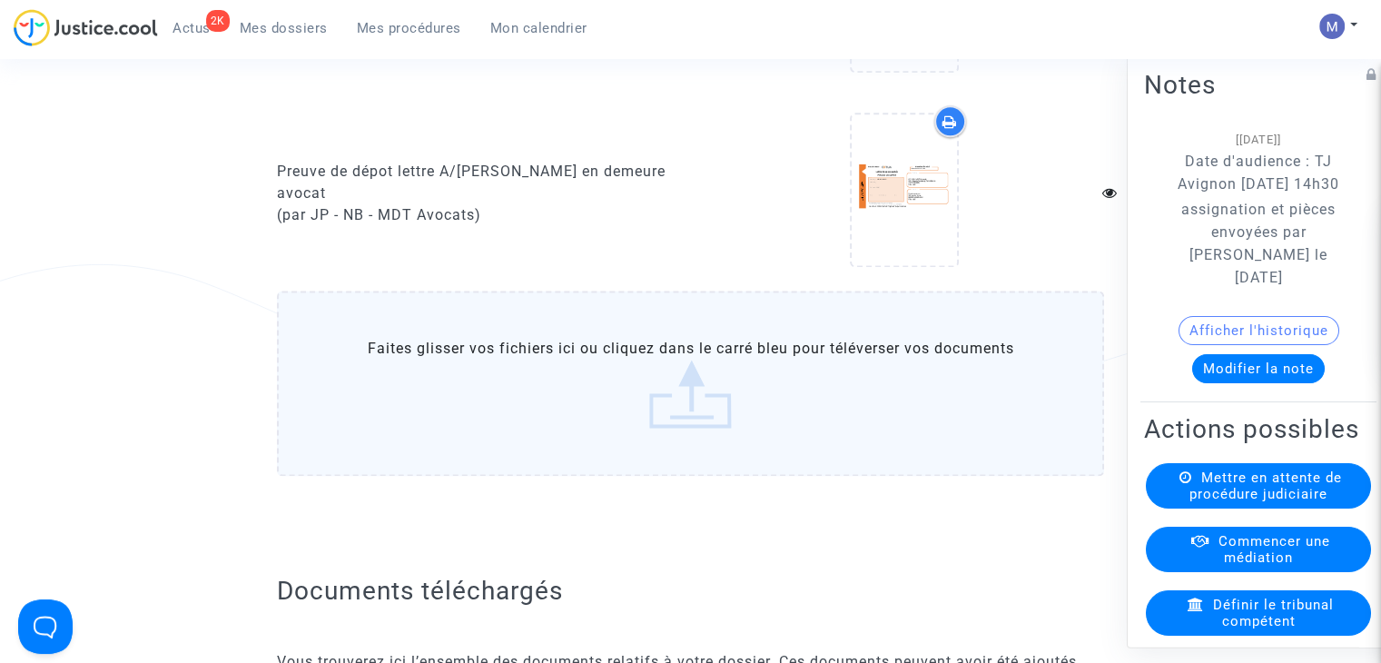
click at [695, 400] on label "Faites glisser vos fichiers ici ou cliquez dans le carré bleu pour téléverser v…" at bounding box center [690, 383] width 827 height 185
click at [0, 0] on input "Faites glisser vos fichiers ici ou cliquez dans le carré bleu pour téléverser v…" at bounding box center [0, 0] width 0 height 0
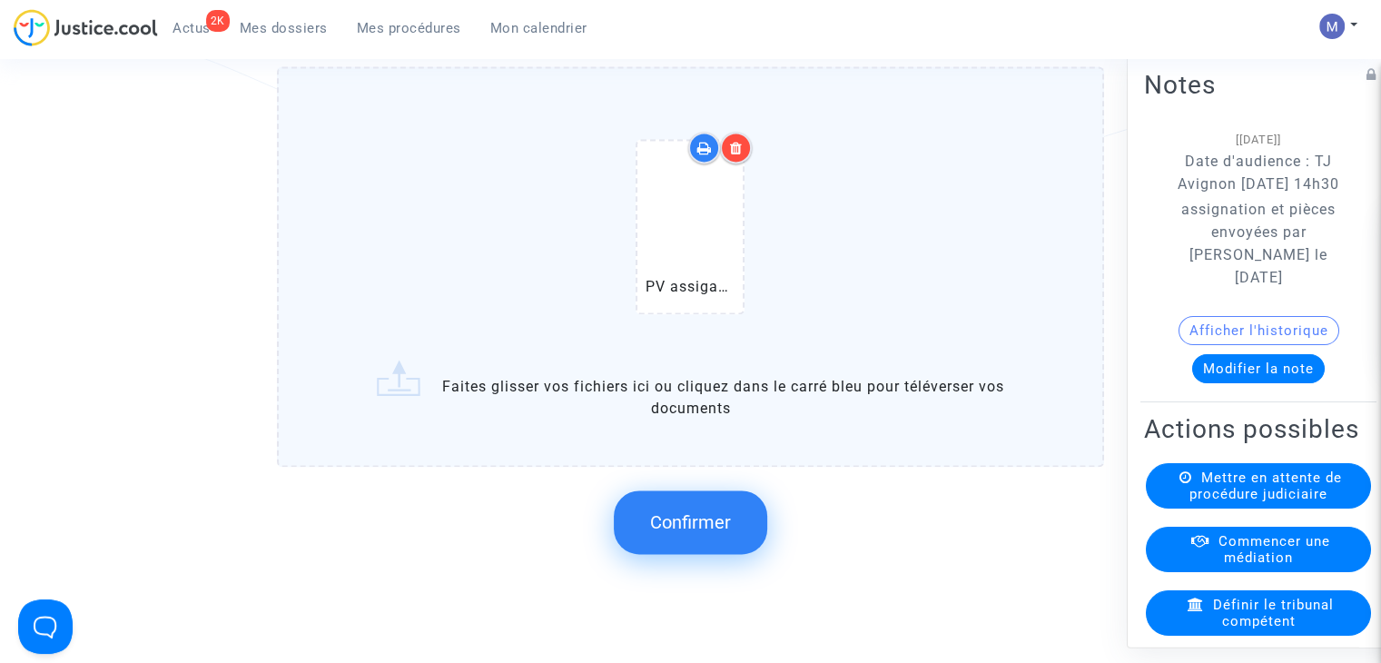
scroll to position [2724, 0]
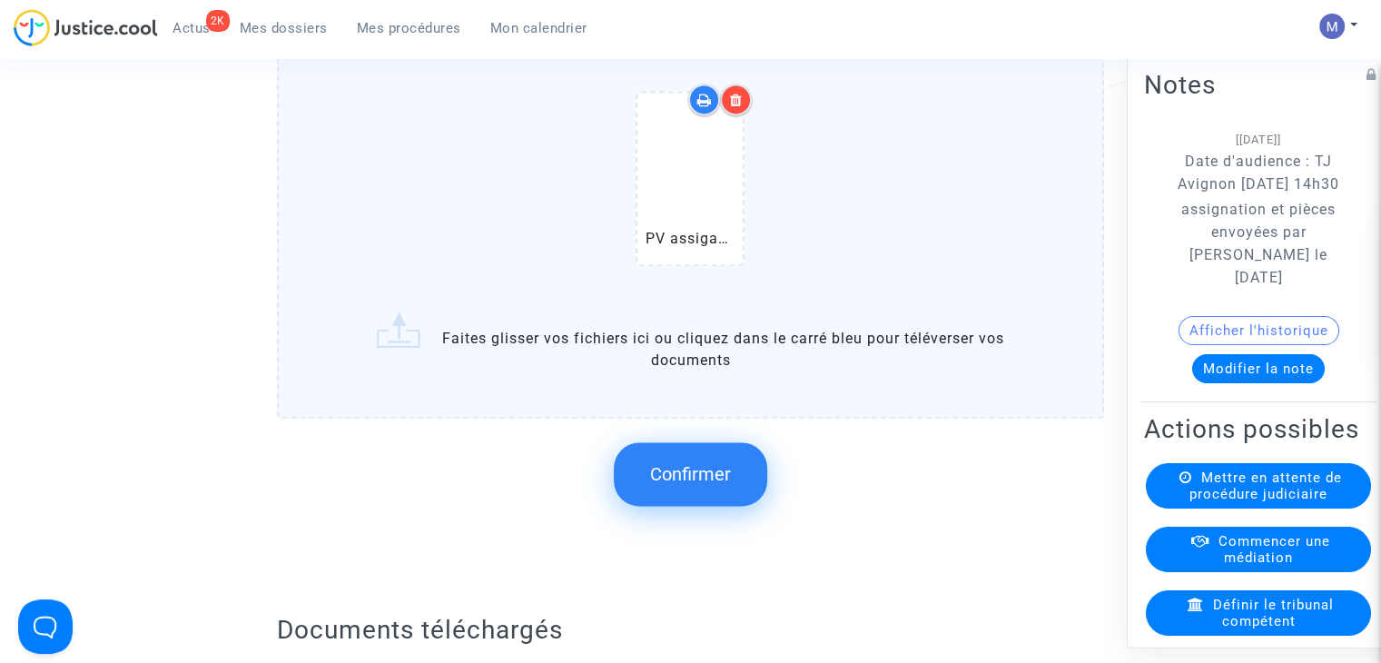
click at [698, 485] on span "Confirmer" at bounding box center [690, 474] width 81 height 22
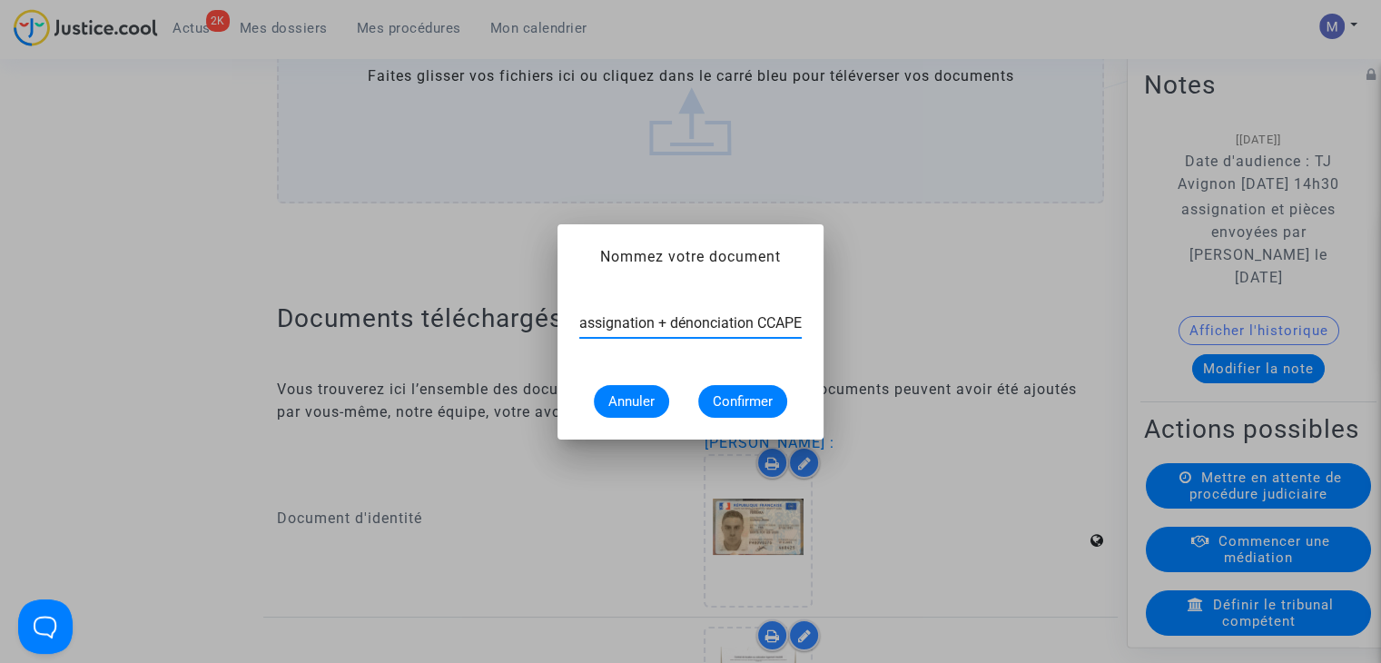
scroll to position [0, 32]
type input "PV assignation + dénonciation CCAPEX"
click at [754, 400] on span "Confirmer" at bounding box center [743, 401] width 60 height 16
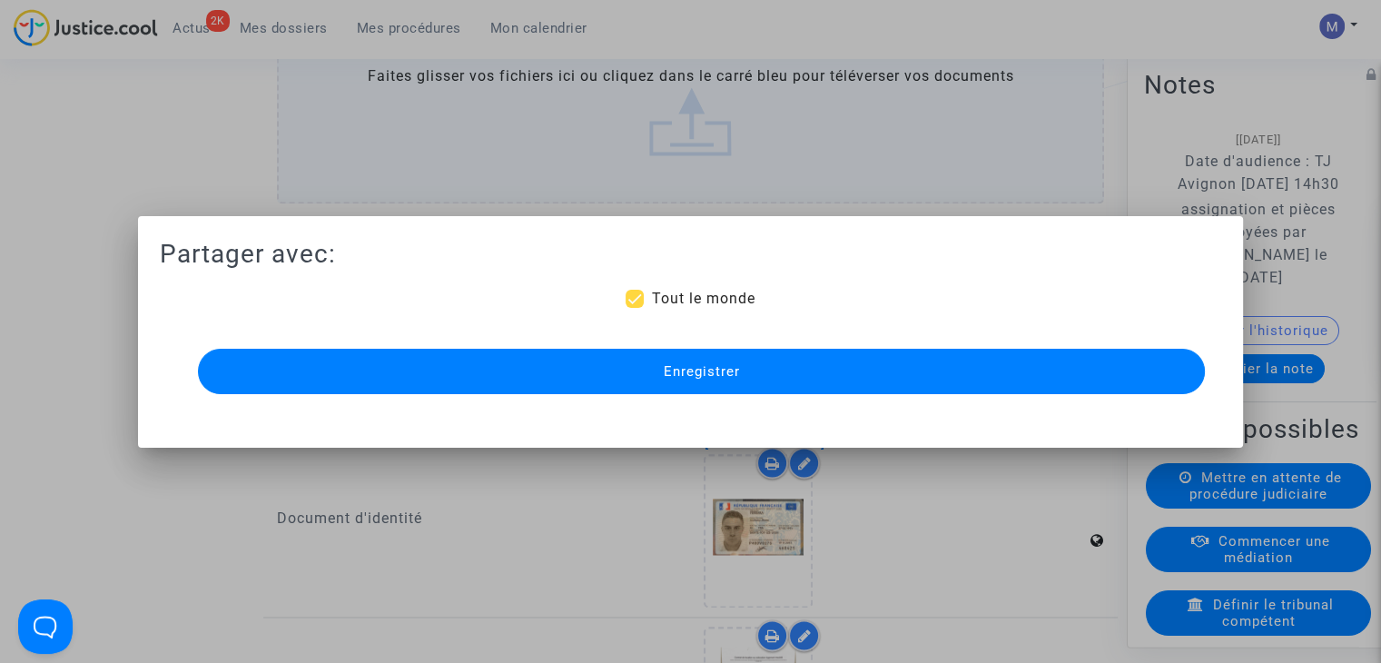
click at [668, 304] on span "Tout le monde" at bounding box center [703, 298] width 104 height 17
click at [635, 308] on input "Tout le monde" at bounding box center [634, 308] width 1 height 1
checkbox input "false"
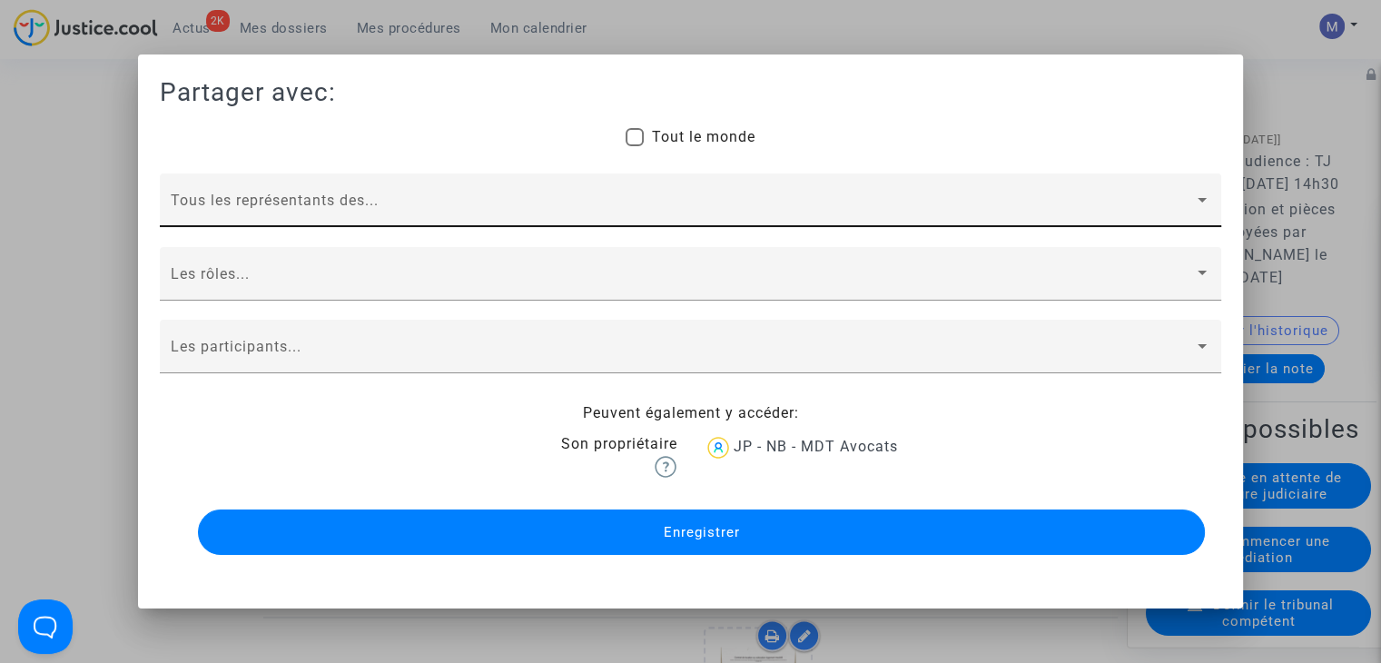
click at [266, 192] on div "Tous les représentants des..." at bounding box center [691, 205] width 1040 height 43
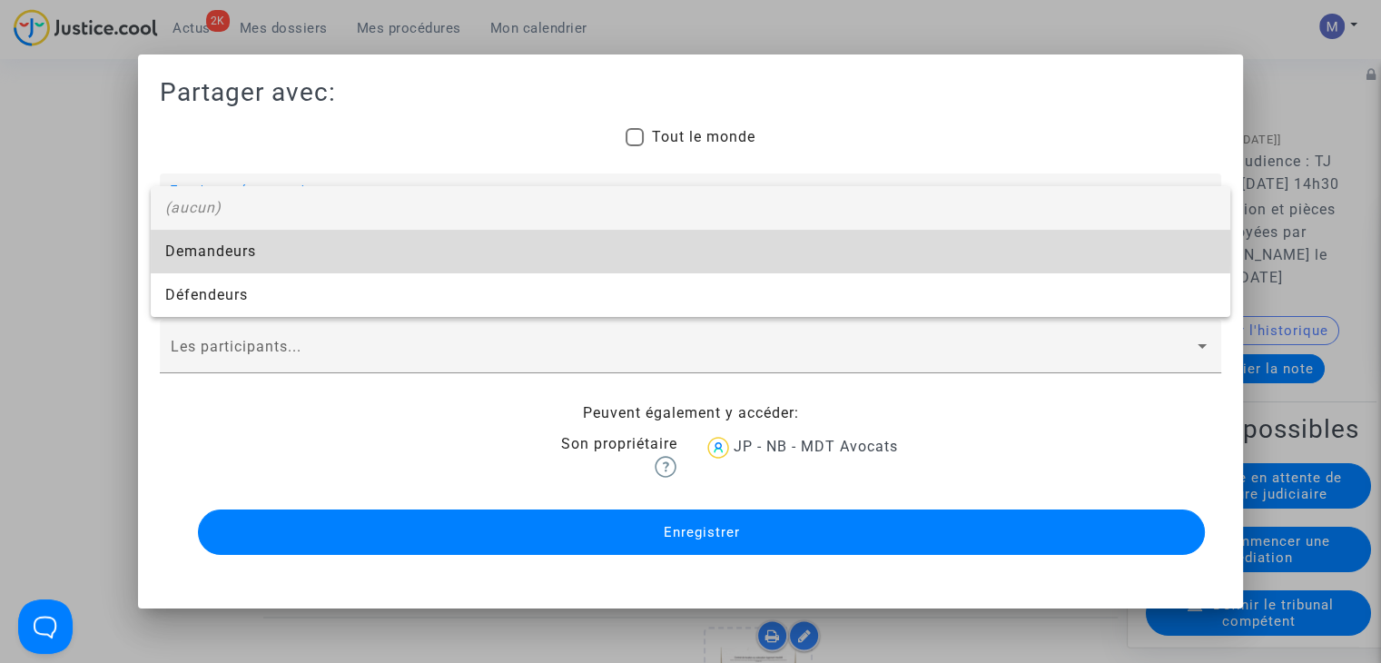
drag, startPoint x: 233, startPoint y: 249, endPoint x: 216, endPoint y: 270, distance: 27.1
click at [232, 249] on span "Demandeurs" at bounding box center [690, 252] width 1051 height 44
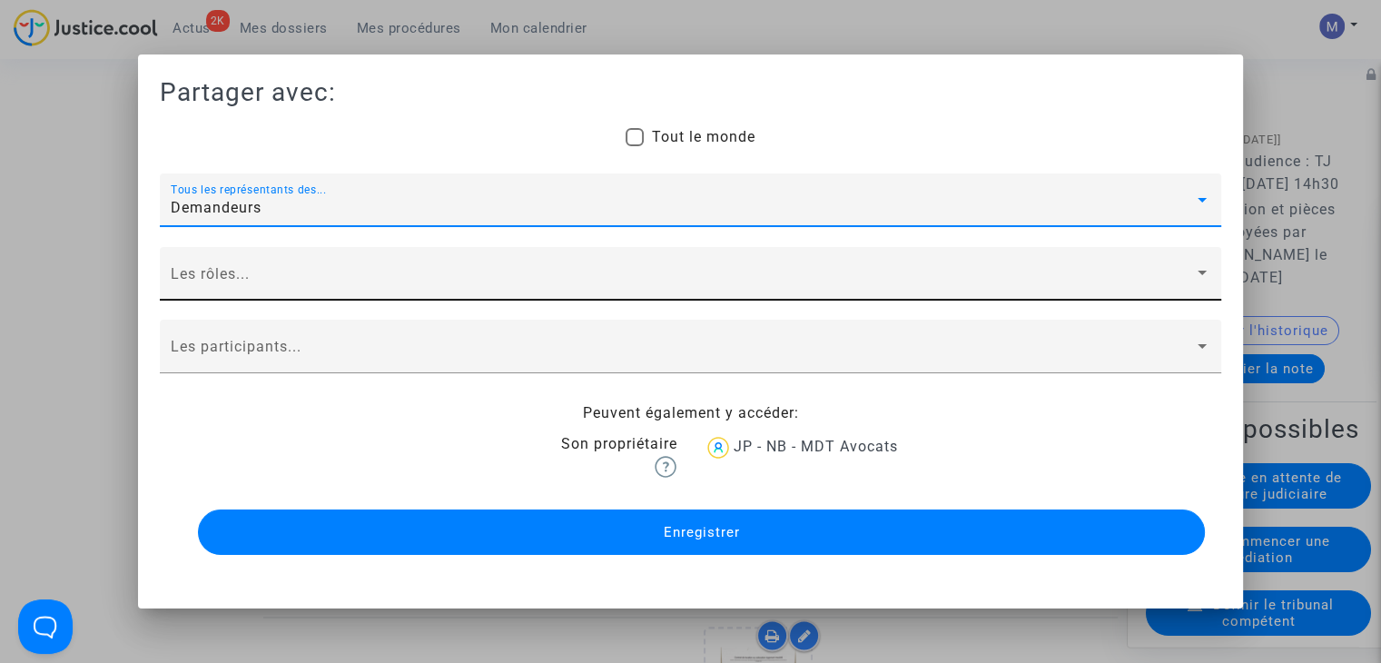
click at [214, 273] on span at bounding box center [682, 281] width 1023 height 16
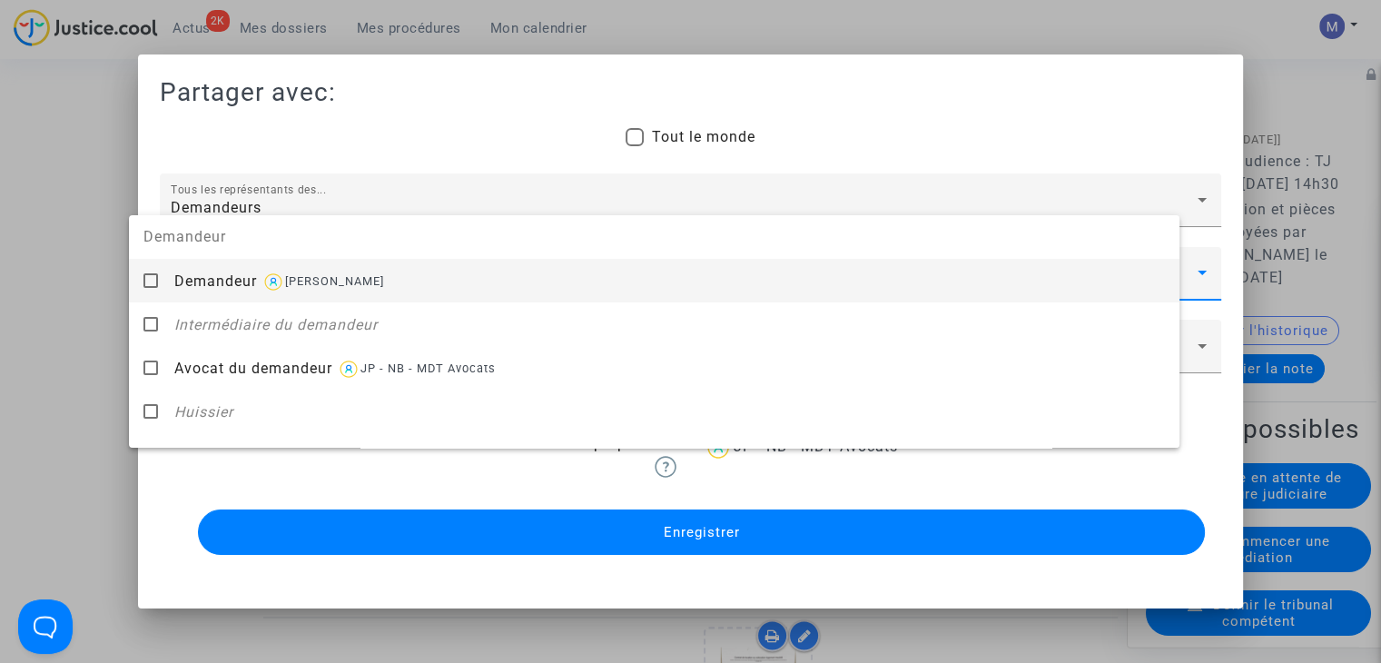
click at [213, 284] on span "Demandeur" at bounding box center [215, 280] width 83 height 17
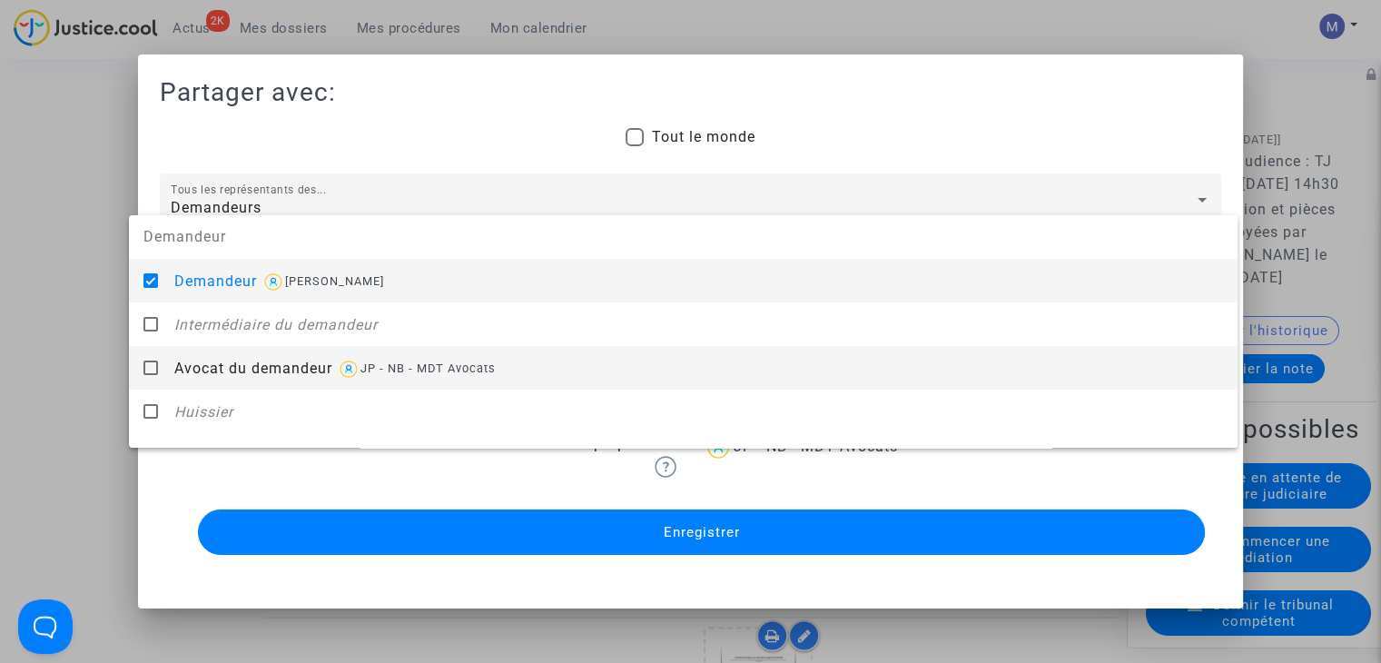
click at [217, 353] on div "Avocat du demandeur JP - NB - MDT Avocats" at bounding box center [698, 368] width 1049 height 44
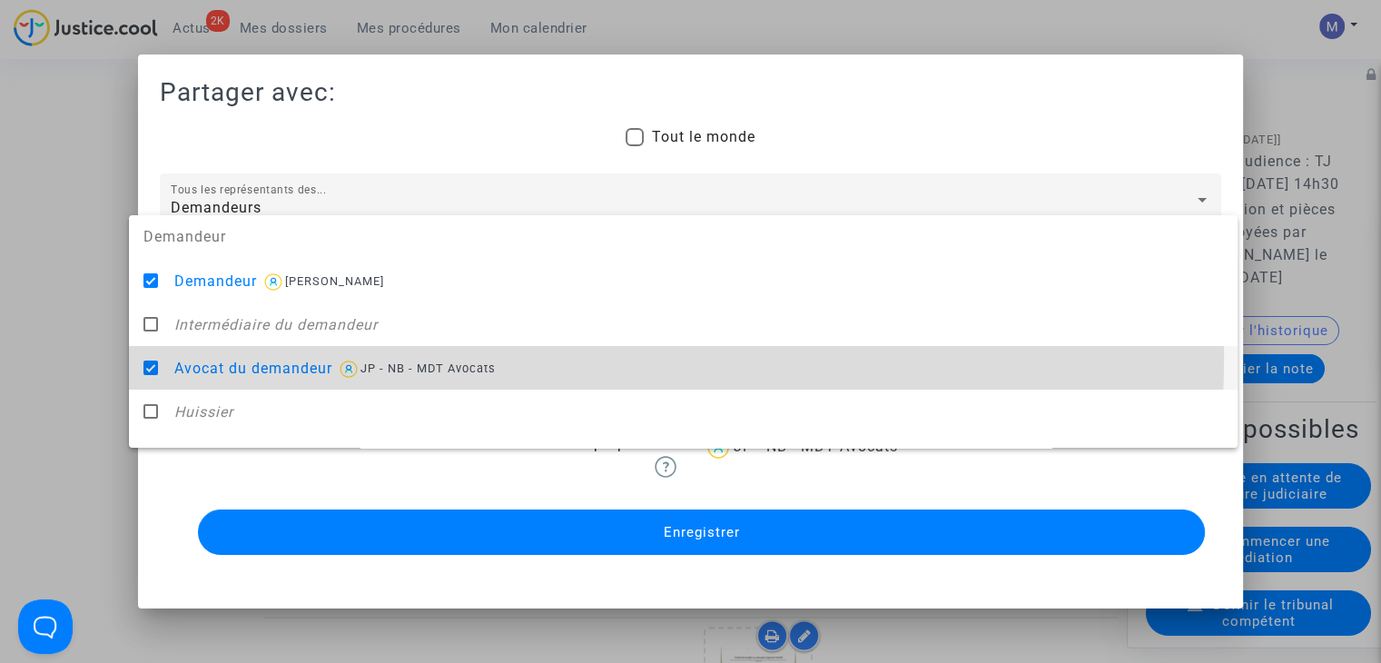
click at [81, 345] on div at bounding box center [690, 331] width 1381 height 663
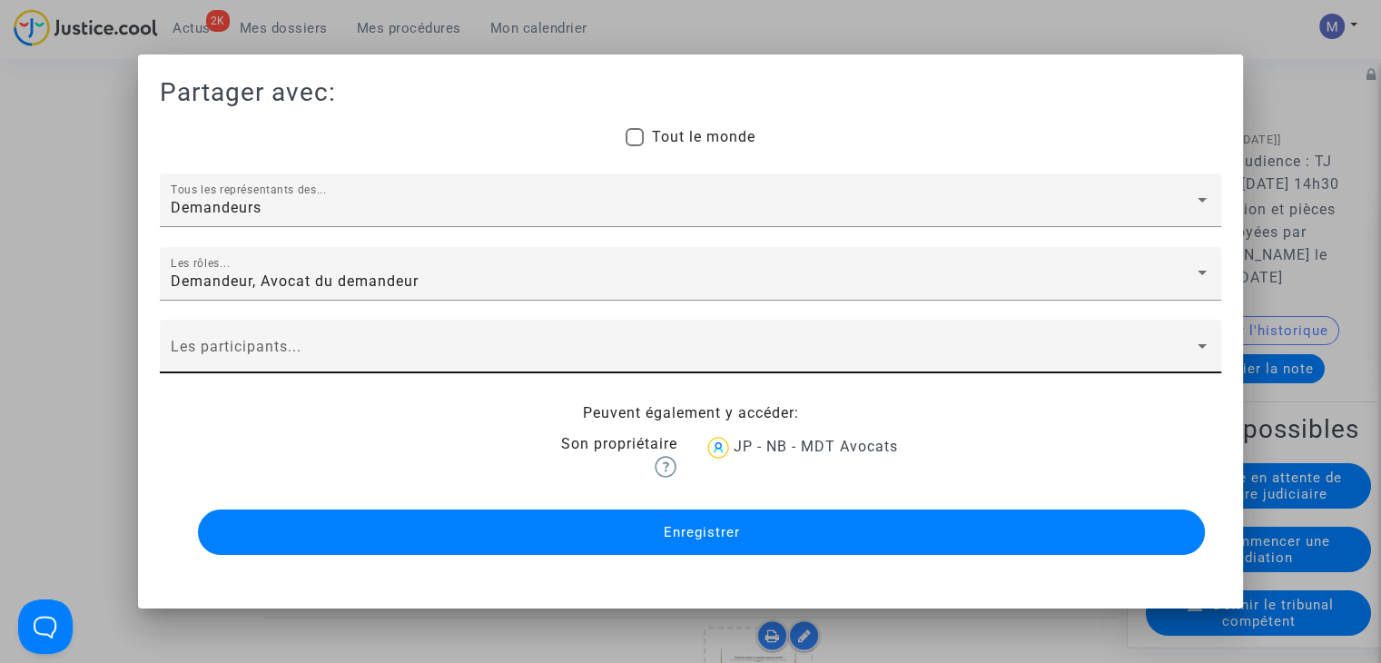
click at [171, 337] on div "Les participants..." at bounding box center [691, 352] width 1040 height 43
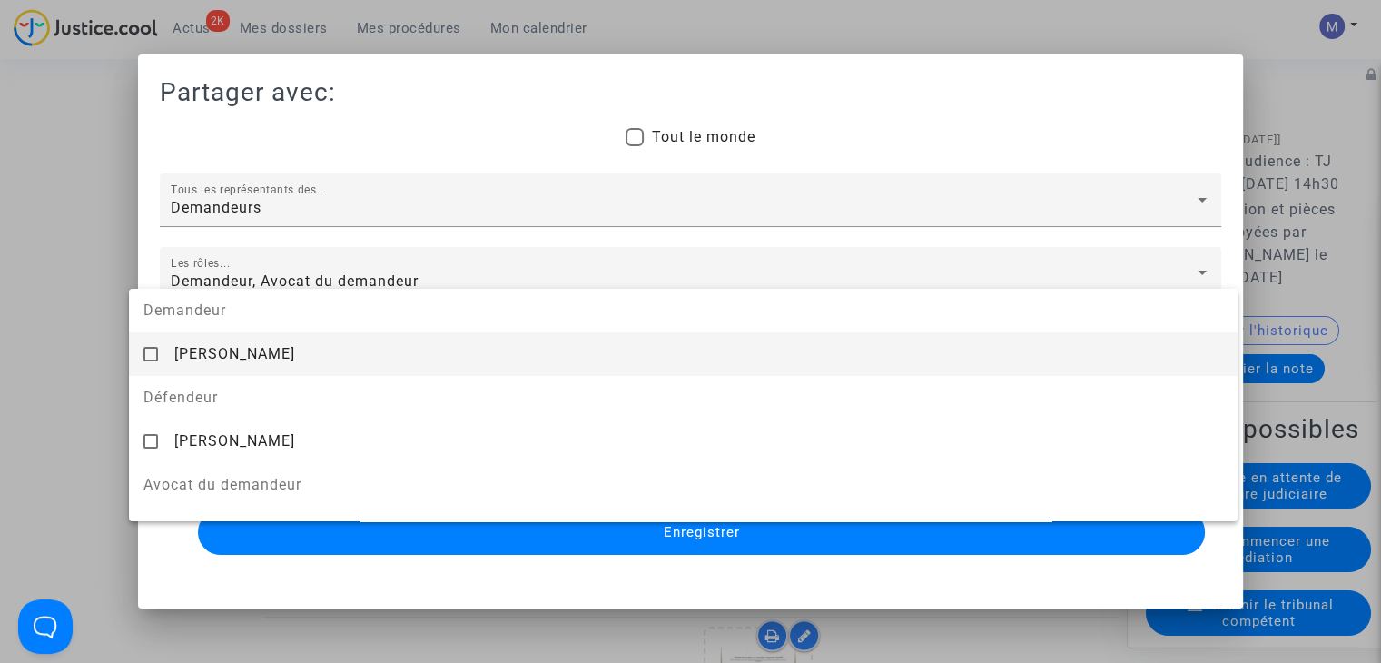
click at [175, 350] on span "Anthony Ferrara" at bounding box center [234, 353] width 121 height 17
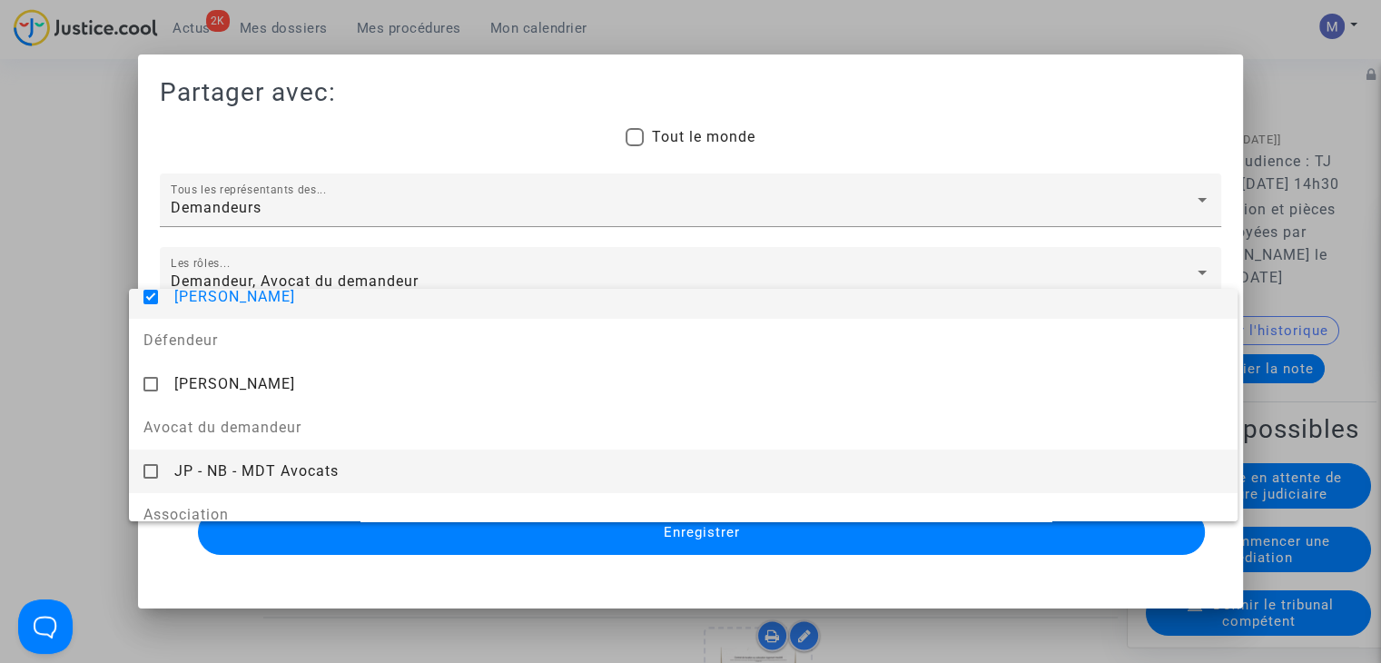
scroll to position [116, 0]
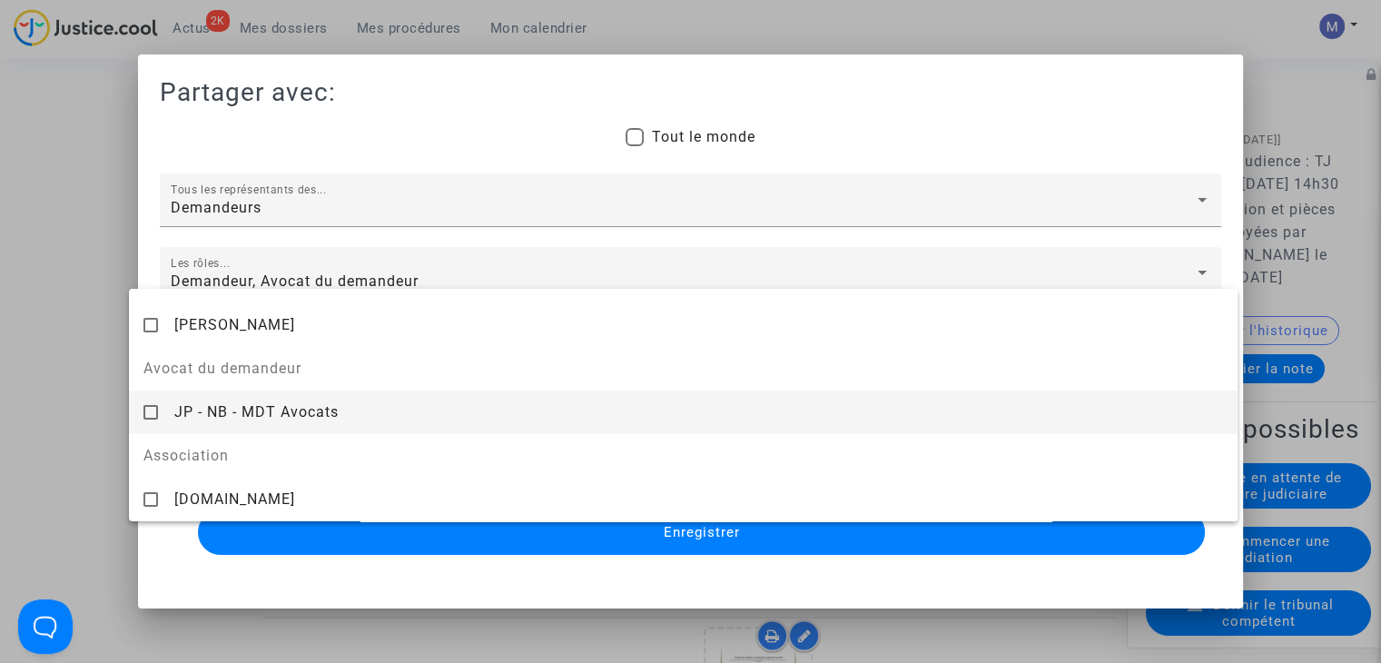
click at [210, 417] on span "JP - NB - MDT Avocats" at bounding box center [256, 411] width 164 height 17
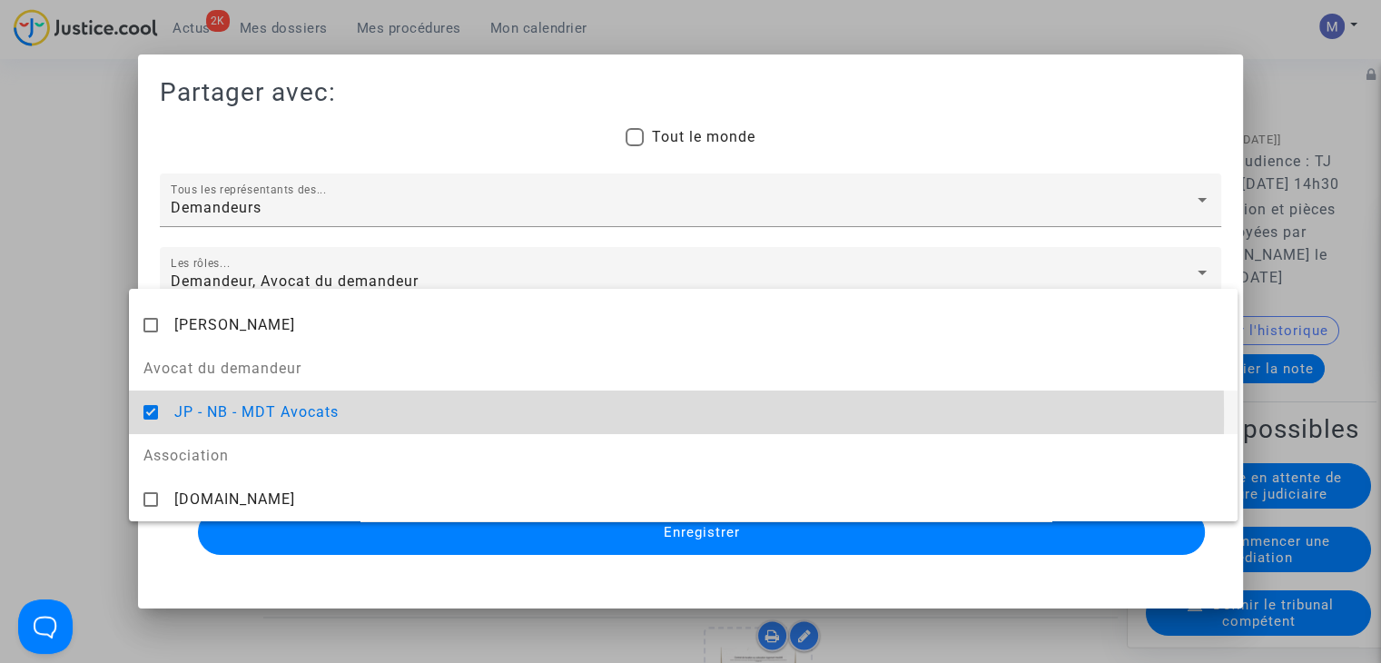
click at [89, 401] on div at bounding box center [690, 331] width 1381 height 663
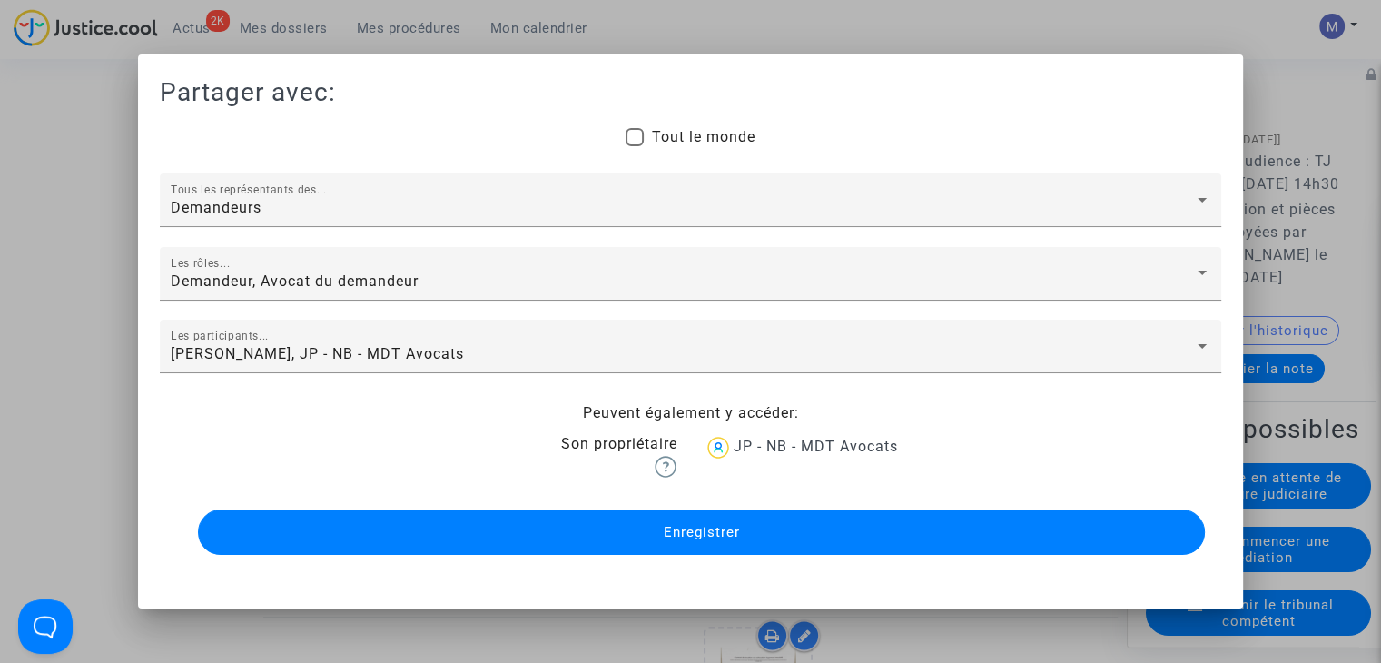
click at [596, 524] on button "Enregistrer" at bounding box center [701, 531] width 1007 height 45
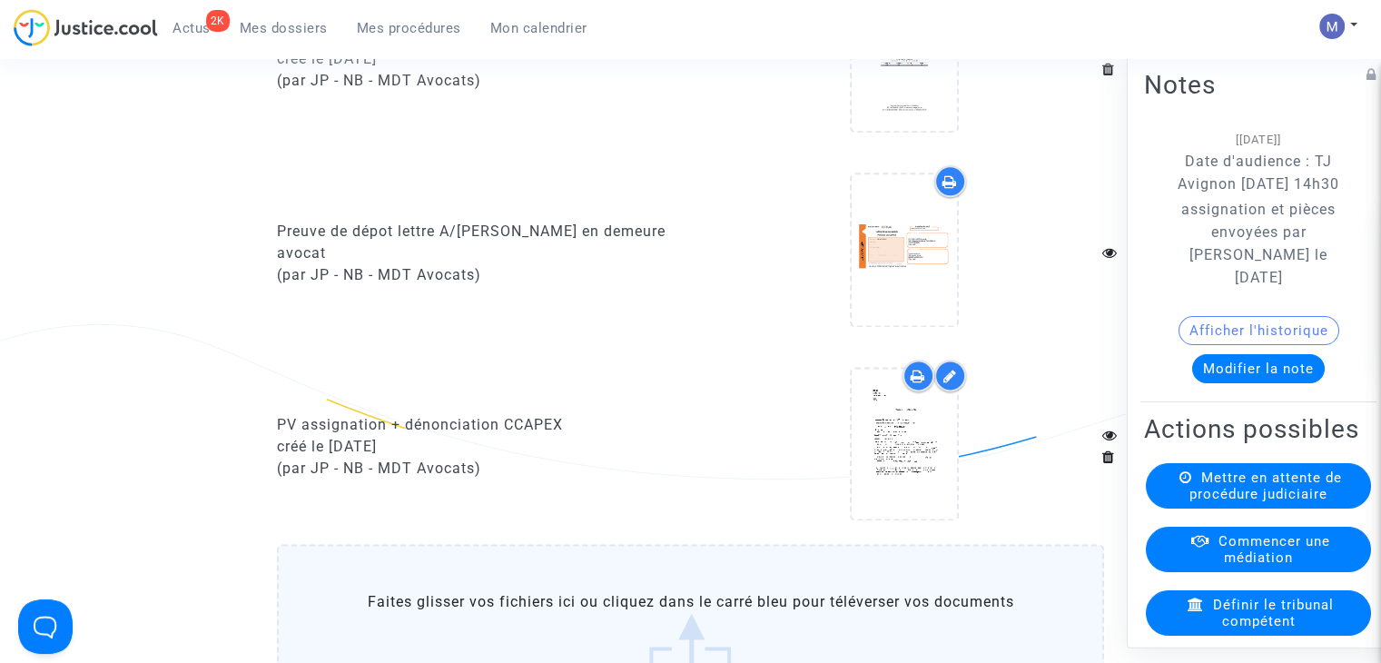
scroll to position [2270, 0]
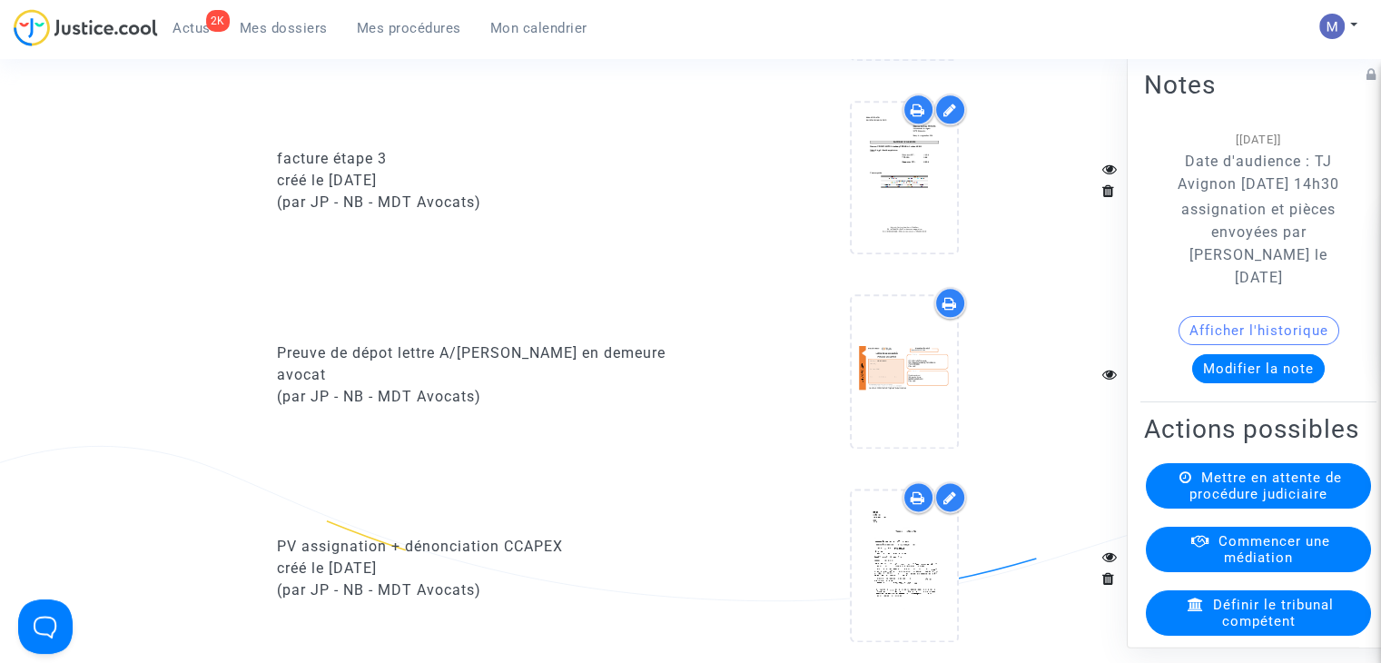
click at [952, 505] on icon at bounding box center [951, 497] width 14 height 15
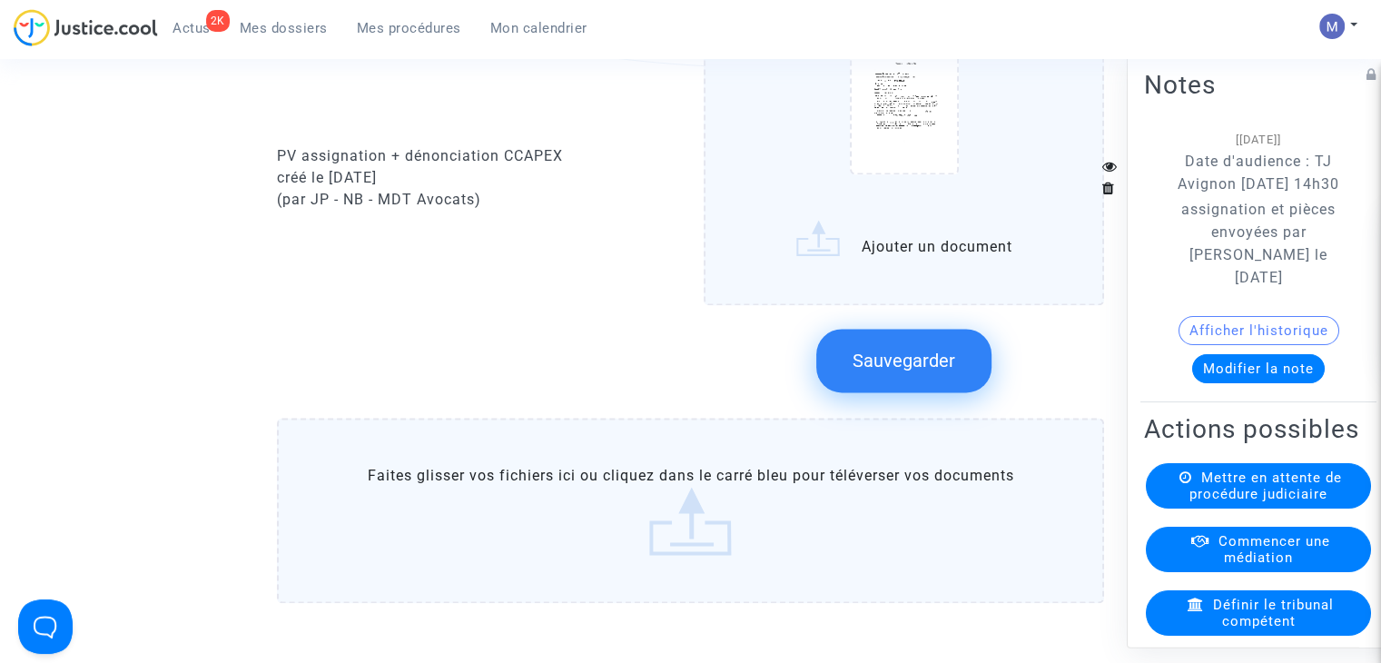
scroll to position [2815, 0]
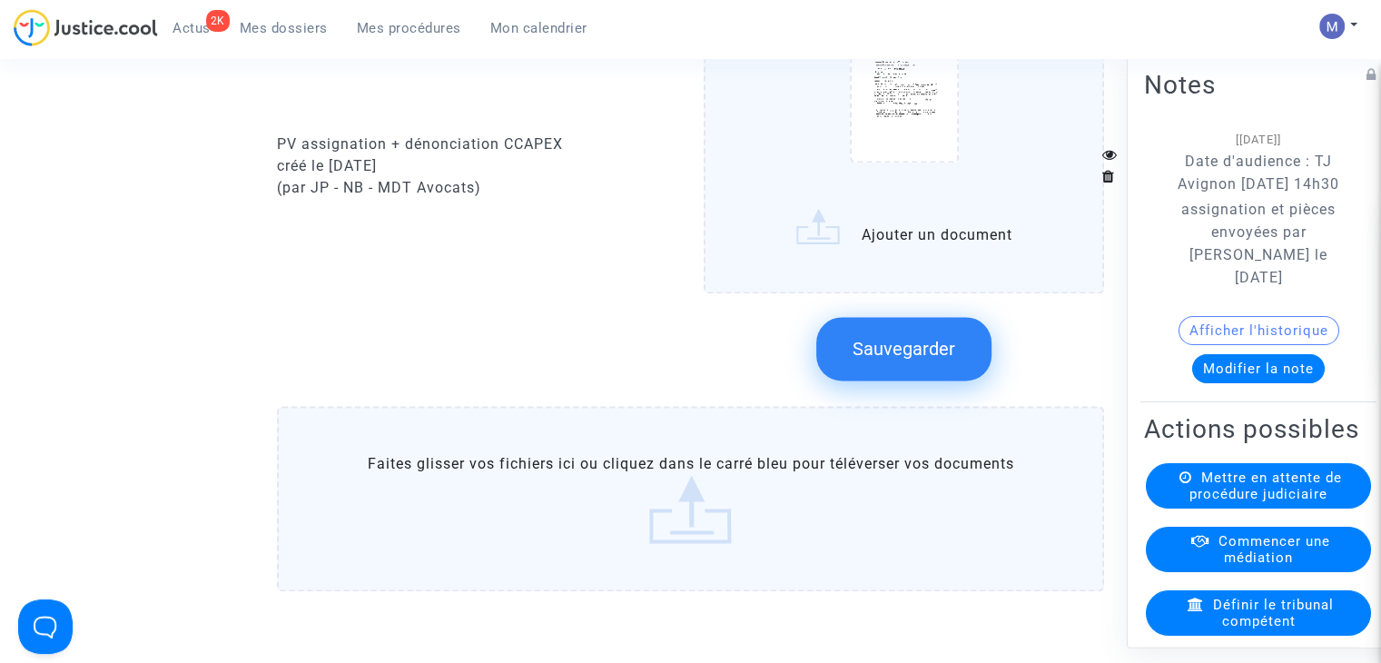
click at [481, 153] on div "PV assignation + dénonciation CCAPEX" at bounding box center [477, 144] width 400 height 22
drag, startPoint x: 552, startPoint y: 158, endPoint x: 480, endPoint y: 149, distance: 72.3
click at [480, 149] on div "PV assignation + dénonciation CCAPEX" at bounding box center [477, 144] width 400 height 22
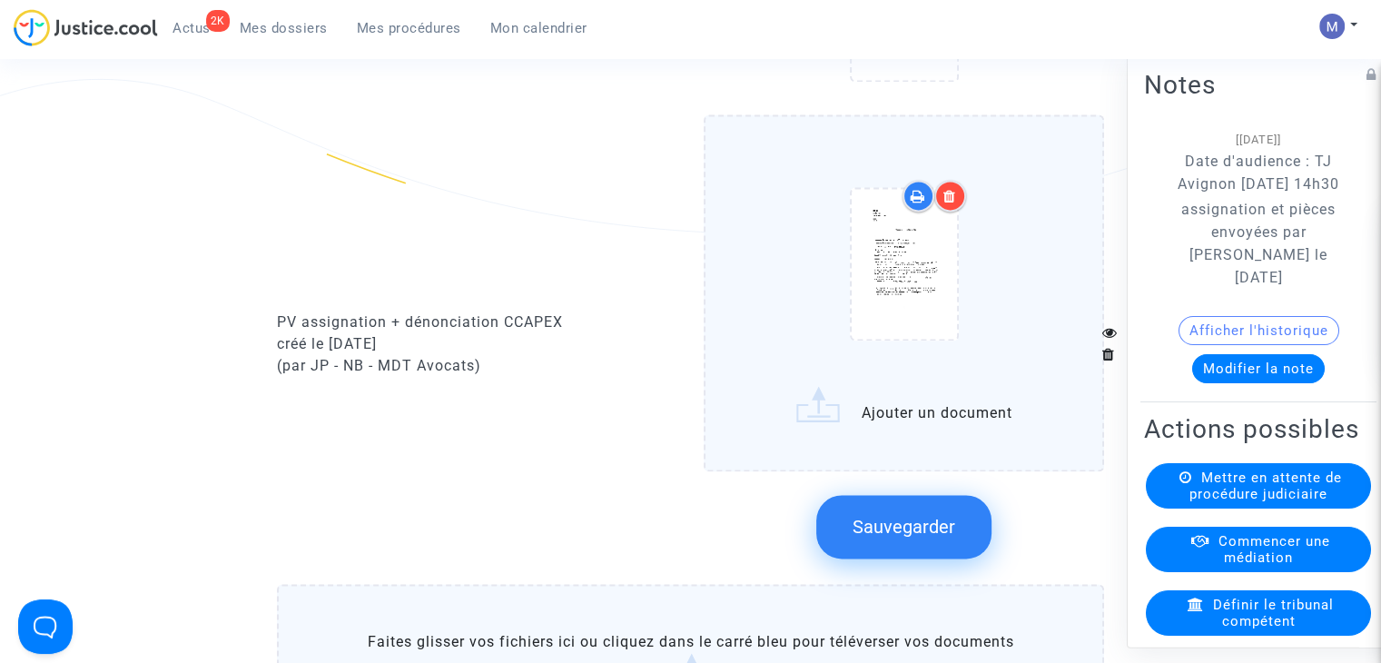
scroll to position [2634, 0]
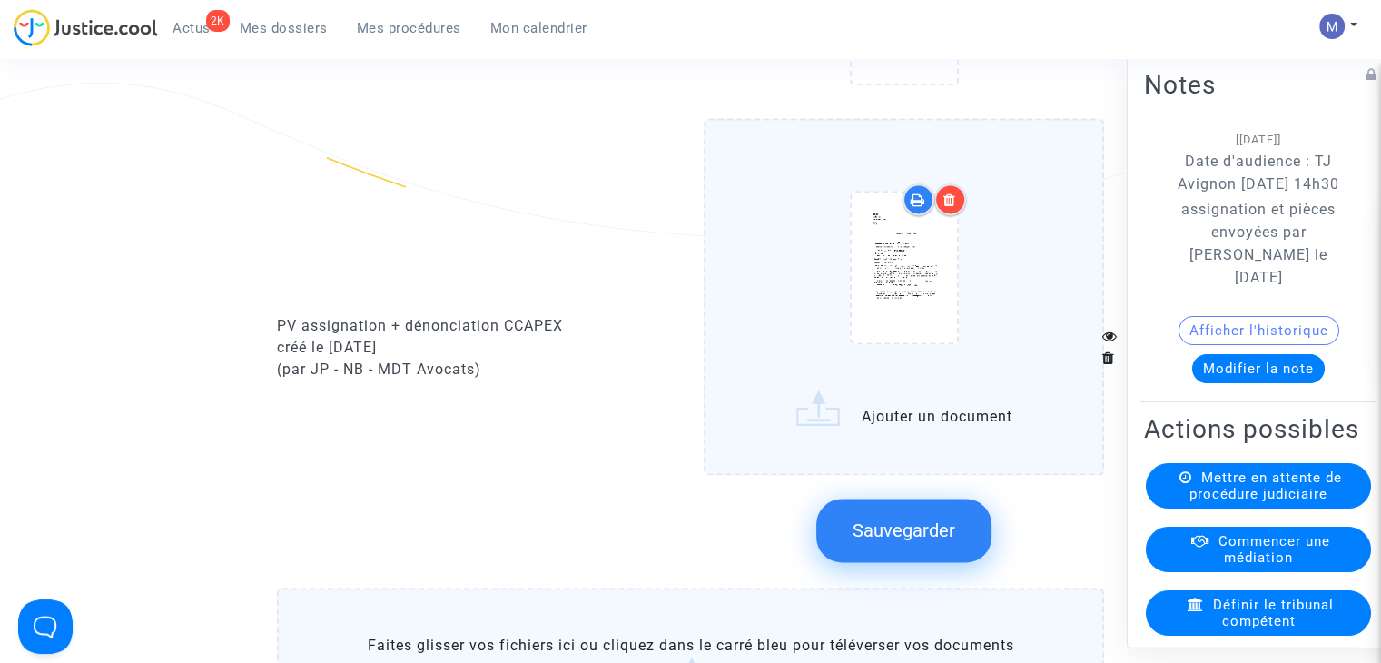
click at [404, 450] on div "PV assignation + dénonciation CCAPEX créé le 02/10/2025 (par JP - NB - MDT Avoc…" at bounding box center [477, 348] width 428 height 460
click at [399, 222] on div "PV assignation + dénonciation CCAPEX créé le 02/10/2025 (par JP - NB - MDT Avoc…" at bounding box center [477, 348] width 428 height 460
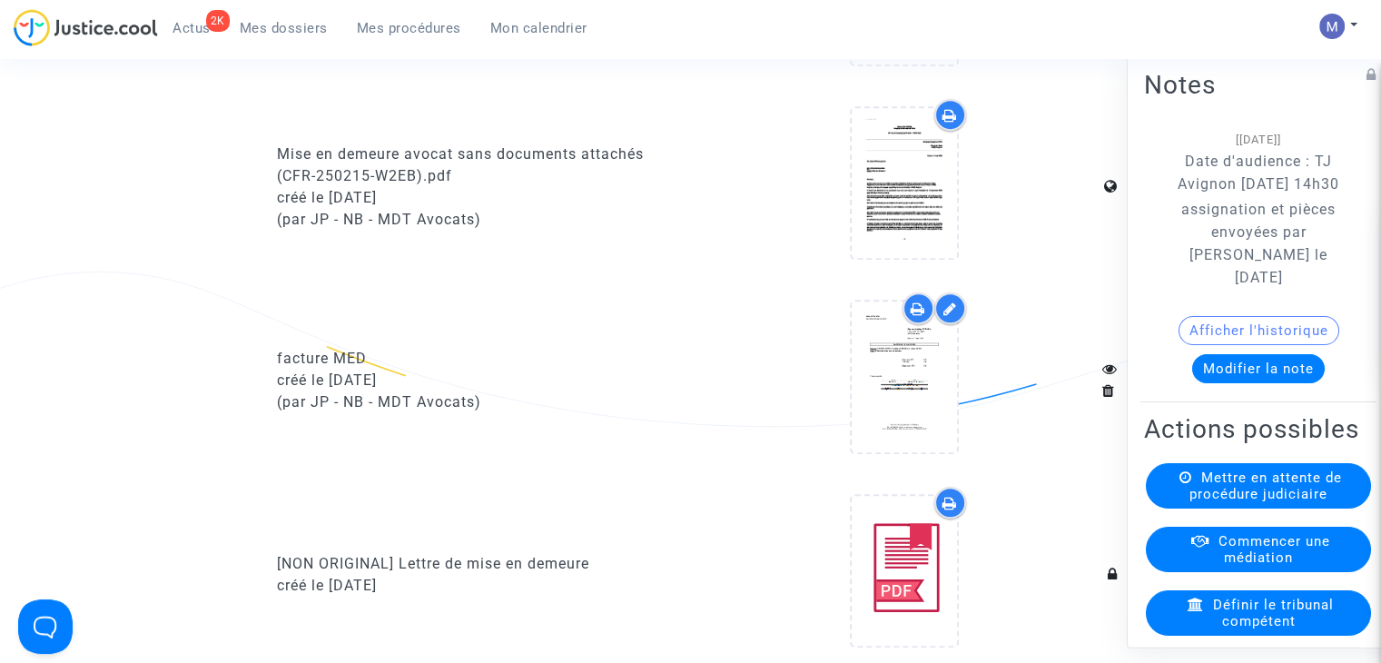
click at [291, 25] on span "Mes dossiers" at bounding box center [284, 28] width 88 height 16
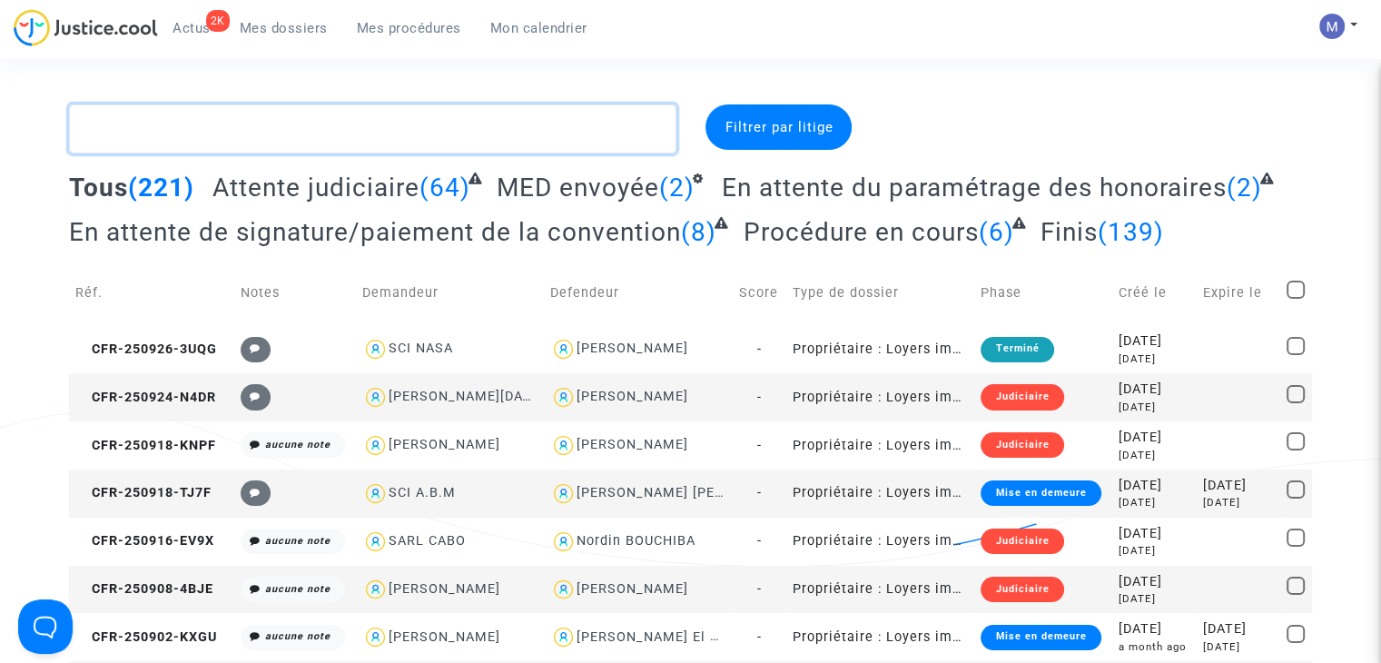
click at [240, 127] on textarea at bounding box center [373, 128] width 608 height 49
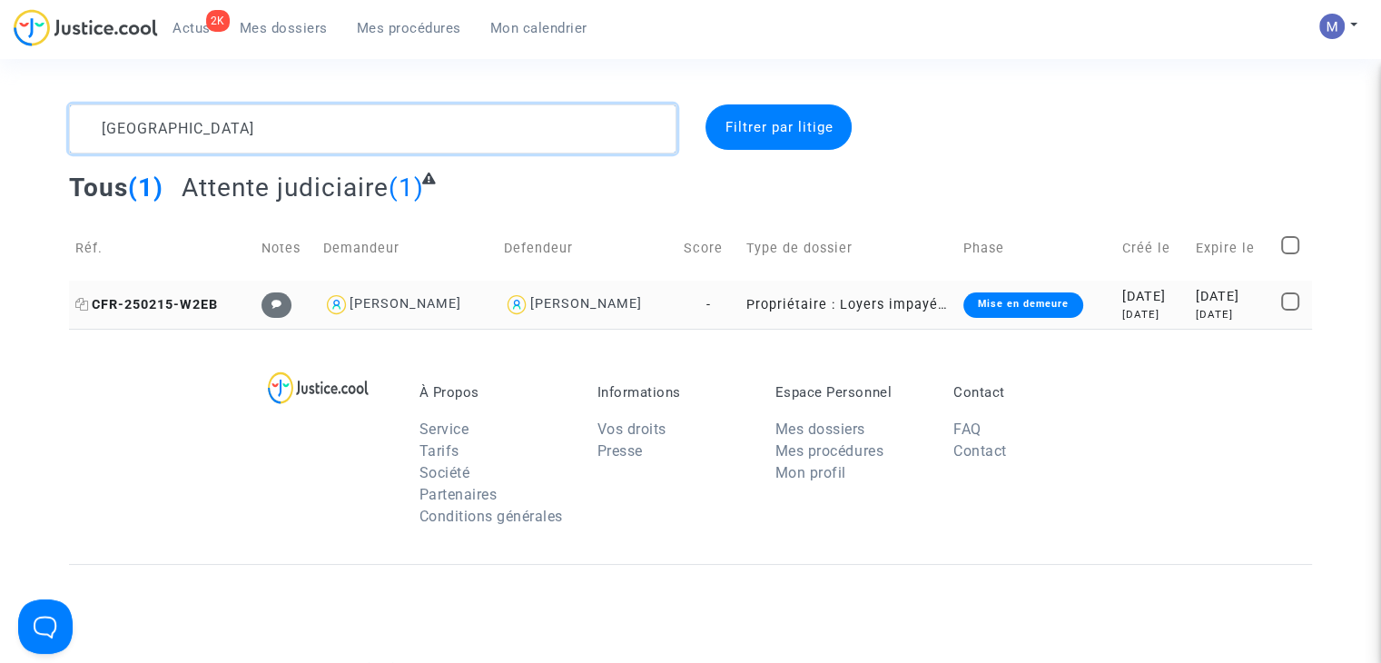
type textarea "ferrara"
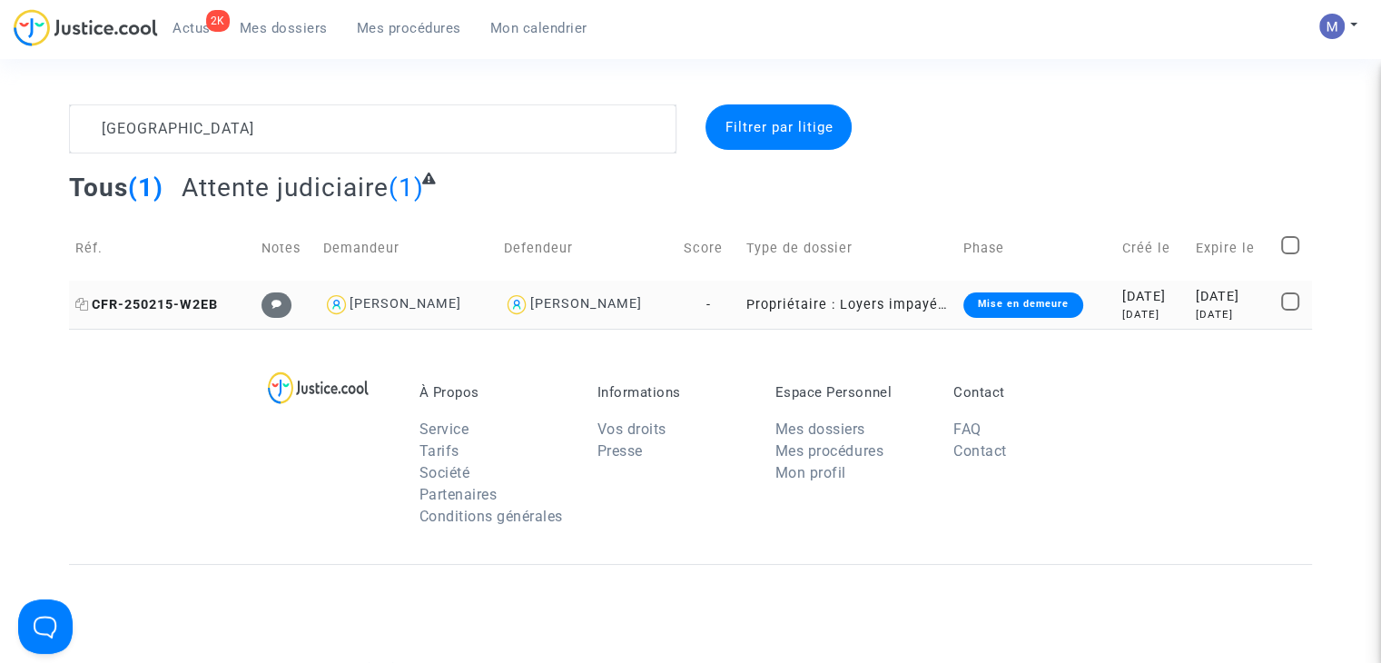
click at [157, 306] on span "CFR-250215-W2EB" at bounding box center [146, 304] width 143 height 15
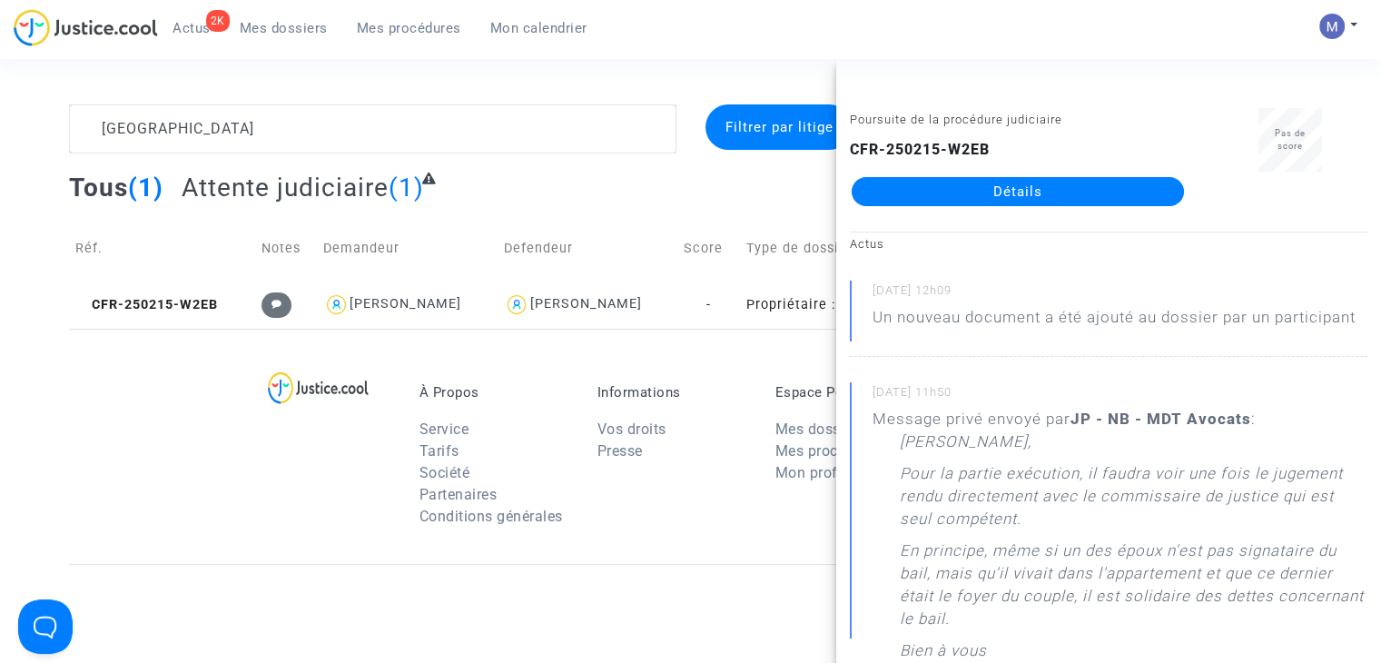
drag, startPoint x: 609, startPoint y: 77, endPoint x: 291, endPoint y: 94, distance: 319.2
click at [608, 77] on section "ferrara Filtrer par litige Tous (1) Attente judiciaire (1) Réf. Notes Demandeur…" at bounding box center [690, 501] width 1381 height 1003
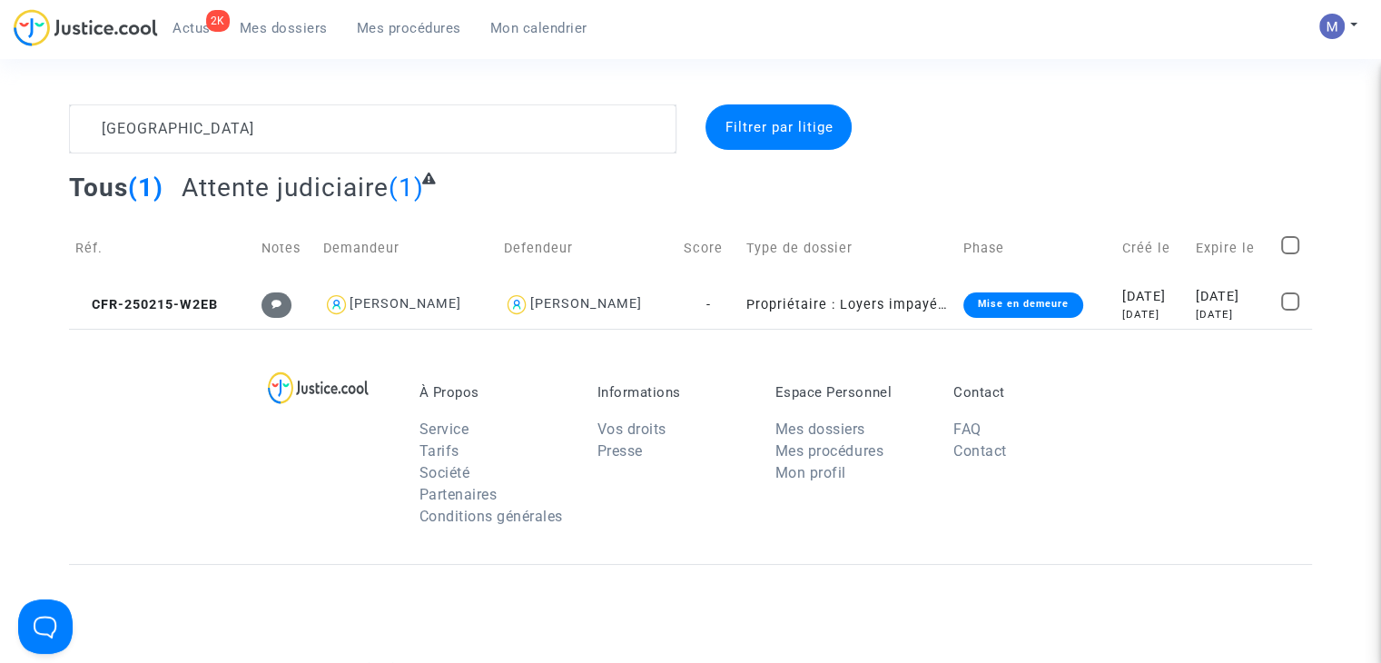
click at [279, 28] on span "Mes dossiers" at bounding box center [284, 28] width 88 height 16
